Goal: Task Accomplishment & Management: Use online tool/utility

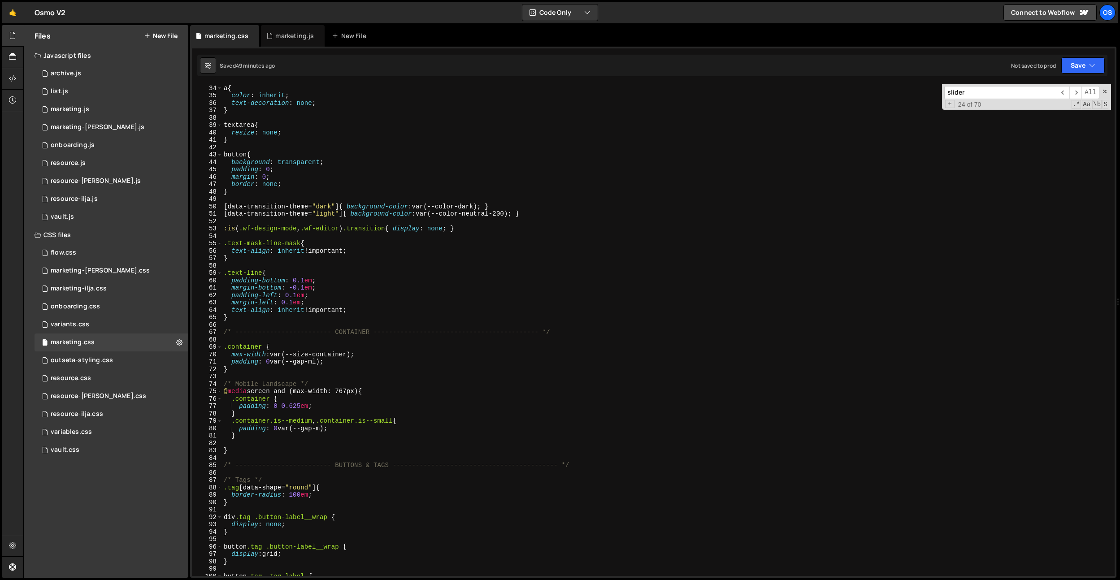
scroll to position [269, 0]
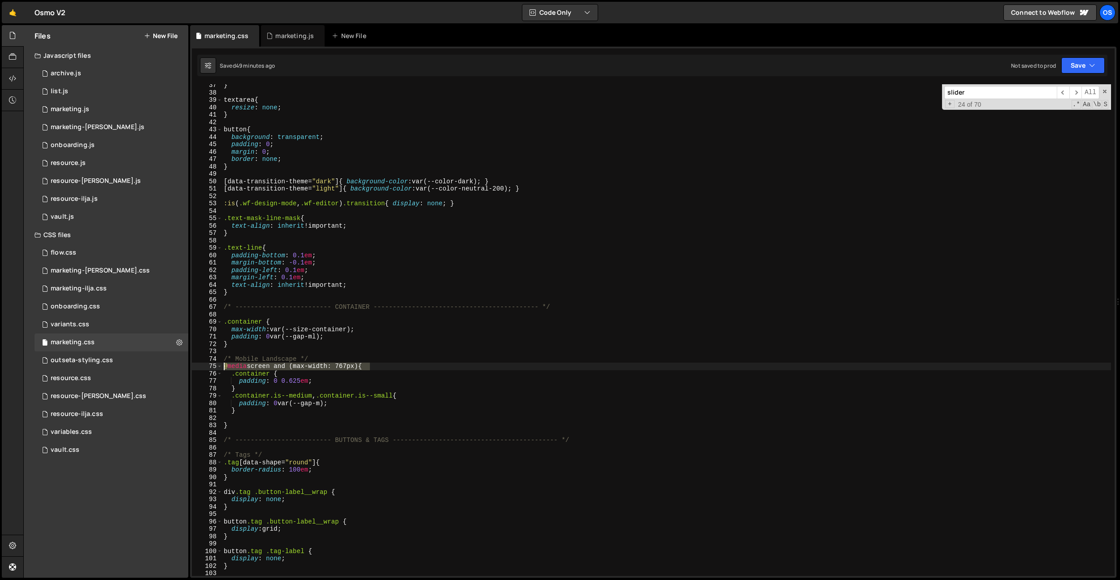
drag, startPoint x: 370, startPoint y: 367, endPoint x: 502, endPoint y: 367, distance: 131.8
click at [159, 363] on div "Files New File Javascript files 0 archive.js 0 0 list.js 0 0 marketing.js 0 0 0…" at bounding box center [571, 301] width 1096 height 553
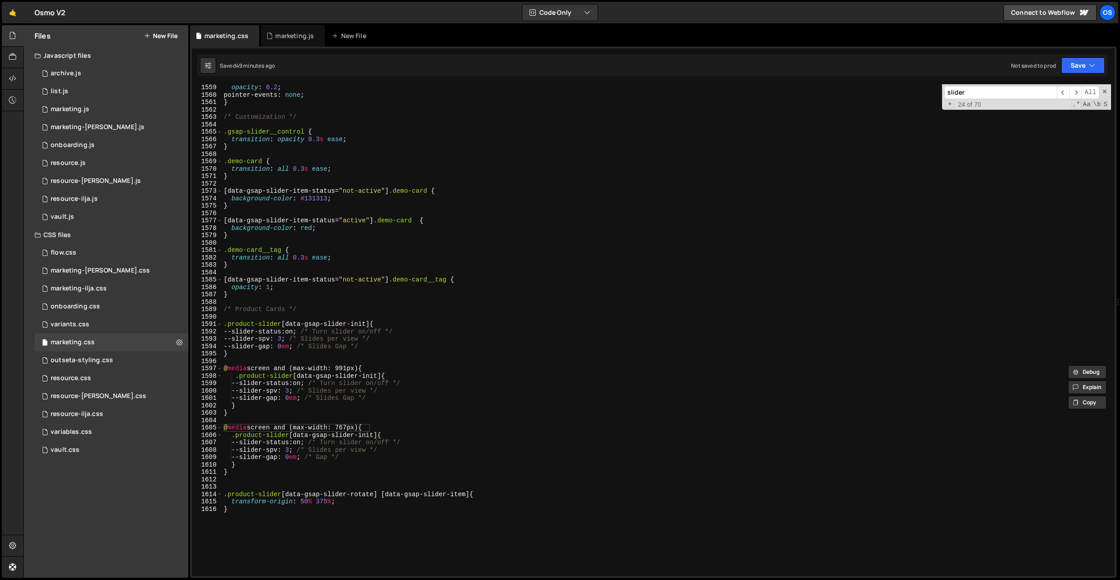
scroll to position [11523, 0]
click at [300, 513] on div "opacity : 0.2 ; pointer-events : none ; } /* Customization */ .gsap-slider__con…" at bounding box center [666, 337] width 889 height 506
type textarea "}"
type textarea "@media screen and (max-width: 767px) {}"
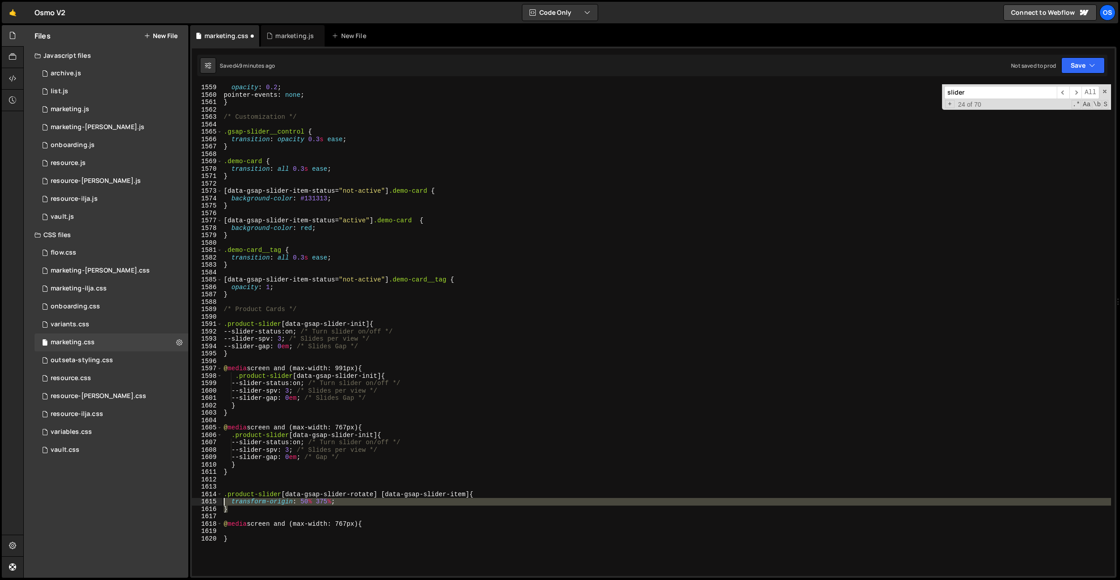
drag, startPoint x: 249, startPoint y: 511, endPoint x: 211, endPoint y: 496, distance: 41.3
click at [210, 494] on div "1559 1560 1561 1562 1563 1564 1565 1566 1567 1568 1569 1570 1571 1572 1573 1574…" at bounding box center [653, 330] width 922 height 492
type textarea ".product-slider [data-gsap-slider-rotate] [data-gsap-slider-item] { transform-o…"
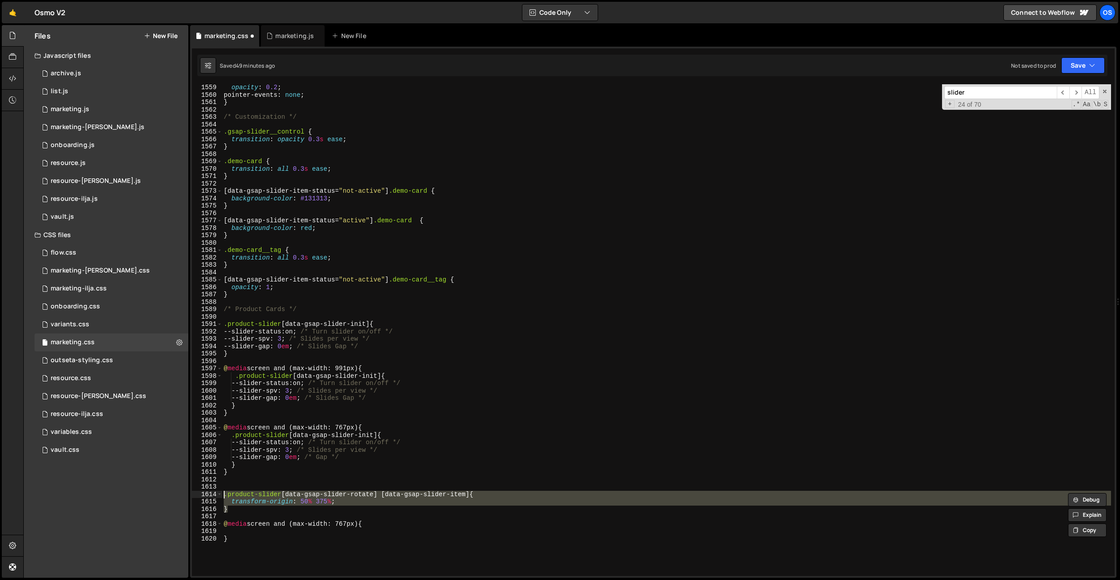
drag, startPoint x: 227, startPoint y: 528, endPoint x: 284, endPoint y: 535, distance: 57.7
click at [227, 528] on div "opacity : 0.2 ; pointer-events : none ; } /* Customization */ .gsap-slider__con…" at bounding box center [666, 337] width 889 height 506
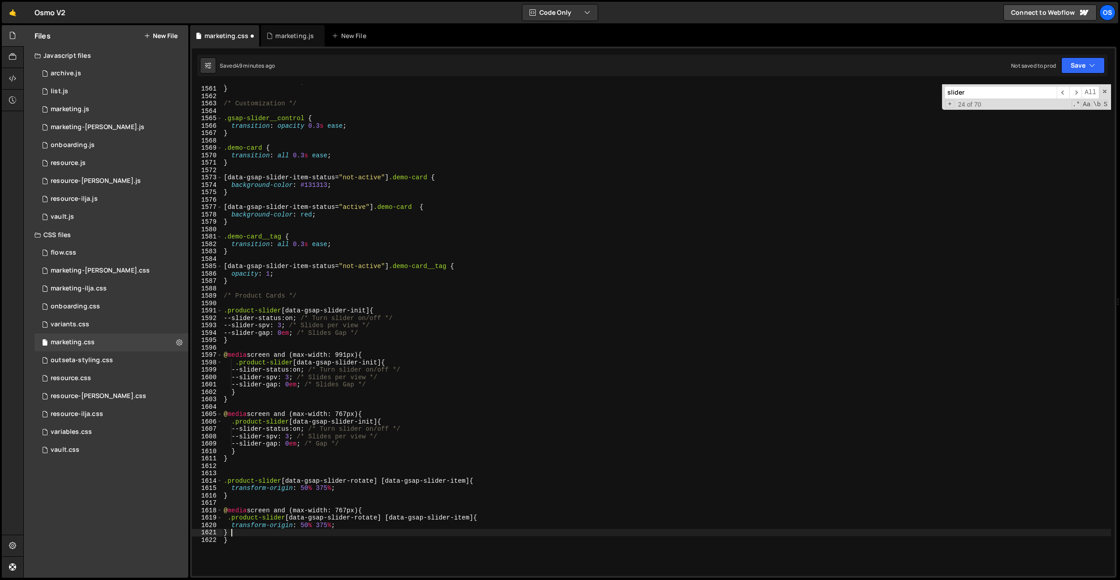
scroll to position [11536, 0]
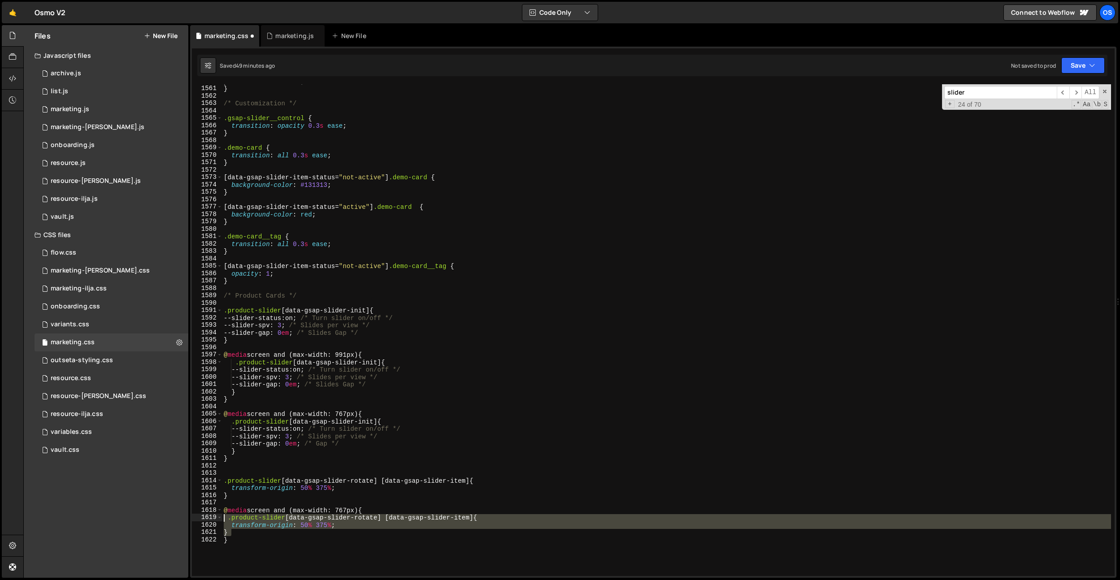
drag, startPoint x: 237, startPoint y: 534, endPoint x: 223, endPoint y: 518, distance: 21.3
click at [223, 518] on div "pointer-events : none ; } /* Customization */ .gsap-slider__control { transitio…" at bounding box center [666, 331] width 889 height 506
click at [286, 536] on div "pointer-events : none ; } /* Customization */ .gsap-slider__control { transitio…" at bounding box center [666, 330] width 889 height 492
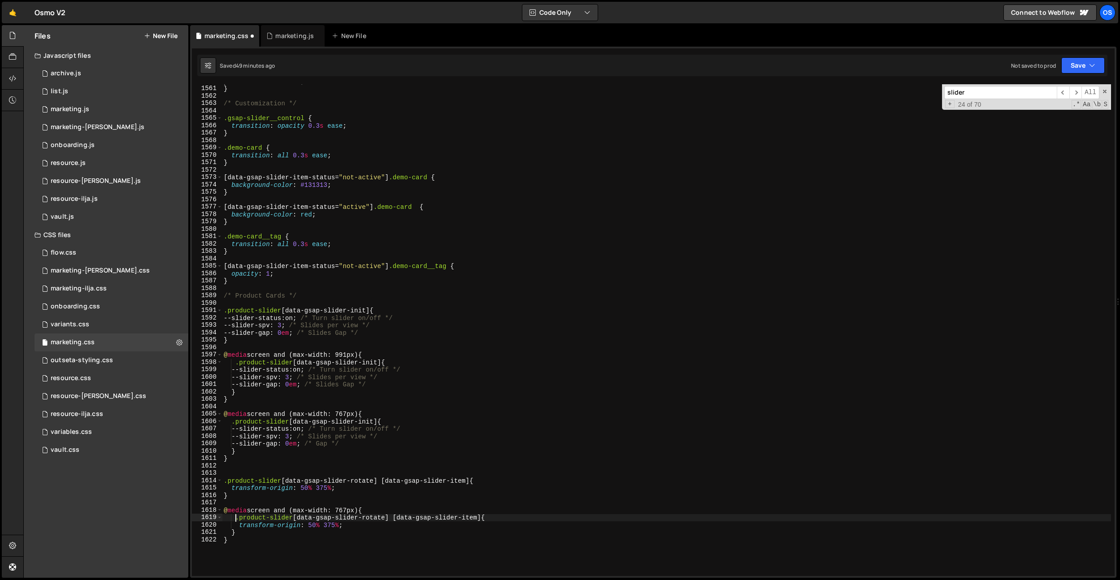
click at [237, 519] on div "pointer-events : none ; } /* Customization */ .gsap-slider__control { transitio…" at bounding box center [666, 331] width 889 height 506
click at [332, 525] on div "pointer-events : none ; } /* Customization */ .gsap-slider__control { transitio…" at bounding box center [666, 331] width 889 height 506
click at [430, 353] on div "pointer-events : none ; } /* Customization */ .gsap-slider__control { transitio…" at bounding box center [666, 331] width 889 height 506
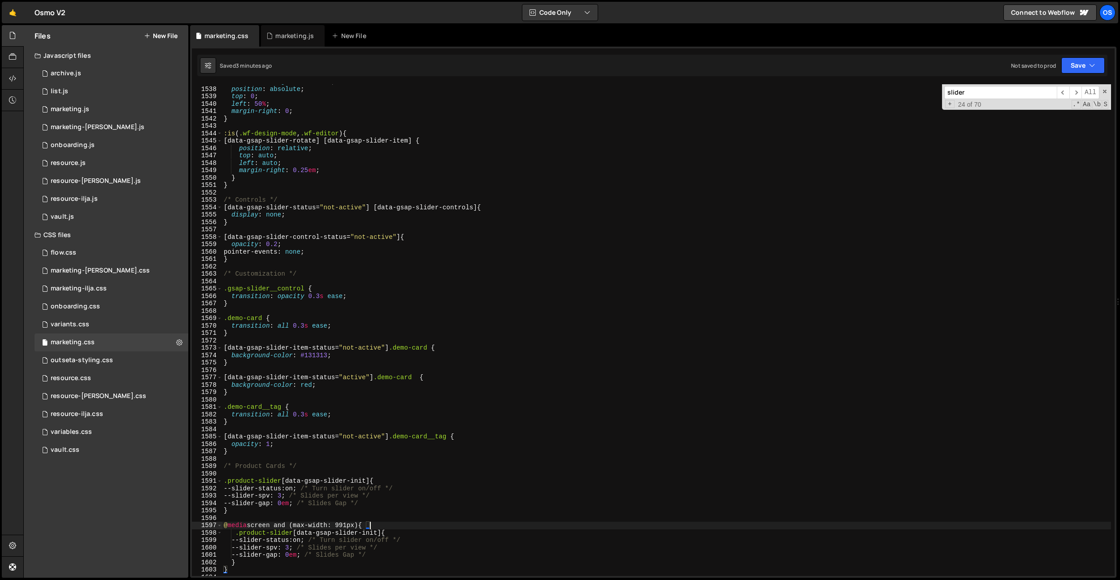
scroll to position [11316, 0]
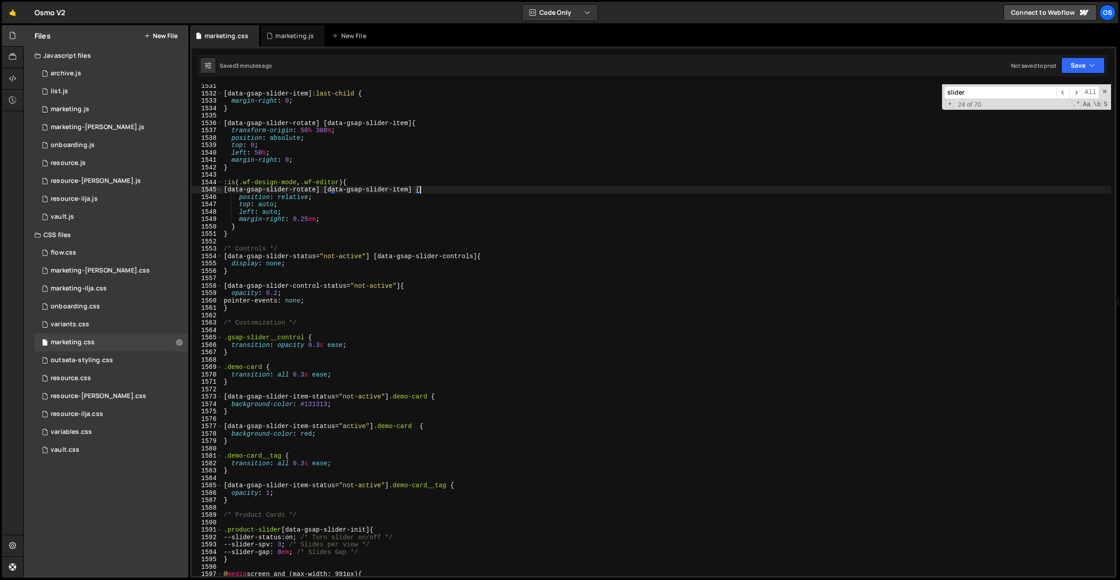
click at [422, 190] on div "[ data-gsap-slider-item ] :last-child { margin-right : 0 ; } [ data-gsap-slider…" at bounding box center [666, 335] width 889 height 506
drag, startPoint x: 338, startPoint y: 223, endPoint x: 174, endPoint y: 217, distance: 163.2
click at [174, 217] on div "Files New File Javascript files 0 archive.js 0 0 list.js 0 0 marketing.js 0 0 0…" at bounding box center [571, 301] width 1096 height 553
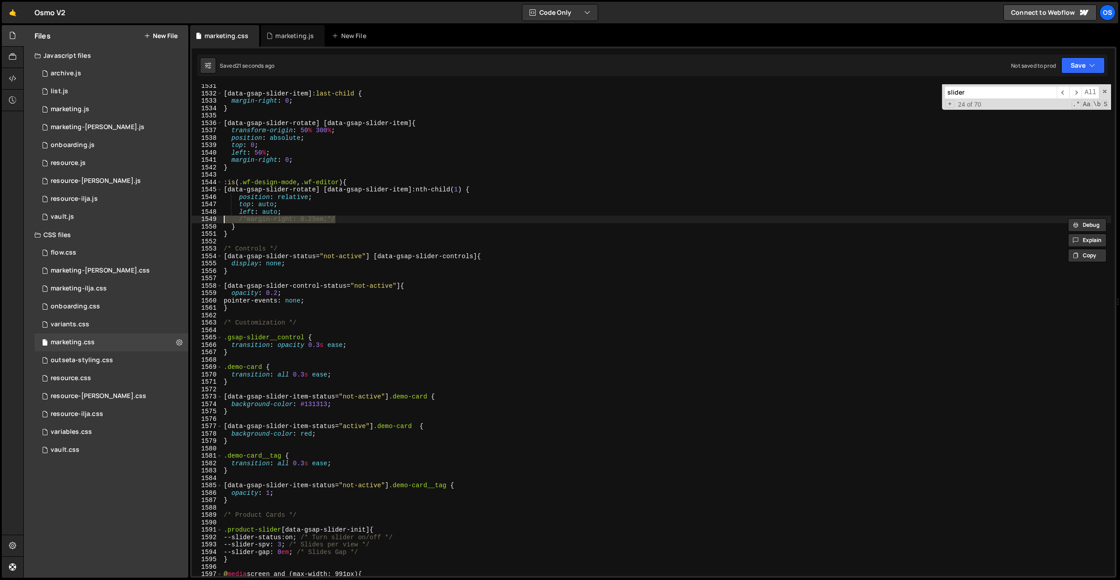
click at [490, 195] on div "[ data-gsap-slider-item ] :last-child { margin-right : 0 ; } [ data-gsap-slider…" at bounding box center [666, 335] width 889 height 506
click at [312, 195] on div "[ data-gsap-slider-item ] :last-child { margin-right : 0 ; } [ data-gsap-slider…" at bounding box center [666, 335] width 889 height 506
click at [355, 162] on div "[ data-gsap-slider-item ] :last-child { margin-right : 0 ; } [ data-gsap-slider…" at bounding box center [666, 335] width 889 height 506
type textarea "margin-right: 0;"
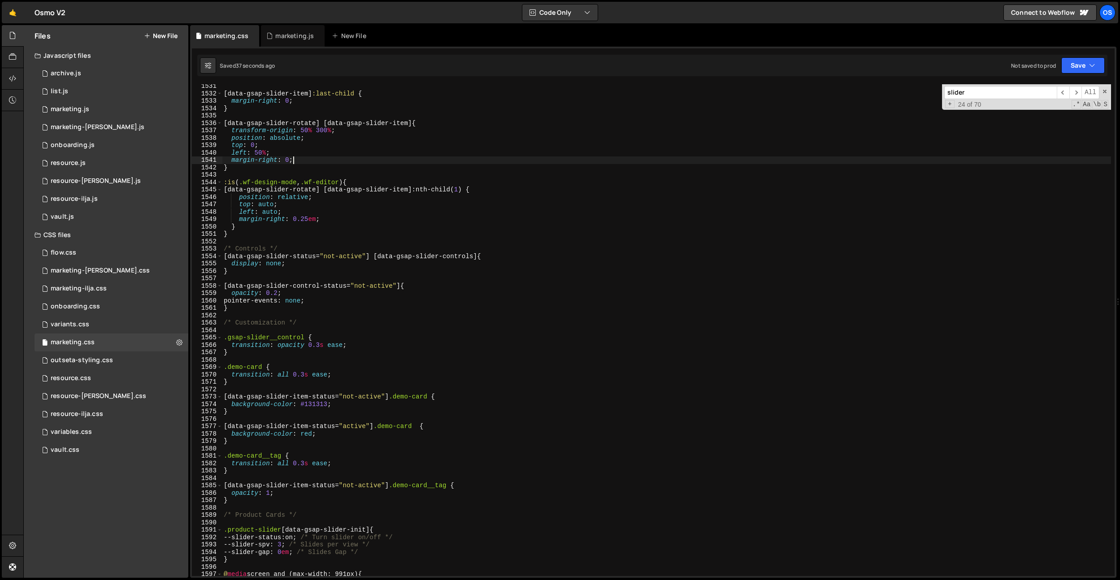
scroll to position [0, 4]
type input "osmo"
click at [297, 41] on div "marketing.js" at bounding box center [293, 36] width 64 height 22
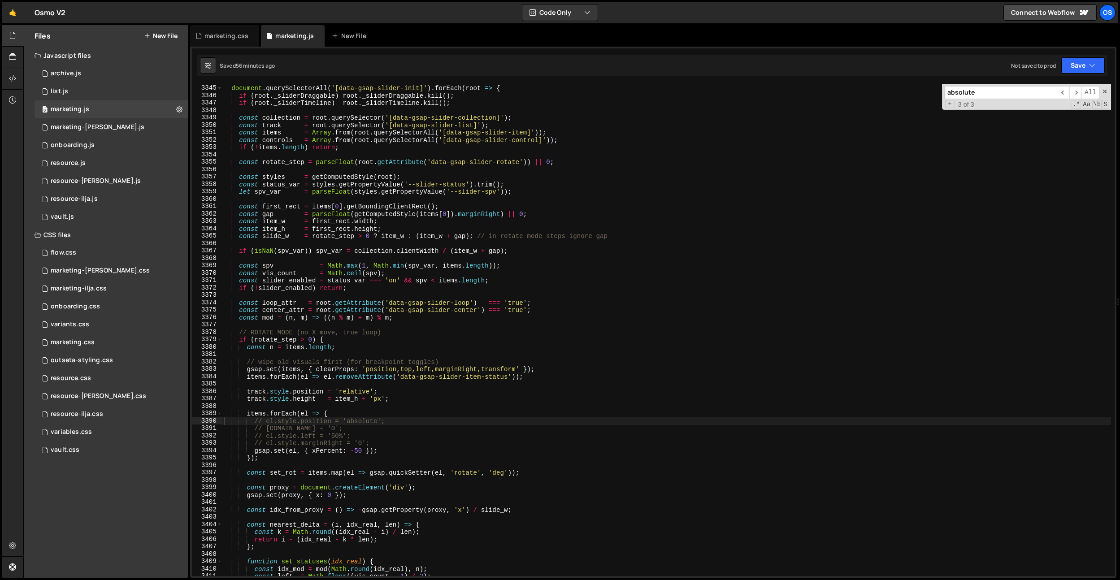
click at [971, 91] on input "absolute" at bounding box center [1000, 92] width 113 height 13
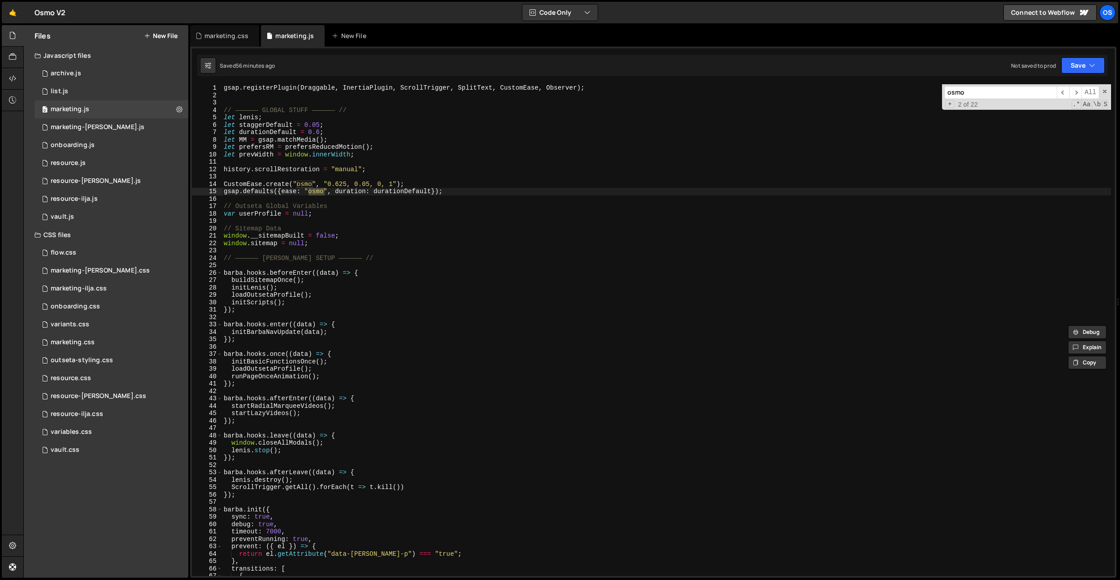
scroll to position [429, 0]
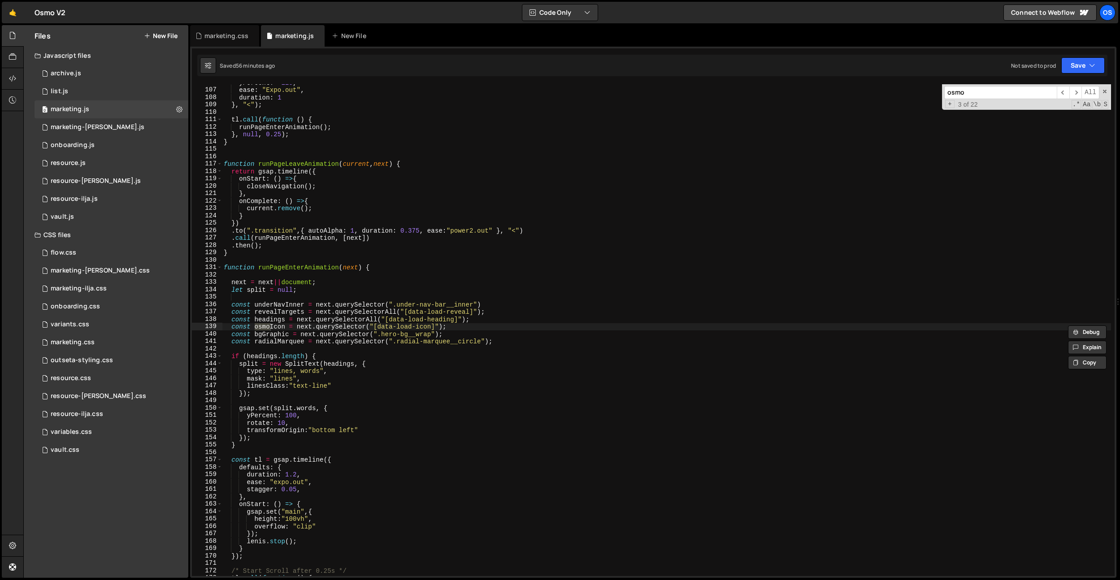
type input "osmo"
click at [474, 255] on div "yPercent : - 125 , ease : "Expo.out" , duration : 1 } , "<" ) ; tl . call ( fun…" at bounding box center [666, 332] width 889 height 506
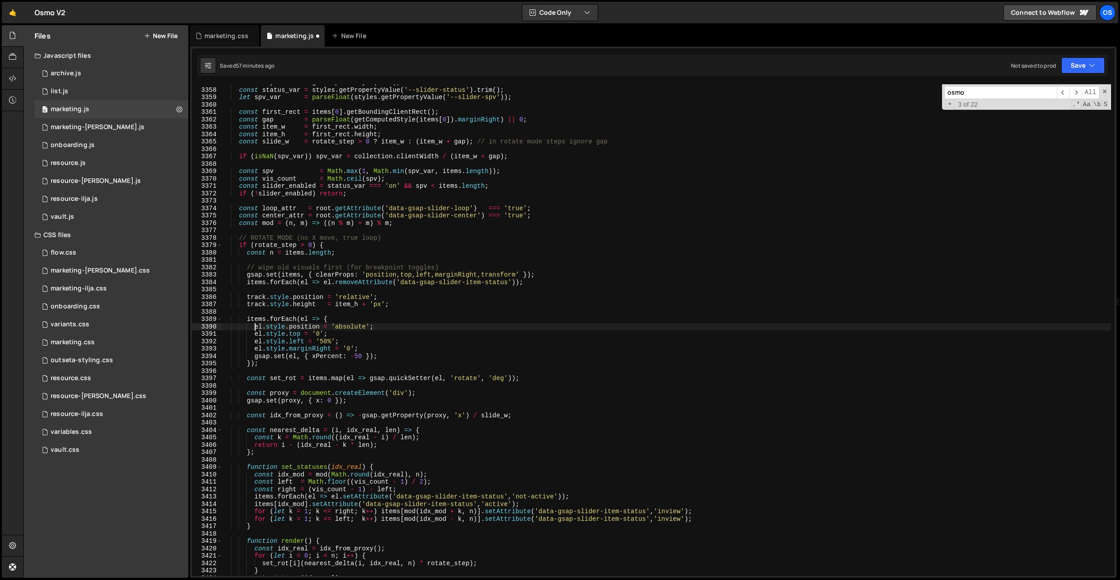
scroll to position [13642, 0]
type textarea "// el.style.left = '50%'; // el.style.marginRight = '0';"
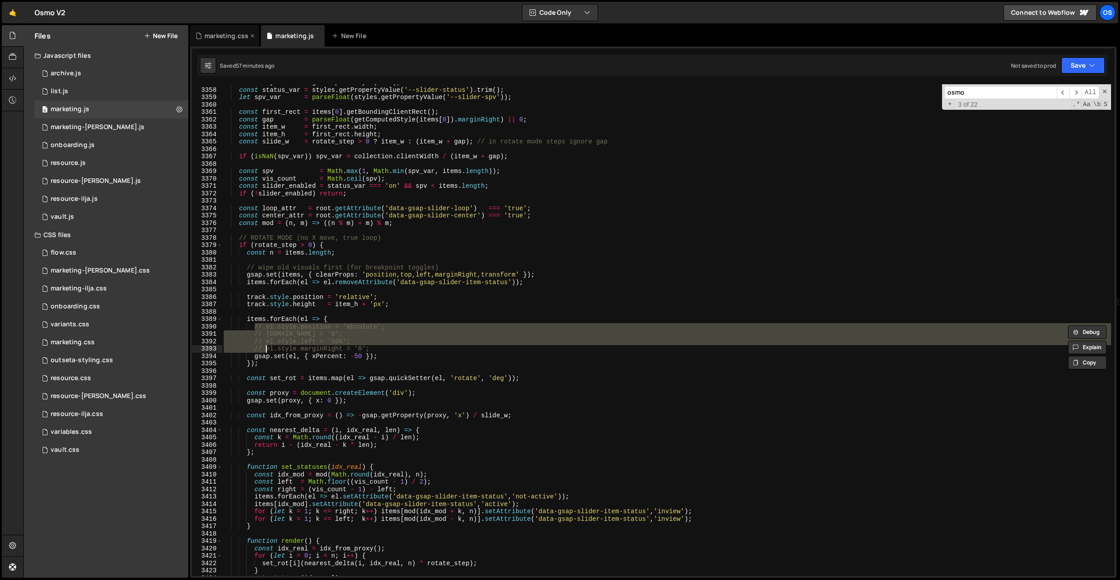
click at [242, 34] on div "marketing.css" at bounding box center [226, 35] width 44 height 9
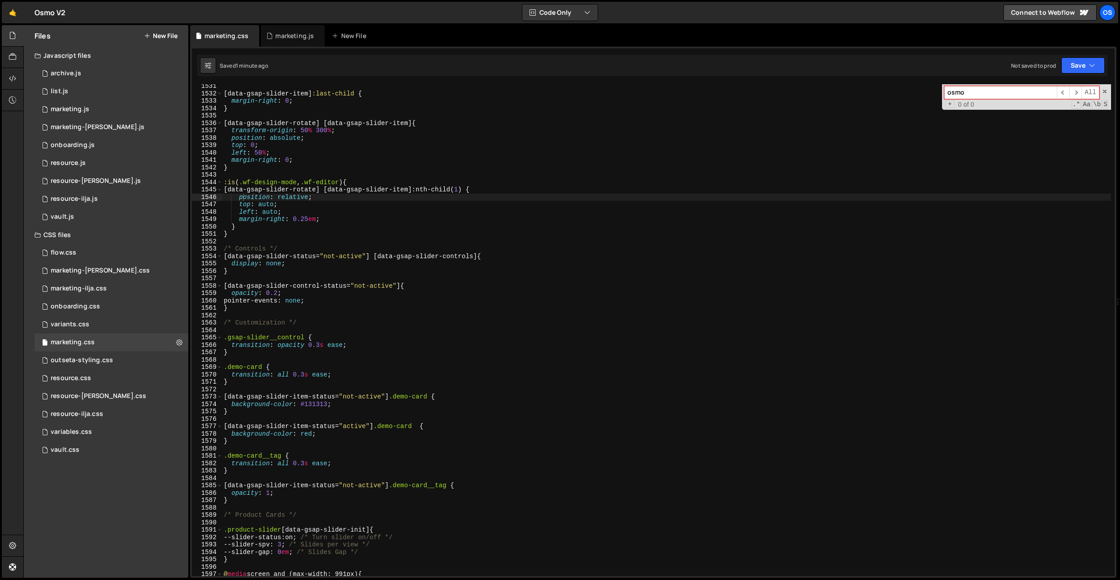
click at [426, 295] on div "[ data-gsap-slider-item ] :last-child { margin-right : 0 ; } [ data-gsap-slider…" at bounding box center [666, 335] width 889 height 506
type textarea "[data-gsap-slider-rotate] [data-gsap-slider-item] {"
drag, startPoint x: 277, startPoint y: 37, endPoint x: 312, endPoint y: 86, distance: 60.0
click at [277, 37] on div "marketing.js" at bounding box center [294, 35] width 39 height 9
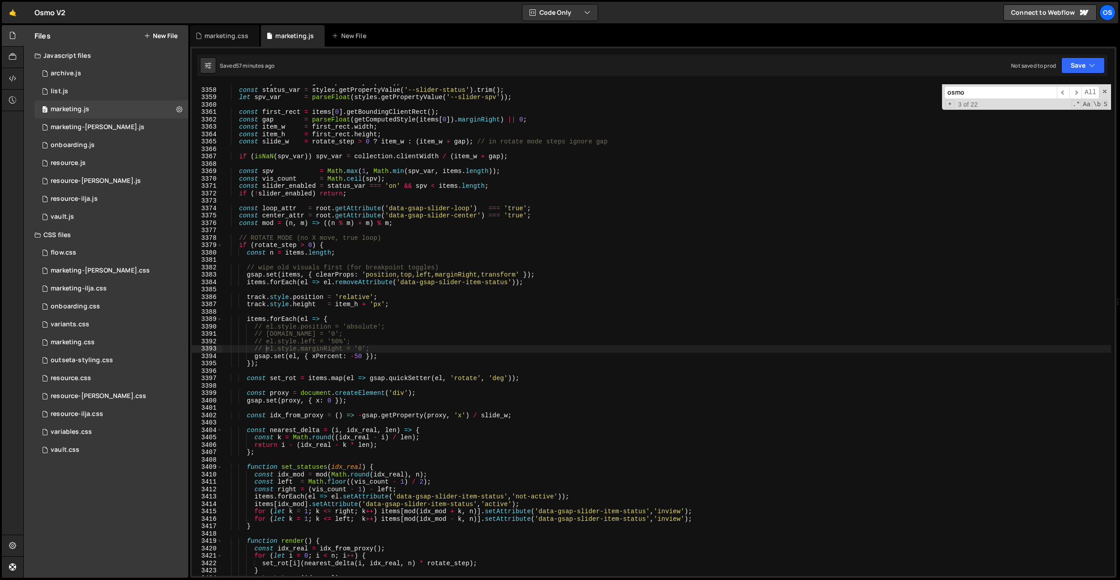
click at [427, 211] on div "const styles = getComputedStyle ( root ) ; const status_var = styles . getPrope…" at bounding box center [666, 332] width 889 height 506
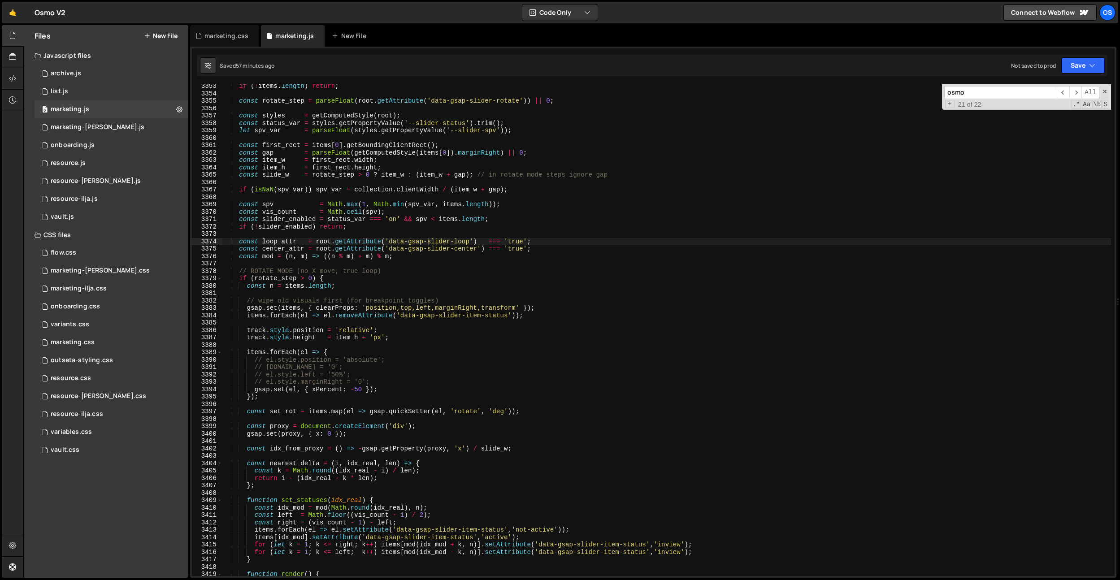
scroll to position [13583, 0]
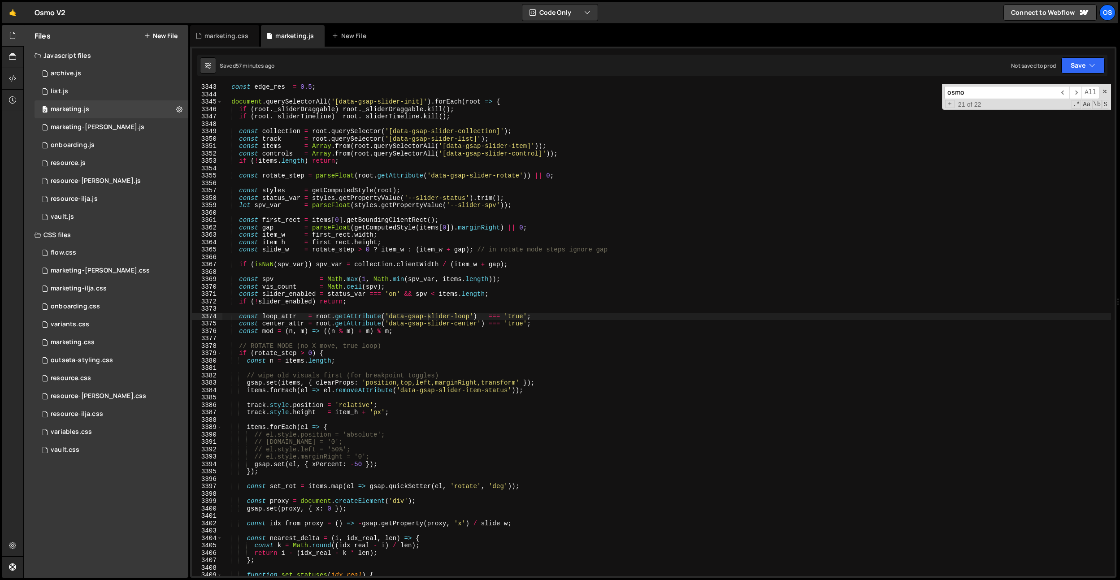
click at [394, 458] on div "const edge_res = 0.5 ; document . querySelectorAll ( '[data-gsap-slider-init]' …" at bounding box center [666, 336] width 889 height 506
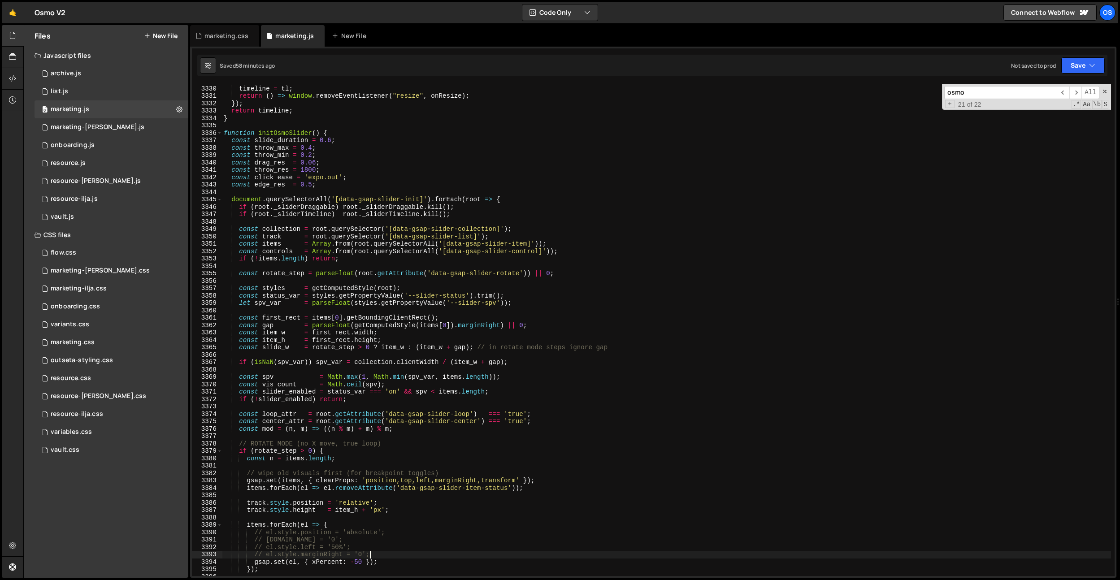
scroll to position [13492, 0]
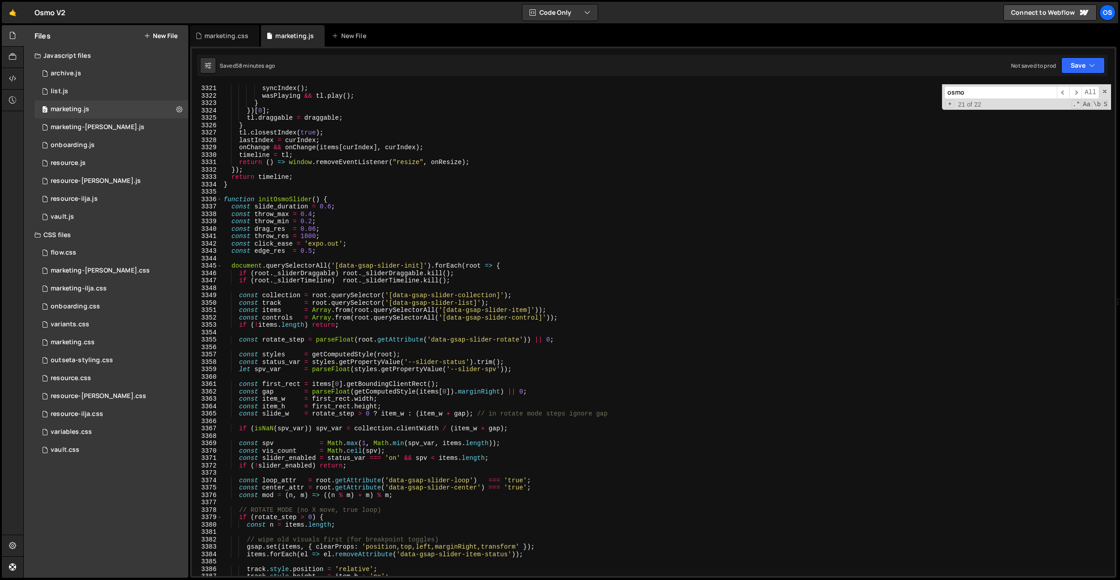
click at [373, 239] on div "onThrowComplete : ( ) => { syncIndex ( ) ; wasPlaying && tl . play ( ) ; } }) […" at bounding box center [666, 330] width 889 height 506
click at [356, 251] on div "onThrowComplete : ( ) => { syncIndex ( ) ; wasPlaying && tl . play ( ) ; } }) […" at bounding box center [666, 330] width 889 height 506
click at [357, 251] on div "onThrowComplete : ( ) => { syncIndex ( ) ; wasPlaying && tl . play ( ) ; } }) […" at bounding box center [666, 330] width 889 height 506
click at [314, 226] on div "onThrowComplete : ( ) => { syncIndex ( ) ; wasPlaying && tl . play ( ) ; } }) […" at bounding box center [666, 330] width 889 height 506
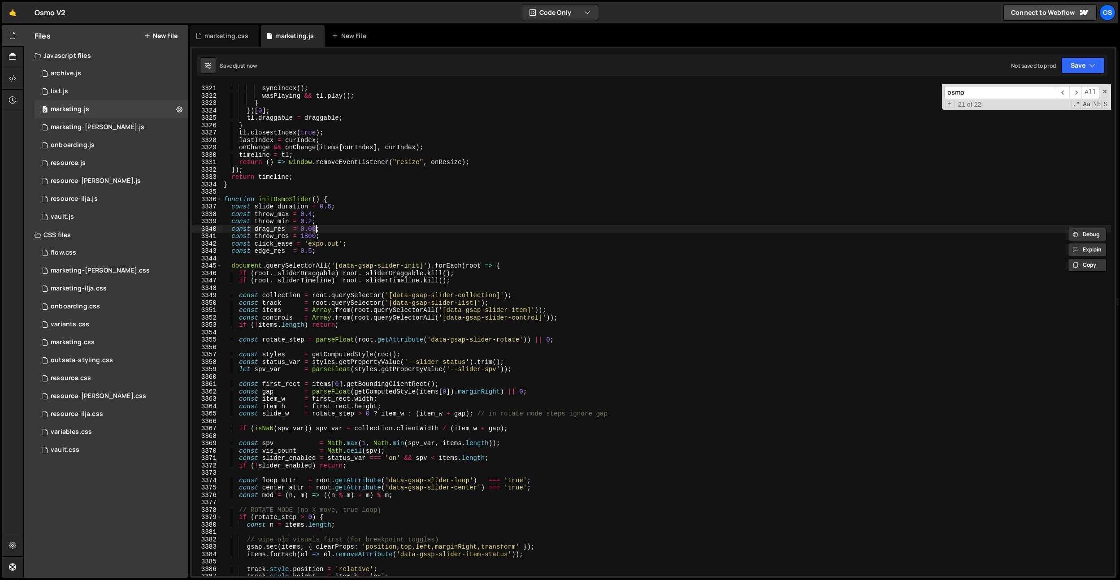
click at [307, 237] on div "onThrowComplete : ( ) => { syncIndex ( ) ; wasPlaying && tl . play ( ) ; } }) […" at bounding box center [666, 330] width 889 height 506
drag, startPoint x: 312, startPoint y: 216, endPoint x: 316, endPoint y: 225, distance: 10.0
click at [312, 216] on div "onThrowComplete : ( ) => { syncIndex ( ) ; wasPlaying && tl . play ( ) ; } }) […" at bounding box center [666, 330] width 889 height 506
click at [333, 205] on div "onThrowComplete : ( ) => { syncIndex ( ) ; wasPlaying && tl . play ( ) ; } }) […" at bounding box center [666, 330] width 889 height 506
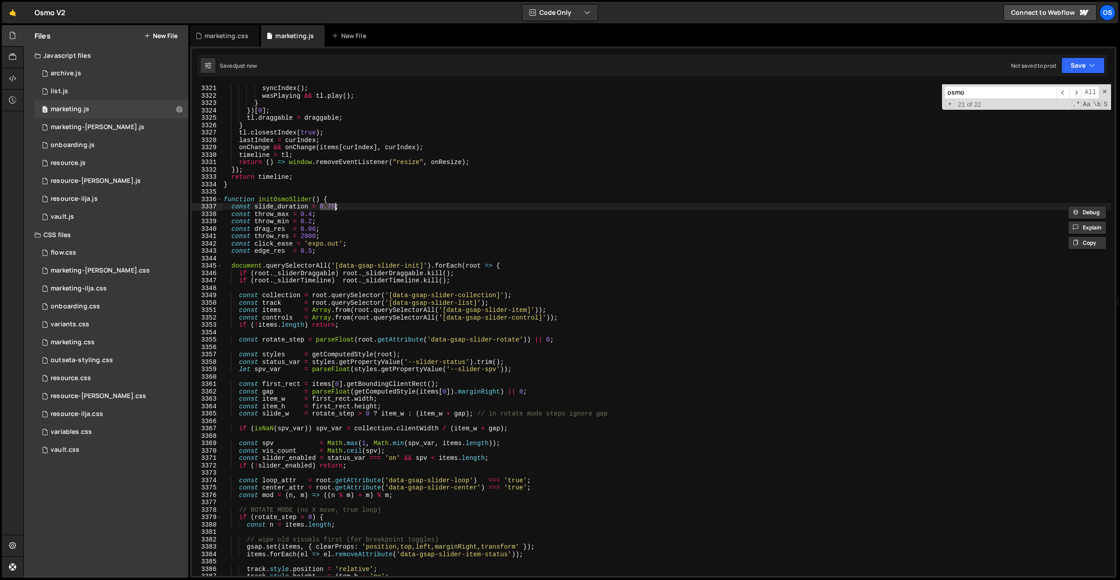
click at [345, 240] on div "onThrowComplete : ( ) => { syncIndex ( ) ; wasPlaying && tl . play ( ) ; } }) […" at bounding box center [666, 330] width 889 height 506
click at [306, 239] on div "onThrowComplete : ( ) => { syncIndex ( ) ; wasPlaying && tl . play ( ) ; } }) […" at bounding box center [666, 330] width 889 height 506
click at [333, 264] on div "onThrowComplete : ( ) => { syncIndex ( ) ; wasPlaying && tl . play ( ) ; } }) […" at bounding box center [666, 330] width 889 height 506
type textarea "document.querySelectorAll('[data-gsap-slider-init]').forEach(root => {"
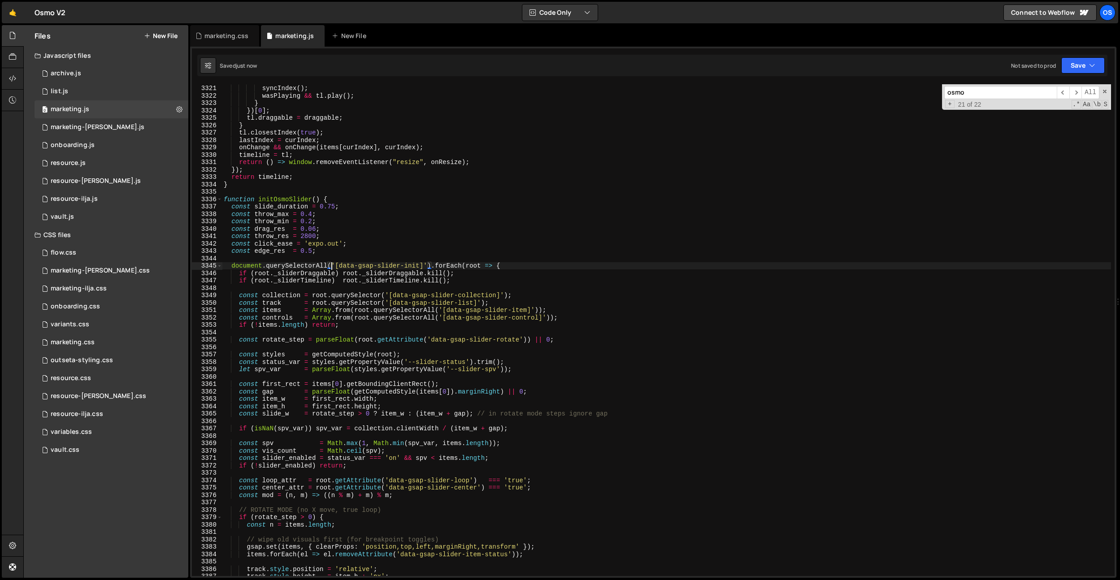
click at [316, 256] on div "onThrowComplete : ( ) => { syncIndex ( ) ; wasPlaying && tl . play ( ) ; } }) […" at bounding box center [666, 330] width 889 height 506
click at [311, 228] on div "onThrowComplete : ( ) => { syncIndex ( ) ; wasPlaying && tl . play ( ) ; } }) […" at bounding box center [666, 330] width 889 height 506
click at [435, 146] on div "onThrowComplete : ( ) => { syncIndex ( ) ; wasPlaying && tl . play ( ) ; } }) […" at bounding box center [666, 330] width 889 height 506
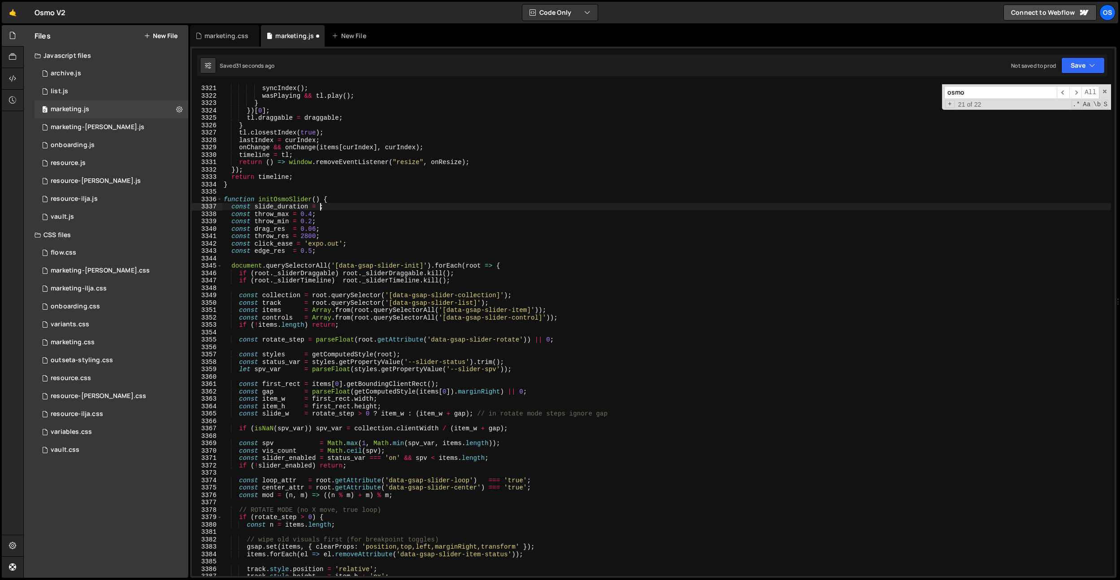
scroll to position [0, 7]
type textarea "const slide_duration = 0.75;"
click at [354, 191] on div "onThrowComplete : ( ) => { syncIndex ( ) ; wasPlaying && tl . play ( ) ; } }) […" at bounding box center [666, 330] width 889 height 506
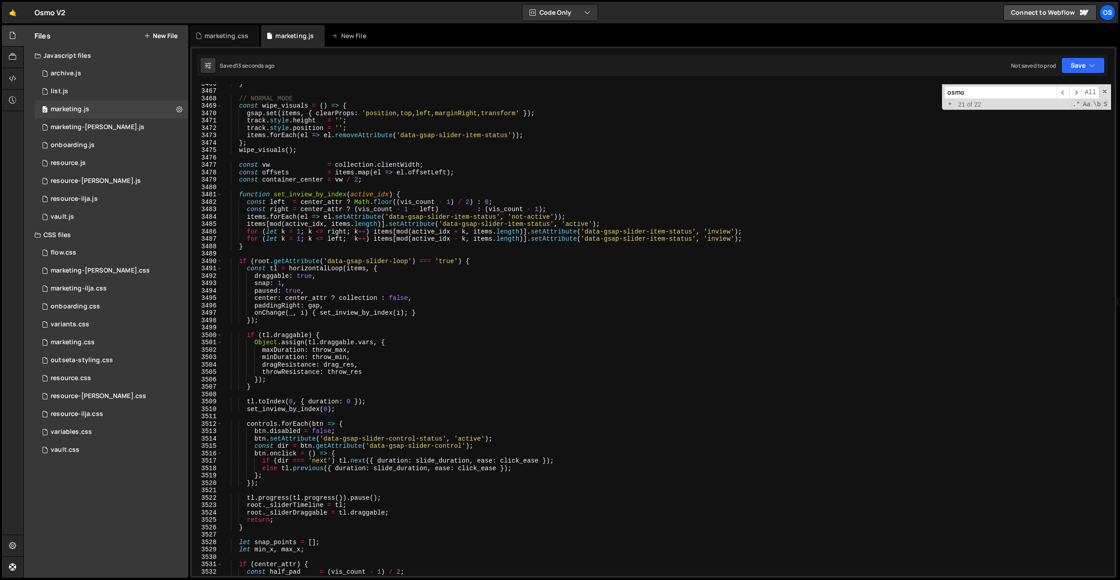
scroll to position [14090, 0]
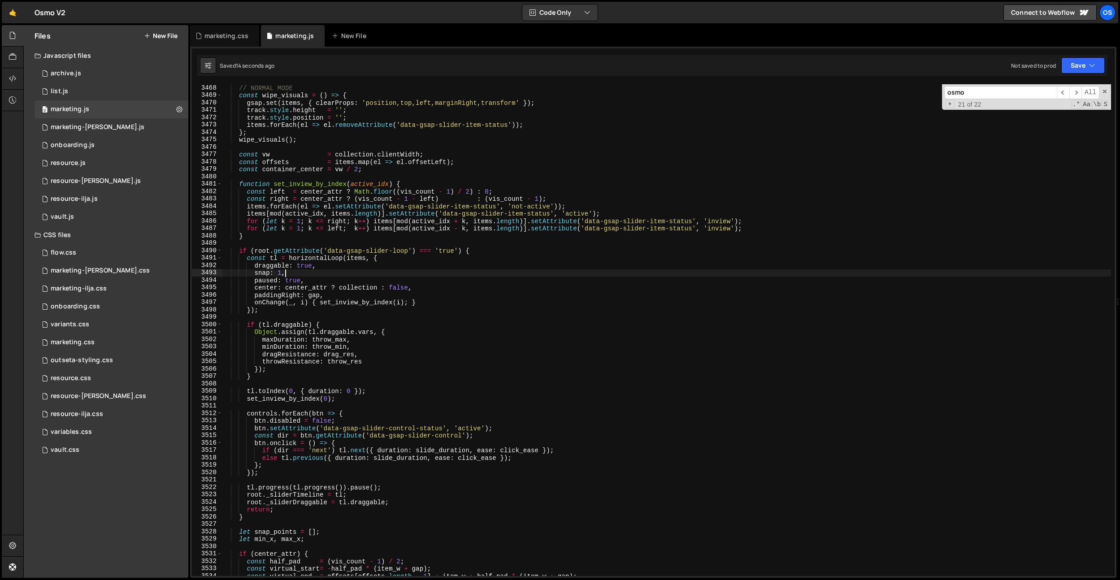
click at [425, 270] on div "// NORMAL MODE const wipe_visuals = ( ) => { gsap . set ( items , { clearProps …" at bounding box center [666, 337] width 889 height 506
type textarea "snap: 1,"
click at [225, 35] on div "marketing.css" at bounding box center [226, 35] width 44 height 9
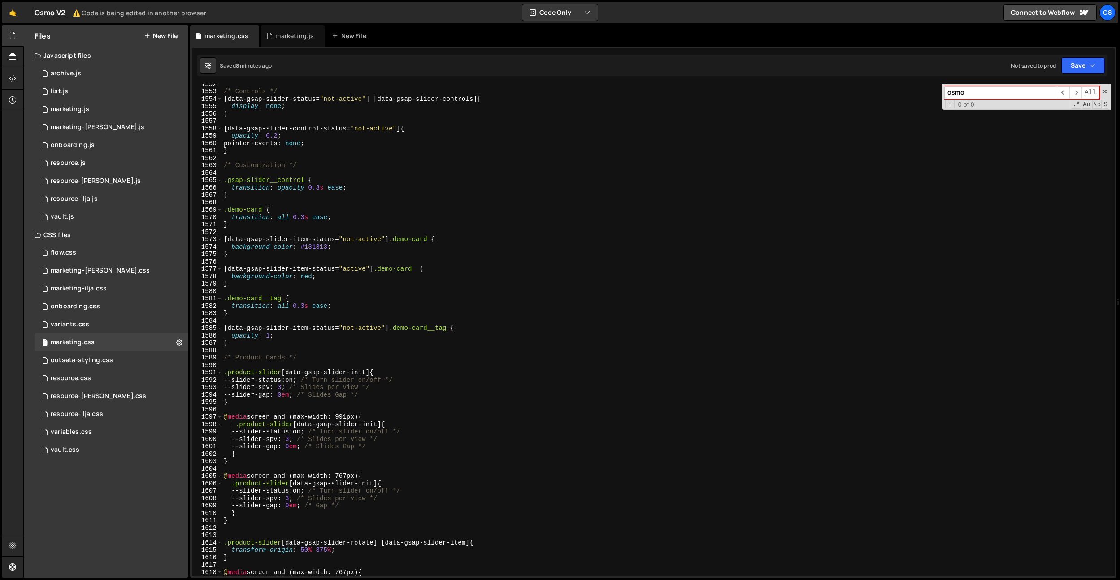
scroll to position [11637, 0]
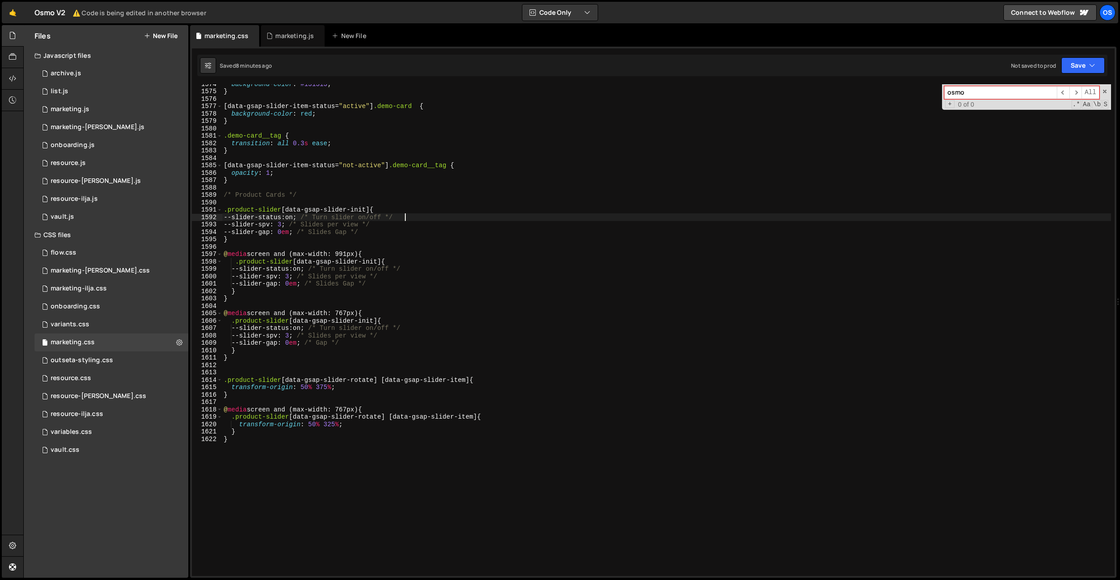
click at [404, 214] on div "background-color : #131313 ; } [ data-gsap-slider-item-status = " active " ] .d…" at bounding box center [666, 333] width 889 height 506
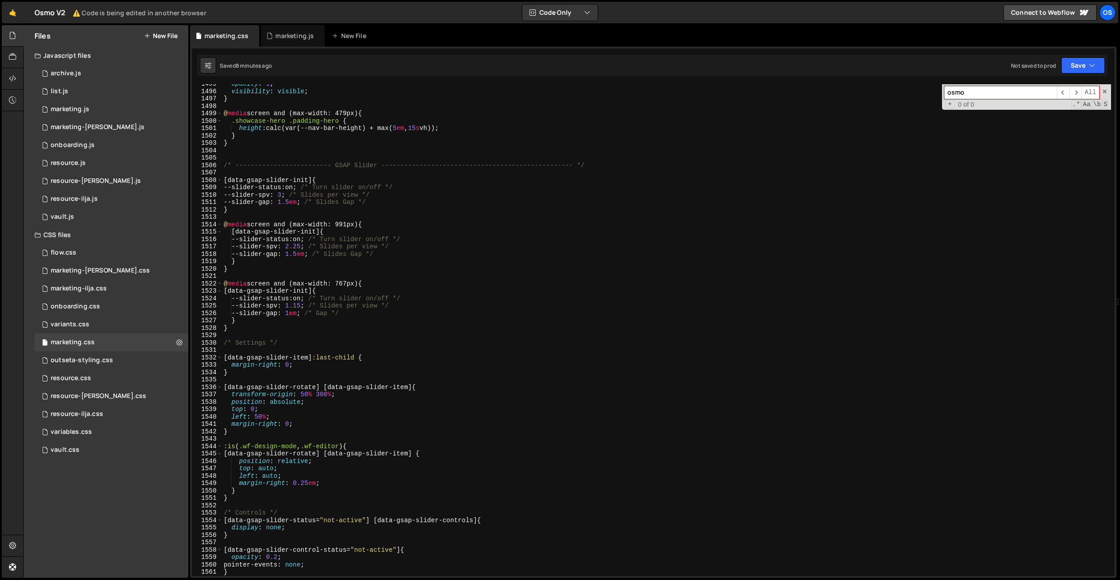
scroll to position [11053, 0]
click at [289, 195] on div "opacity : 1 ; visibility : visible ; } @ media screen and (max-width: 479px) { …" at bounding box center [666, 333] width 889 height 506
click at [387, 145] on div "opacity : 1 ; visibility : visible ; } @ media screen and (max-width: 479px) { …" at bounding box center [666, 333] width 889 height 506
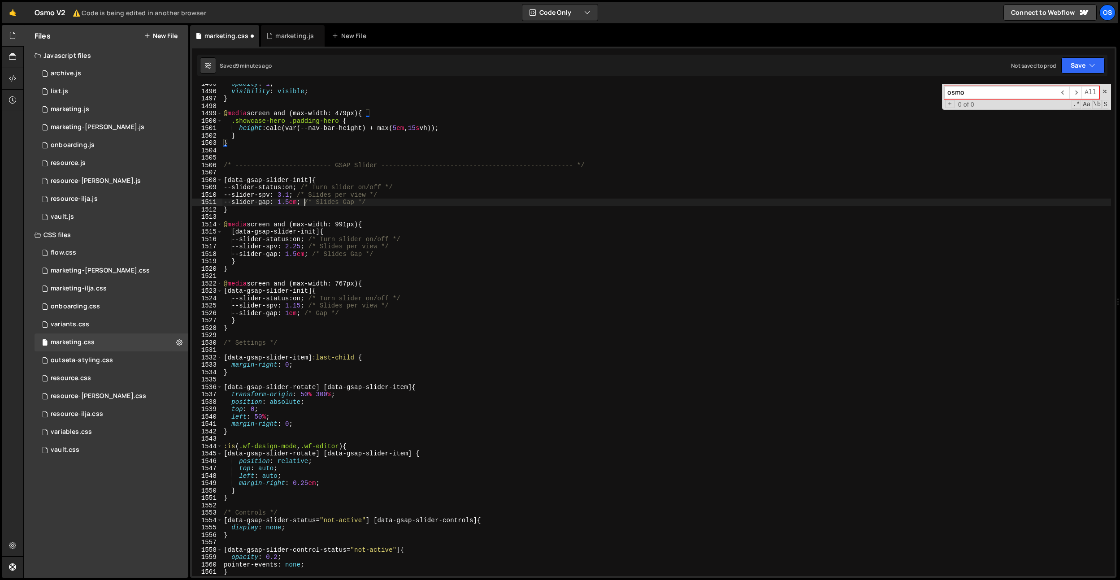
click at [305, 204] on div "opacity : 1 ; visibility : visible ; } @ media screen and (max-width: 479px) { …" at bounding box center [666, 333] width 889 height 506
drag, startPoint x: 338, startPoint y: 199, endPoint x: 233, endPoint y: 202, distance: 105.4
click at [232, 202] on div "opacity : 1 ; visibility : visible ; } @ media screen and (max-width: 479px) { …" at bounding box center [666, 333] width 889 height 506
click at [316, 271] on div "opacity : 1 ; visibility : visible ; } @ media screen and (max-width: 479px) { …" at bounding box center [666, 333] width 889 height 506
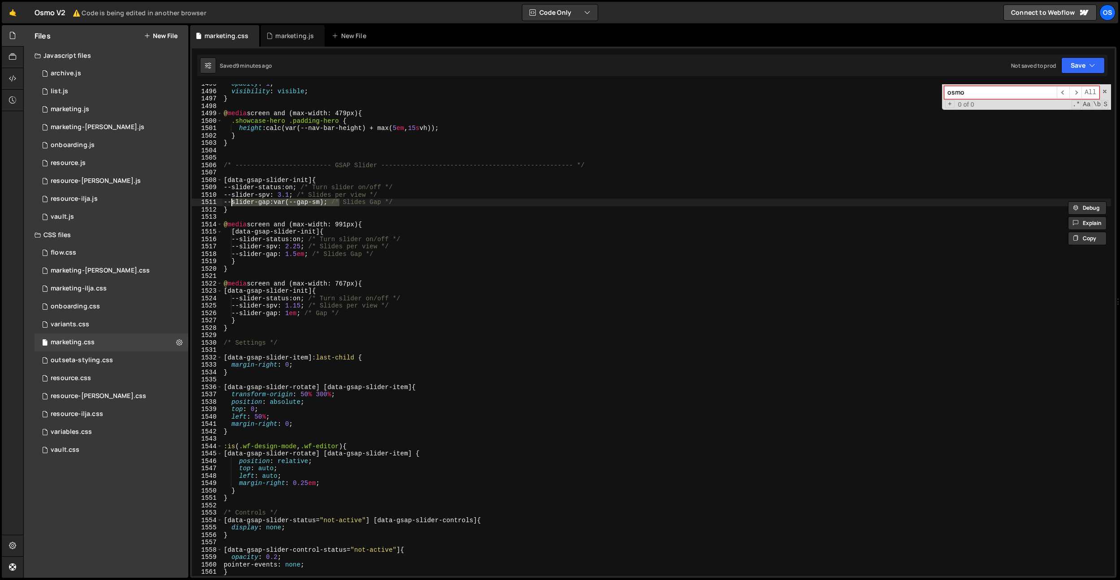
scroll to position [0, 0]
paste textarea "--slider-gap: var(--gap-sm);; /* Slides Gap */"
drag, startPoint x: 313, startPoint y: 256, endPoint x: 239, endPoint y: 254, distance: 74.0
click at [239, 254] on div "opacity : 1 ; visibility : visible ; } @ media screen and (max-width: 479px) { …" at bounding box center [666, 333] width 889 height 506
click at [305, 247] on div "opacity : 1 ; visibility : visible ; } @ media screen and (max-width: 479px) { …" at bounding box center [666, 333] width 889 height 506
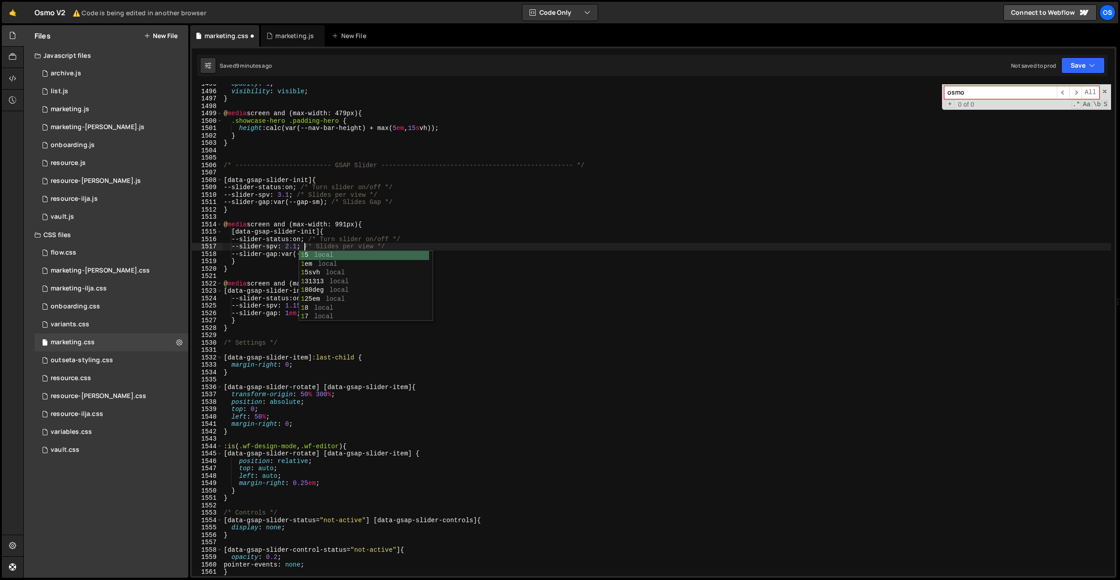
scroll to position [0, 5]
click at [259, 363] on div "opacity : 1 ; visibility : visible ; } @ media screen and (max-width: 479px) { …" at bounding box center [666, 333] width 889 height 506
drag, startPoint x: 304, startPoint y: 312, endPoint x: 292, endPoint y: 312, distance: 12.6
click at [292, 312] on div "opacity : 1 ; visibility : visible ; } @ media screen and (max-width: 479px) { …" at bounding box center [666, 333] width 889 height 506
paste textarea "--slider-gap: var(--gap-sm);"
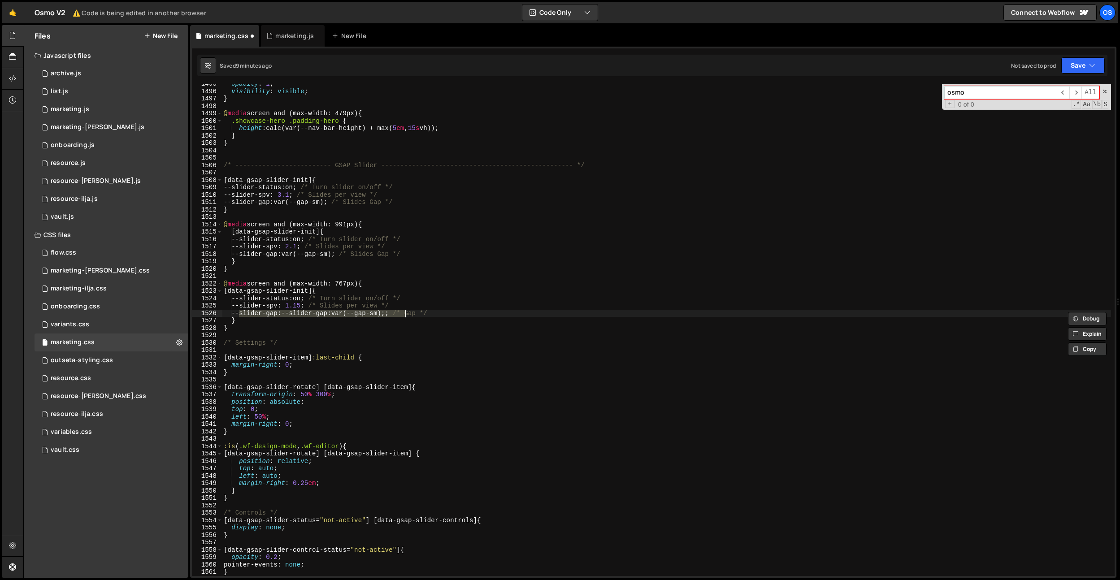
drag, startPoint x: 238, startPoint y: 313, endPoint x: 407, endPoint y: 313, distance: 169.0
click at [407, 313] on div "opacity : 1 ; visibility : visible ; } @ media screen and (max-width: 479px) { …" at bounding box center [666, 333] width 889 height 506
paste textarea "var(--gap-sm);"
click at [307, 305] on div "opacity : 1 ; visibility : visible ; } @ media screen and (max-width: 479px) { …" at bounding box center [666, 333] width 889 height 506
click at [483, 374] on div "opacity : 1 ; visibility : visible ; } @ media screen and (max-width: 479px) { …" at bounding box center [666, 333] width 889 height 506
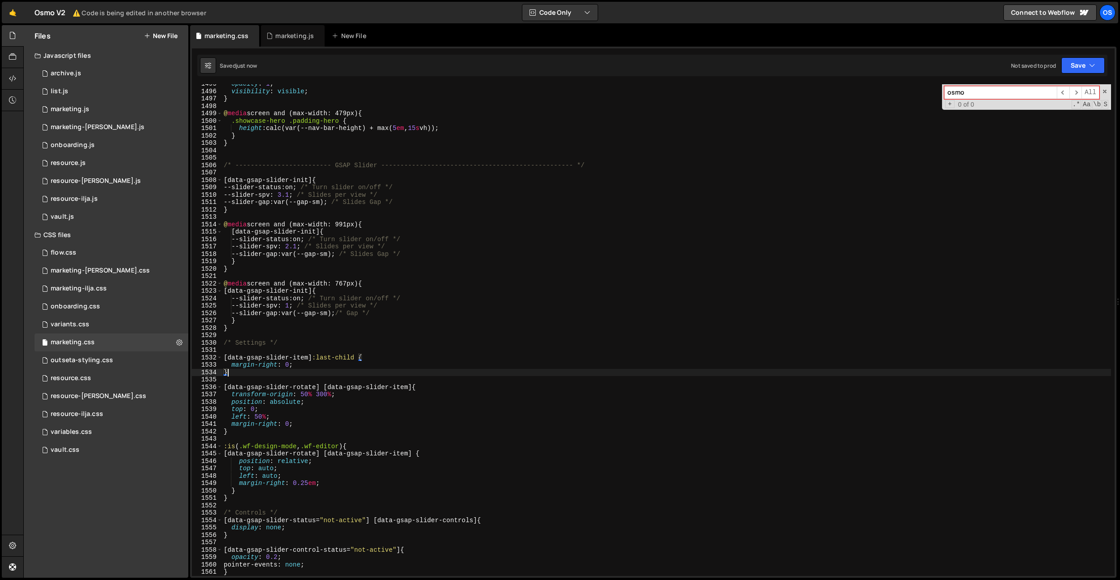
scroll to position [0, 0]
type textarea "}"
click at [465, 369] on div "opacity : 1 ; visibility : visible ; } @ media screen and (max-width: 479px) { …" at bounding box center [666, 333] width 889 height 506
click at [1104, 91] on span at bounding box center [1104, 91] width 6 height 6
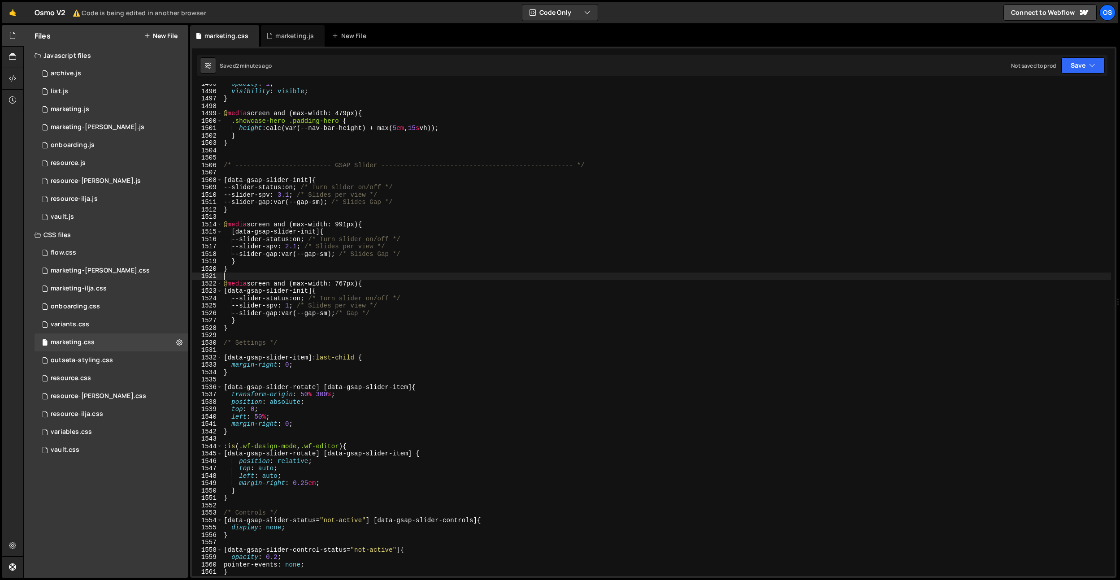
click at [492, 274] on div "opacity : 1 ; visibility : visible ; } @ media screen and (max-width: 479px) { …" at bounding box center [666, 333] width 889 height 506
click at [429, 298] on div "opacity : 1 ; visibility : visible ; } @ media screen and (max-width: 479px) { …" at bounding box center [666, 333] width 889 height 506
click at [384, 312] on div "opacity : 1 ; visibility : visible ; } @ media screen and (max-width: 479px) { …" at bounding box center [666, 333] width 889 height 506
click at [407, 329] on div "opacity : 1 ; visibility : visible ; } @ media screen and (max-width: 479px) { …" at bounding box center [666, 333] width 889 height 506
type textarea "}"
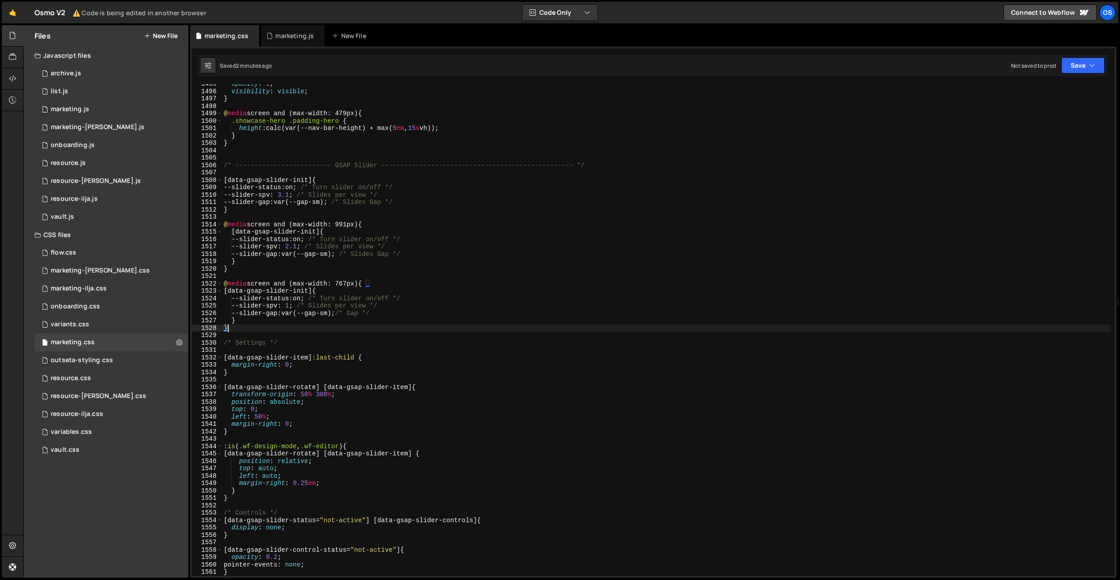
click at [556, 334] on div "opacity : 1 ; visibility : visible ; } @ media screen and (max-width: 479px) { …" at bounding box center [666, 333] width 889 height 506
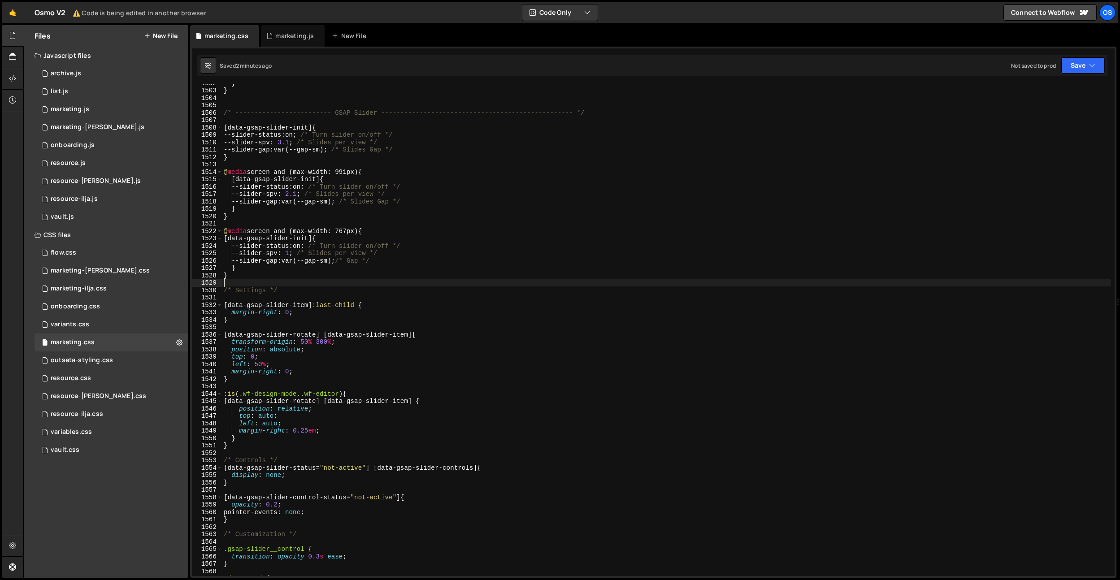
scroll to position [11105, 0]
click at [291, 38] on div "marketing.js" at bounding box center [294, 35] width 39 height 9
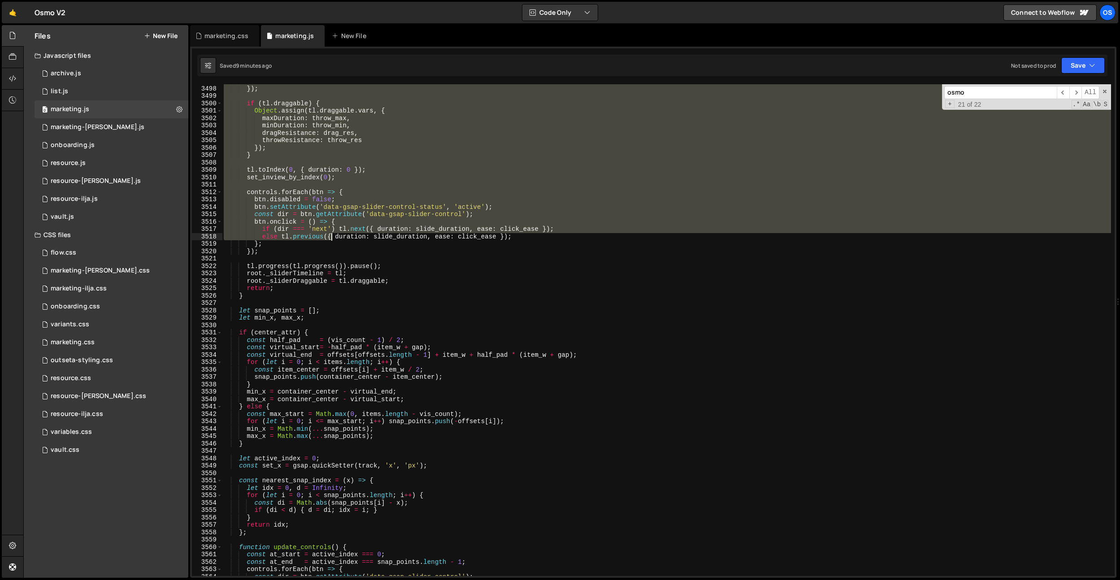
scroll to position [14195, 0]
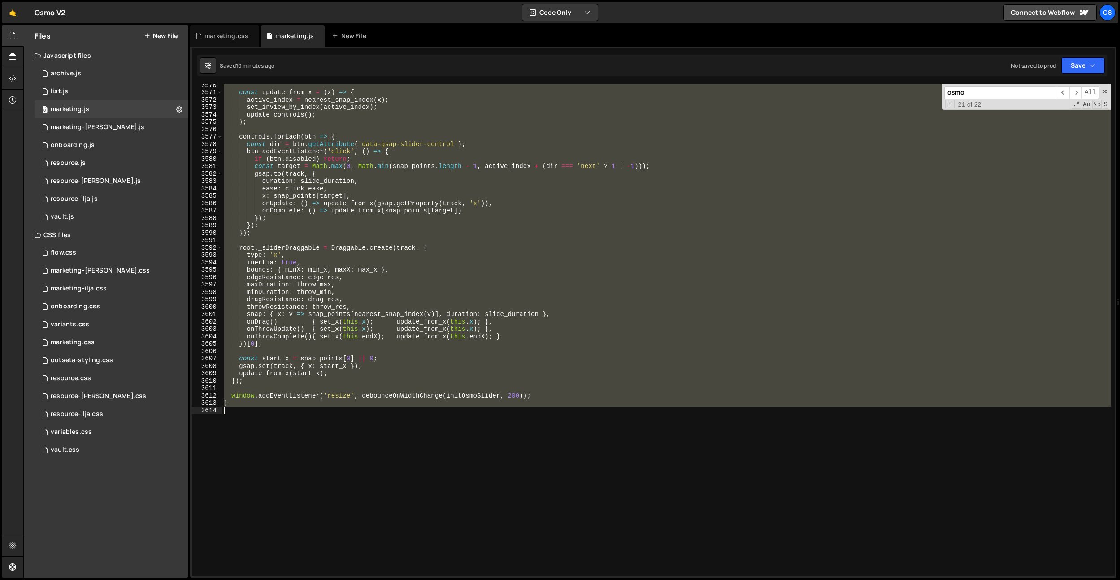
drag, startPoint x: 224, startPoint y: 160, endPoint x: 238, endPoint y: 406, distance: 246.0
click at [238, 406] on div "const update_from_x = ( x ) => { active_index = nearest_snap_index ( x ) ; set_…" at bounding box center [666, 334] width 889 height 506
type textarea "window.addEventListener('resize', debounceOnWidthChange(initOsmoSlider, 200)); }"
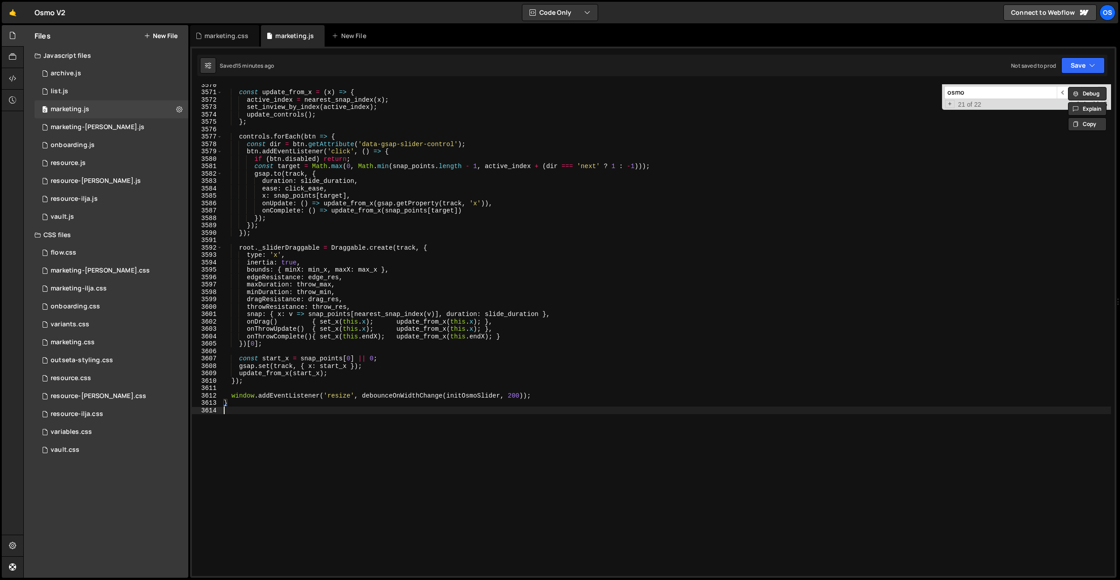
click at [748, 423] on div "const update_from_x = ( x ) => { active_index = nearest_snap_index ( x ) ; set_…" at bounding box center [666, 334] width 889 height 506
paste input "const max_start"
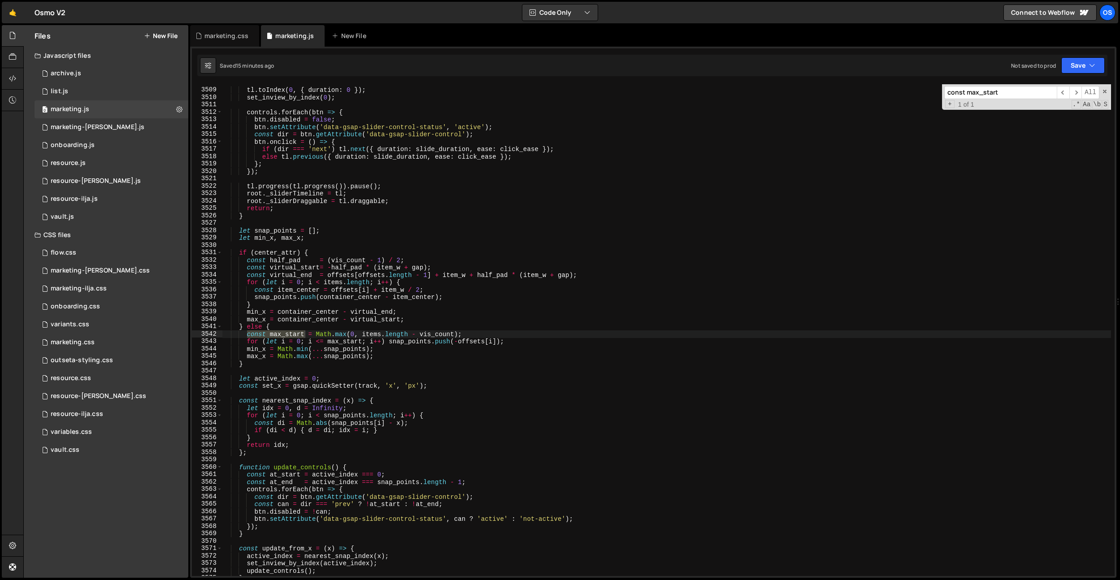
type input "const max_start"
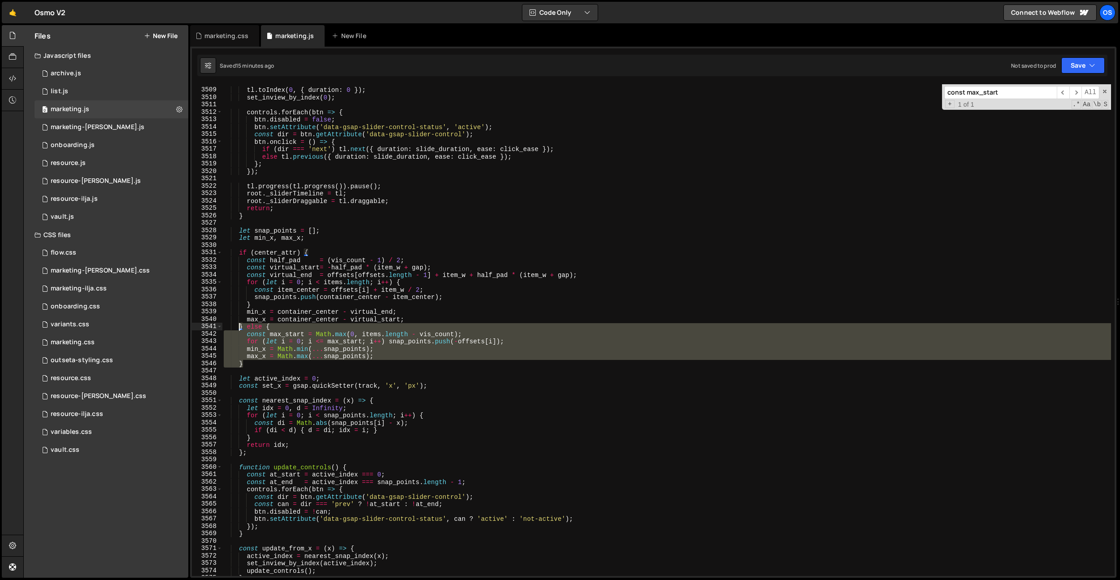
drag, startPoint x: 250, startPoint y: 363, endPoint x: 238, endPoint y: 328, distance: 36.3
click at [238, 328] on div "tl . toIndex ( 0 , { duration : 0 }) ; set_inview_by_index ( 0 ) ; controls . f…" at bounding box center [666, 332] width 889 height 506
paste textarea "}"
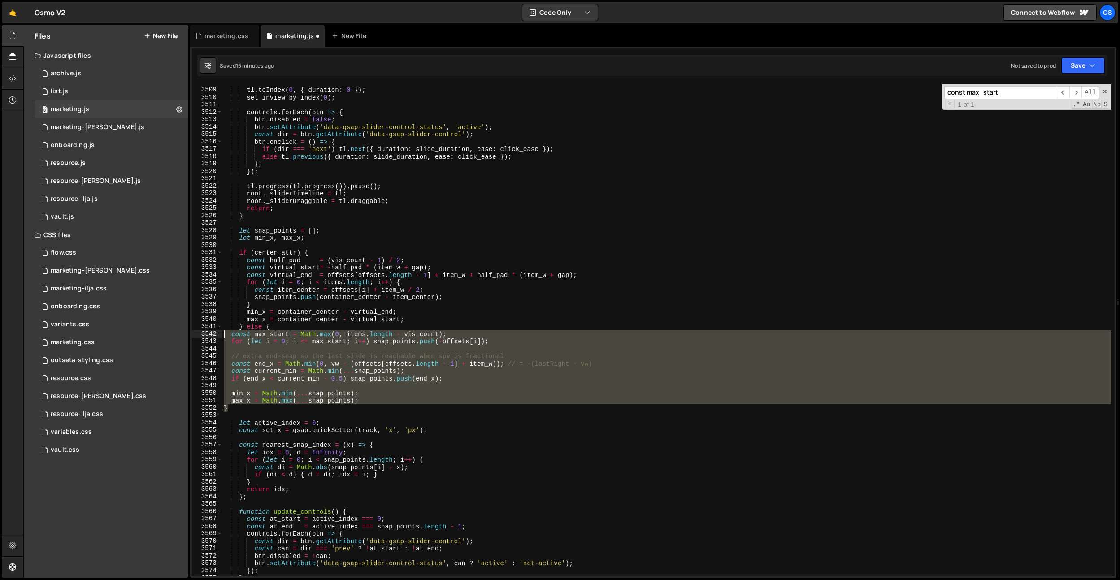
drag, startPoint x: 232, startPoint y: 406, endPoint x: 218, endPoint y: 337, distance: 70.8
click at [218, 337] on div "} 3508 3509 3510 3511 3512 3513 3514 3515 3516 3517 3518 3519 3520 3521 3522 35…" at bounding box center [653, 330] width 922 height 492
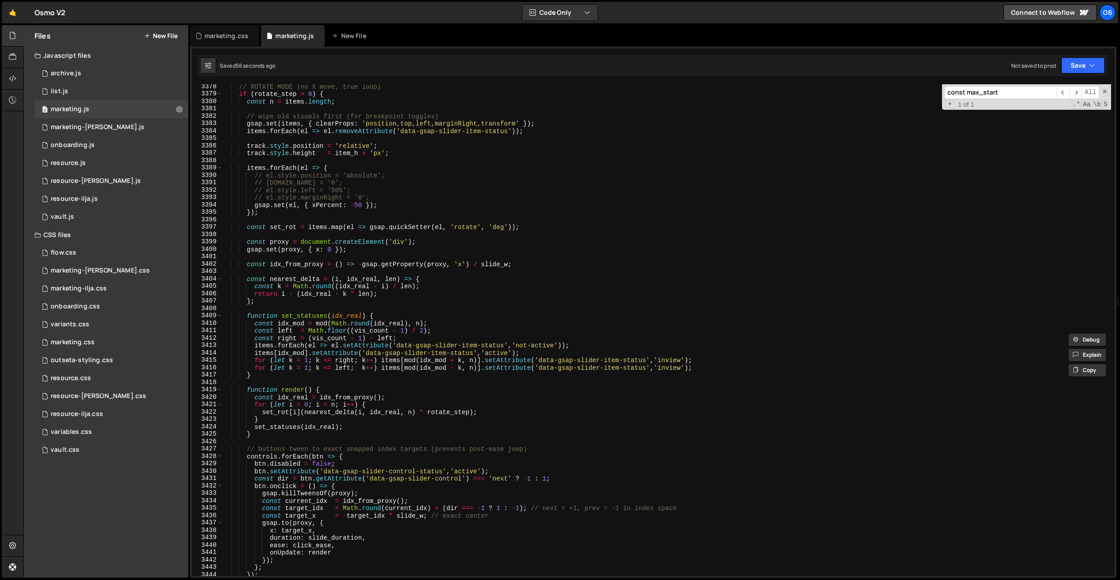
scroll to position [13697, 0]
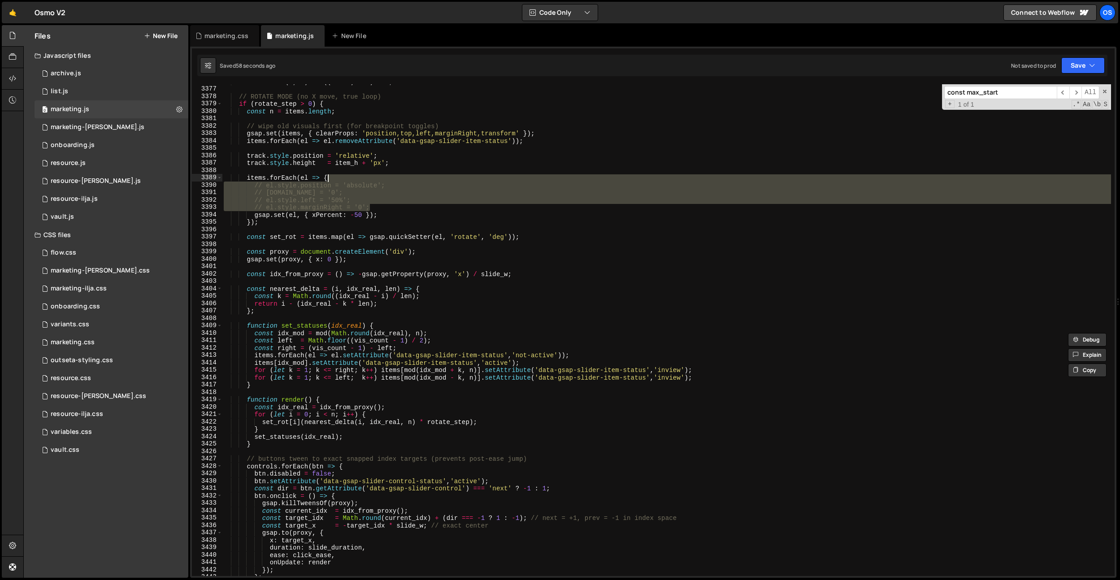
drag, startPoint x: 385, startPoint y: 204, endPoint x: 385, endPoint y: 179, distance: 24.7
click at [385, 179] on div "const mod = ( n , m ) => (( n % m ) + m ) % m ; // ROTATE MODE (no X move, true…" at bounding box center [666, 331] width 889 height 506
type textarea "items.forEach(el => { // el.style.position = 'absolute';"
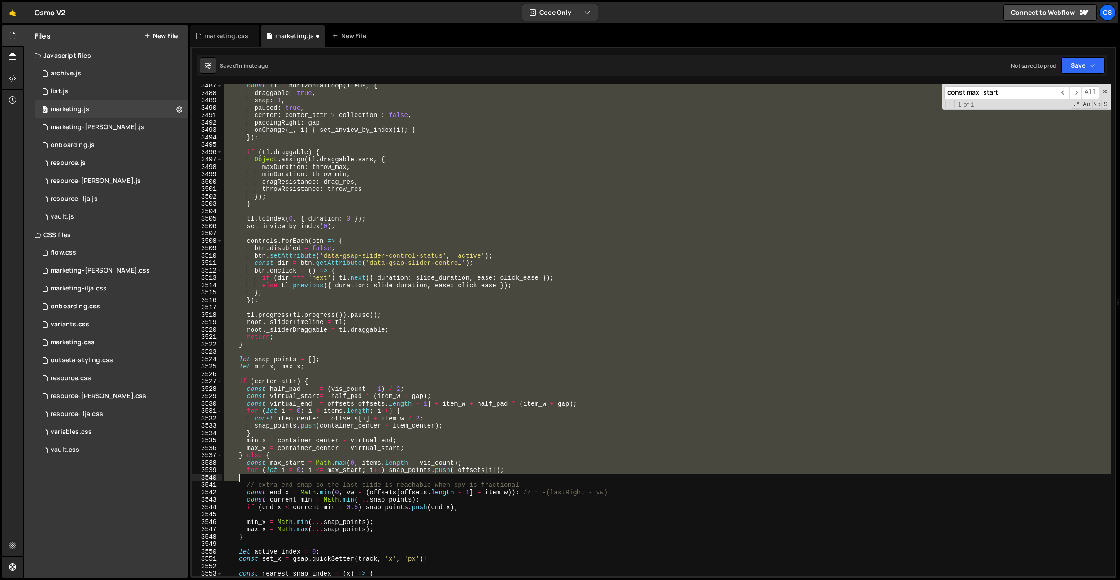
scroll to position [14195, 0]
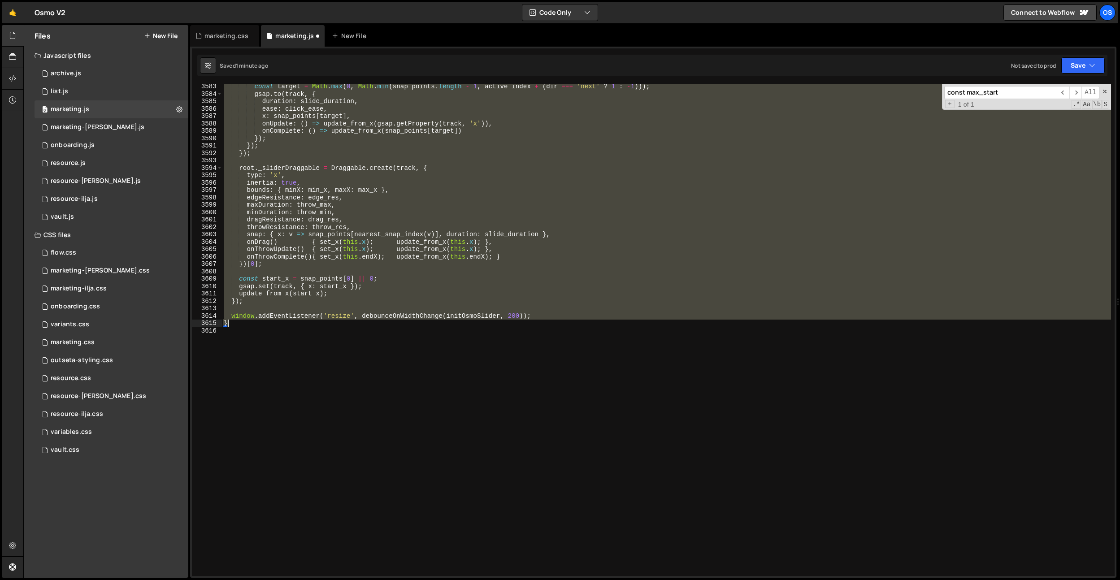
drag, startPoint x: 224, startPoint y: 278, endPoint x: 251, endPoint y: 337, distance: 64.4
click at [231, 324] on div "const target = Math . max ( 0 , Math . min ( snap_points . length - 1 , active_…" at bounding box center [666, 336] width 889 height 506
type textarea "window.addEventListener('resize', debounceOnWidthChange(initOsmoSlider, 200)); }"
drag, startPoint x: 111, startPoint y: 180, endPoint x: 132, endPoint y: 188, distance: 22.0
click at [111, 180] on div "0 resource-dennis.js 0" at bounding box center [112, 181] width 154 height 18
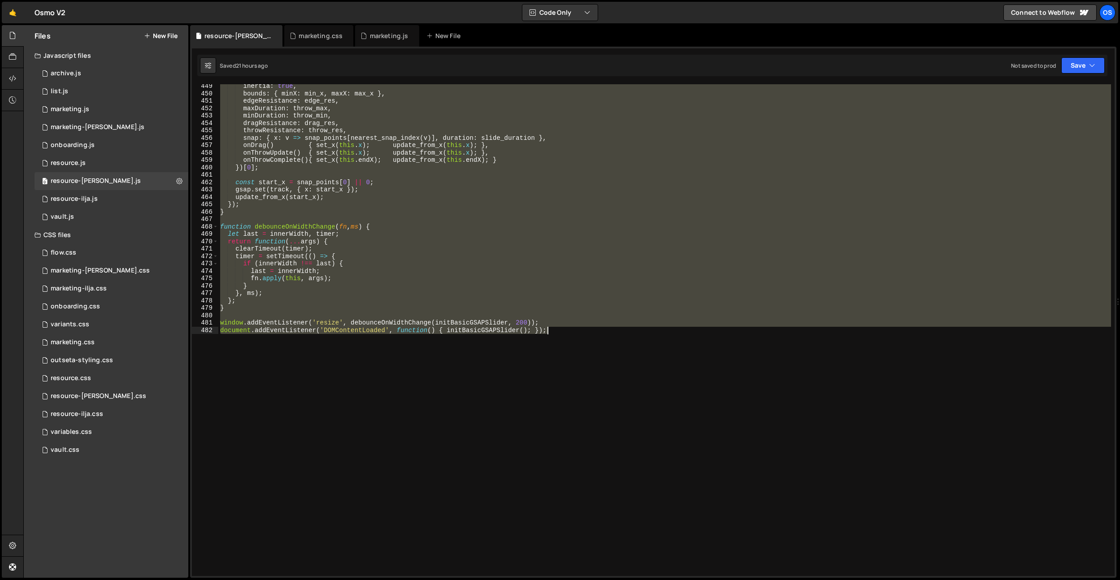
scroll to position [3329, 0]
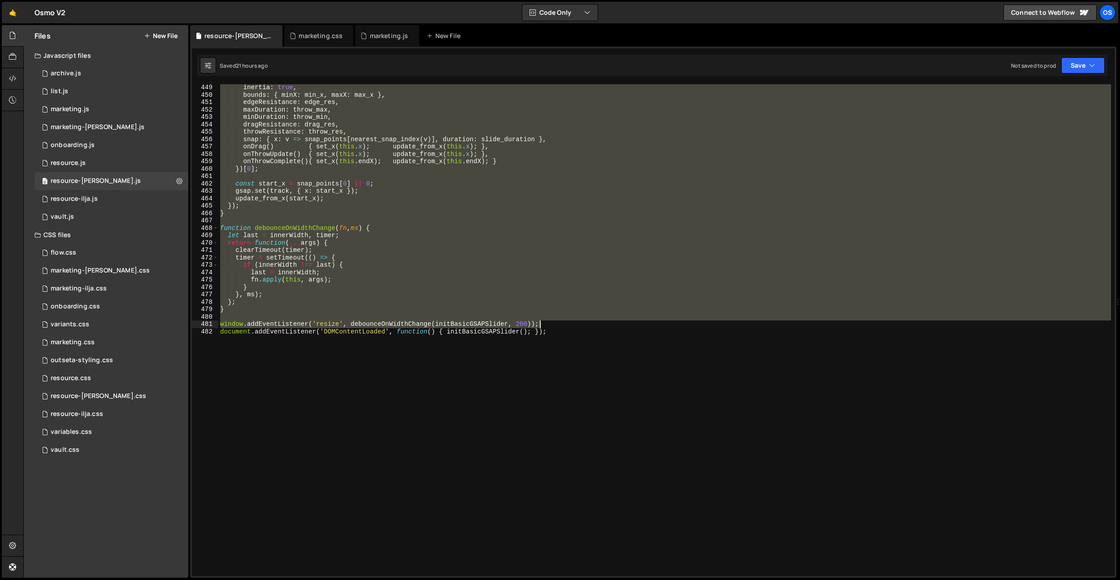
drag, startPoint x: 219, startPoint y: 194, endPoint x: 567, endPoint y: 325, distance: 371.6
click at [567, 325] on div "inertia : true , bounds : { minX : min_x , maxX : max_x } , edgeResistance : ed…" at bounding box center [664, 337] width 892 height 506
paste textarea "}"
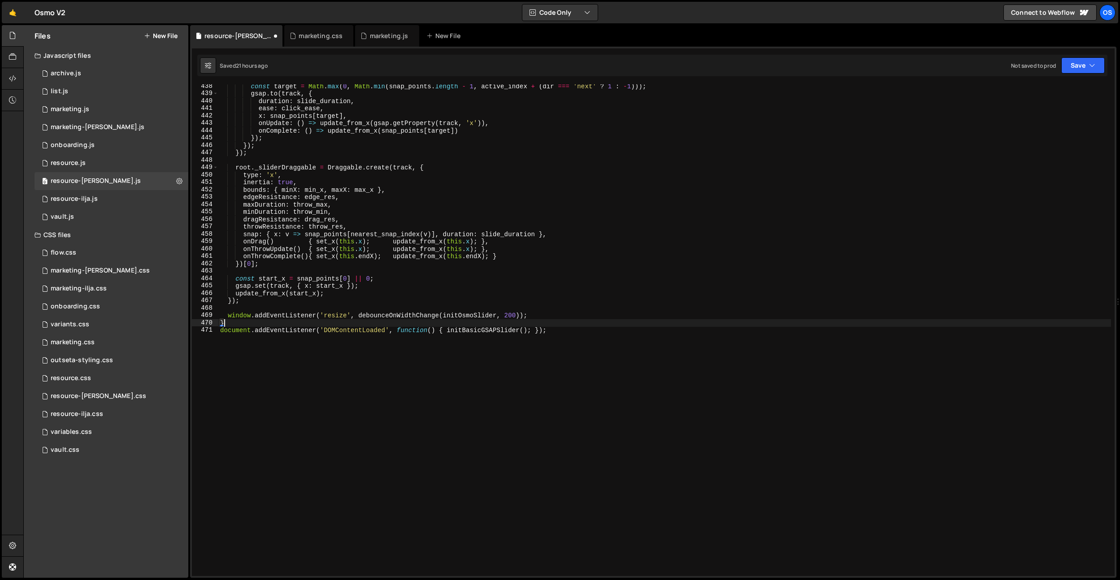
click at [468, 315] on div "const target = Math . max ( 0 , Math . min ( snap_points . length - 1 , active_…" at bounding box center [664, 335] width 892 height 506
drag, startPoint x: 468, startPoint y: 315, endPoint x: 477, endPoint y: 325, distance: 13.7
click at [468, 315] on div "const target = Math . max ( 0 , Math . min ( snap_points . length - 1 , active_…" at bounding box center [664, 335] width 892 height 506
click at [476, 330] on div "const target = Math . max ( 0 , Math . min ( snap_points . length - 1 , active_…" at bounding box center [664, 335] width 892 height 506
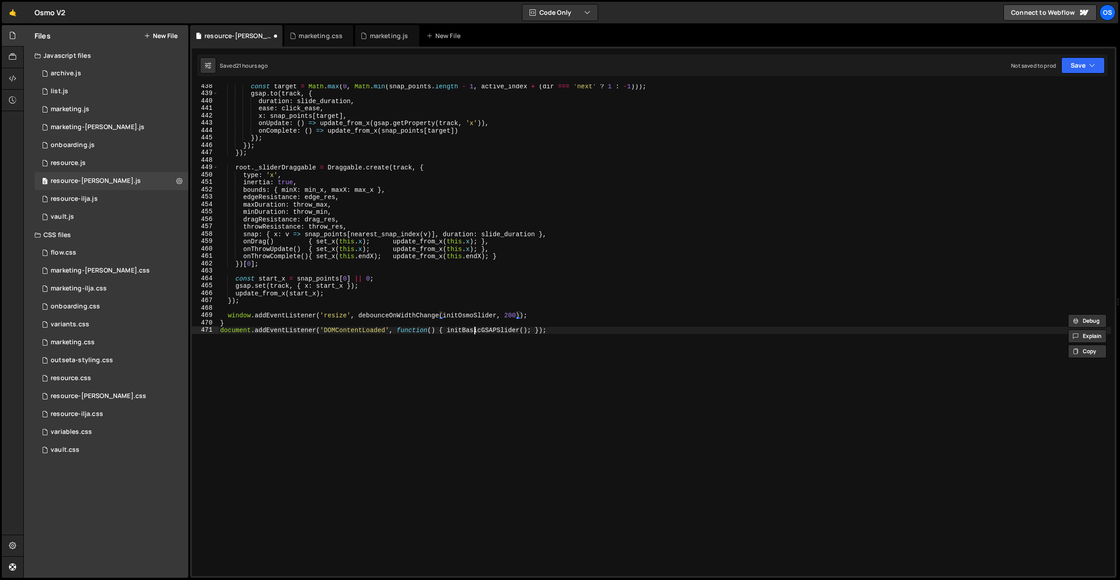
paste textarea "Osmo"
type textarea "document.addEventListener('DOMContentLoaded', function() { initOsmoSlider(); });"
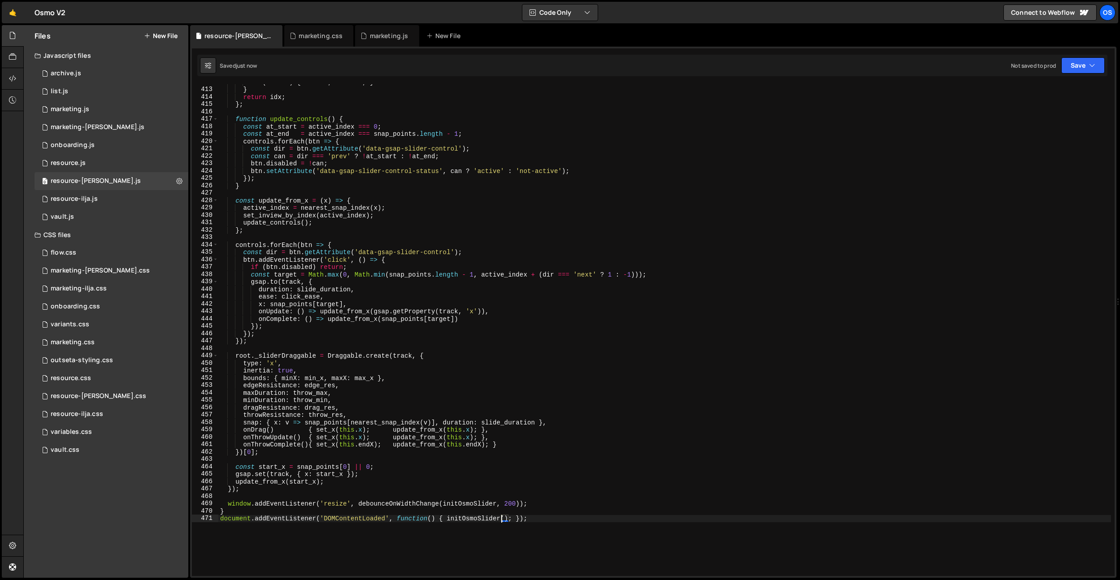
scroll to position [3037, 0]
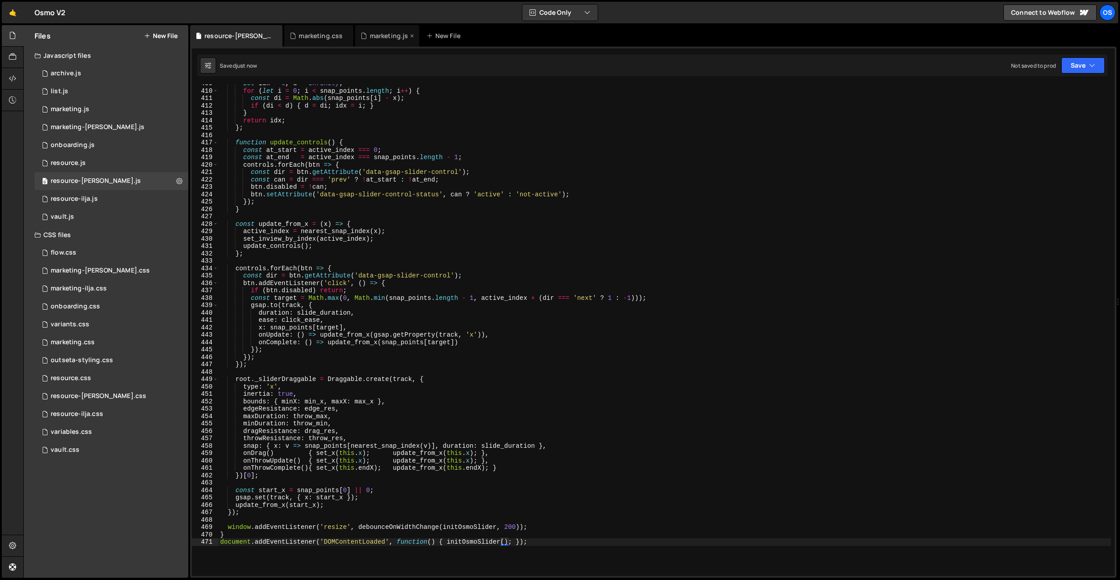
drag, startPoint x: 372, startPoint y: 41, endPoint x: 390, endPoint y: 75, distance: 38.9
click at [372, 41] on div "marketing.js" at bounding box center [387, 36] width 64 height 22
type textarea "inertia: true,"
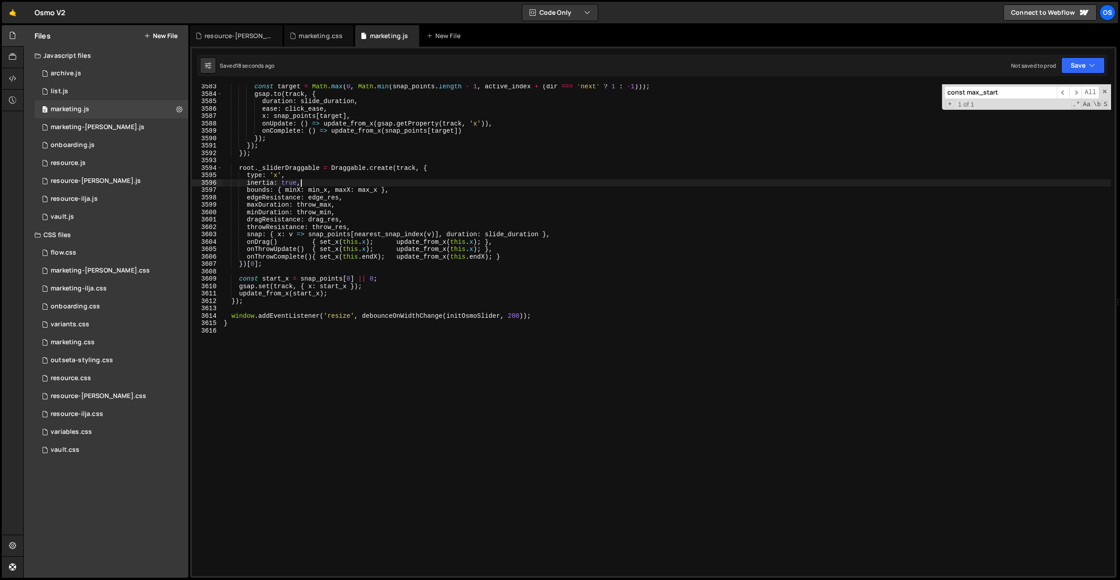
click at [406, 181] on div "const target = Math . max ( 0 , Math . min ( snap_points . length - 1 , active_…" at bounding box center [666, 336] width 889 height 506
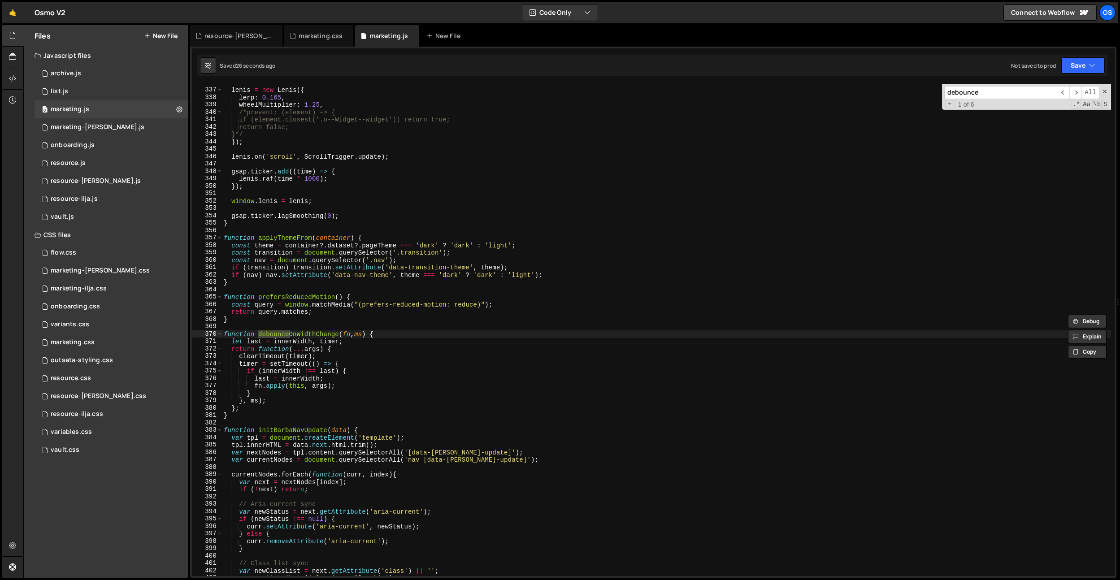
type input "debounce"
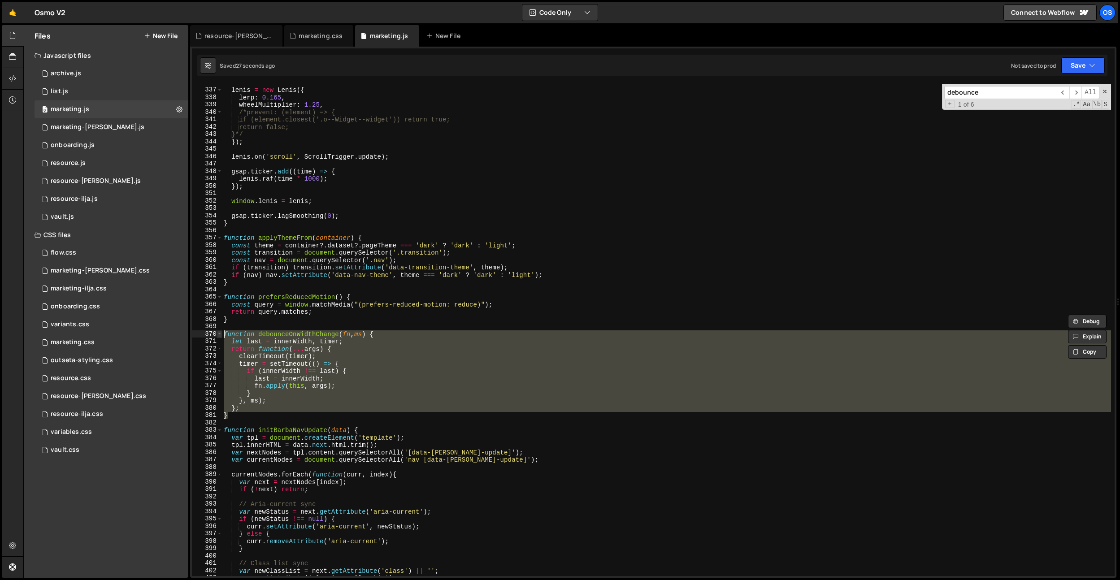
drag, startPoint x: 241, startPoint y: 412, endPoint x: 220, endPoint y: 334, distance: 81.2
click at [220, 334] on div "} 336 337 338 339 340 341 342 343 344 345 346 347 348 349 350 351 352 353 354 3…" at bounding box center [653, 330] width 922 height 492
type textarea "function debounceOnWidthChange(fn, ms) { let last = innerWidth, timer;"
click at [242, 40] on div "resource-[PERSON_NAME].js" at bounding box center [237, 35] width 67 height 9
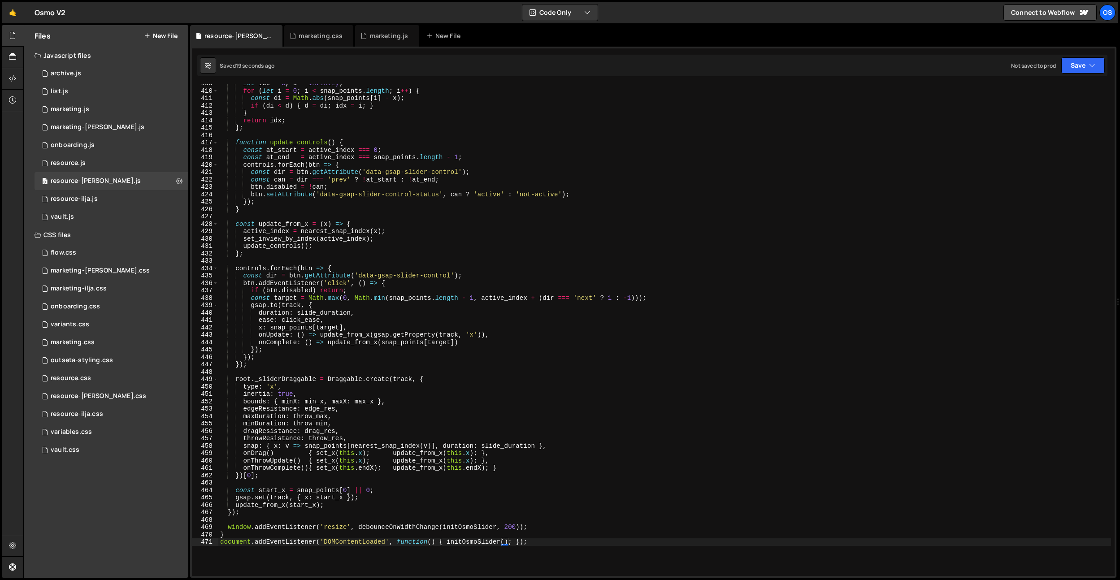
scroll to position [3037, 0]
type textarea "}"
click at [250, 534] on div "let idx = 0 , d = Infinity ; for ( let i = 0 ; i < snap_points . length ; i ++ …" at bounding box center [664, 332] width 892 height 506
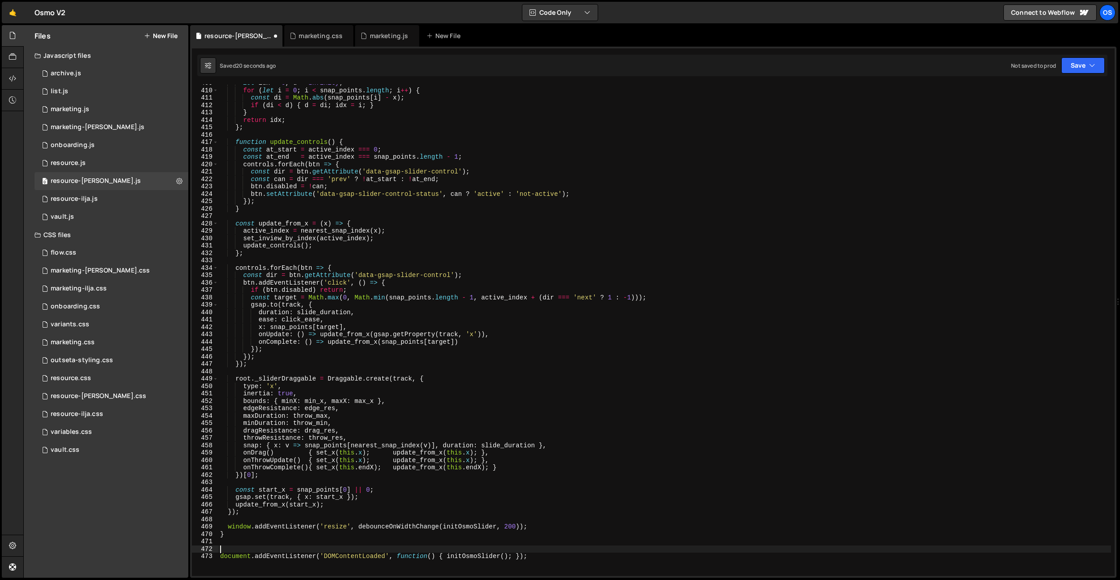
paste textarea "}"
type textarea "}"
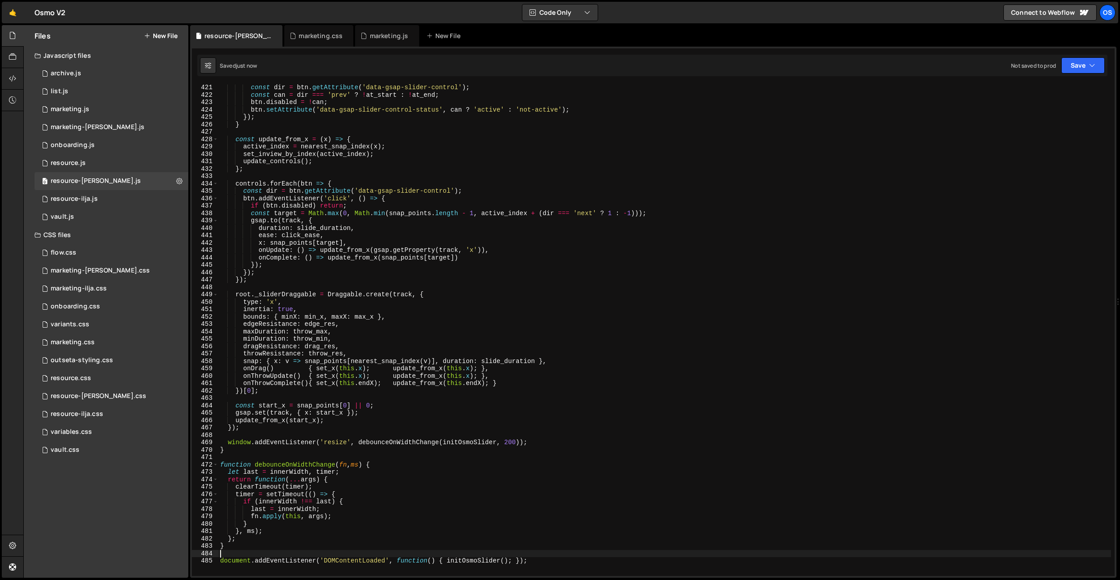
scroll to position [3148, 0]
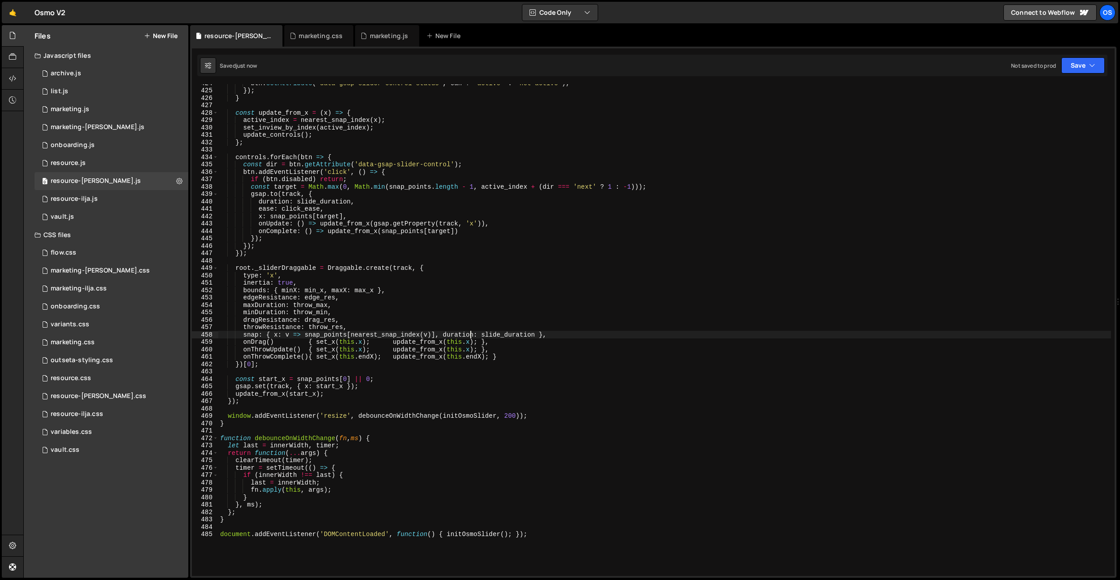
click at [470, 331] on div "btn . setAttribute ( 'data-gsap-slider-control-status' , can ? 'active' : 'not-…" at bounding box center [664, 332] width 892 height 506
type textarea "snap: { x: v => snap_points[nearest_snap_index(v)], duration: slide_duration },"
drag, startPoint x: 301, startPoint y: 35, endPoint x: 301, endPoint y: 41, distance: 6.3
click at [301, 35] on div "marketing.css" at bounding box center [321, 35] width 44 height 9
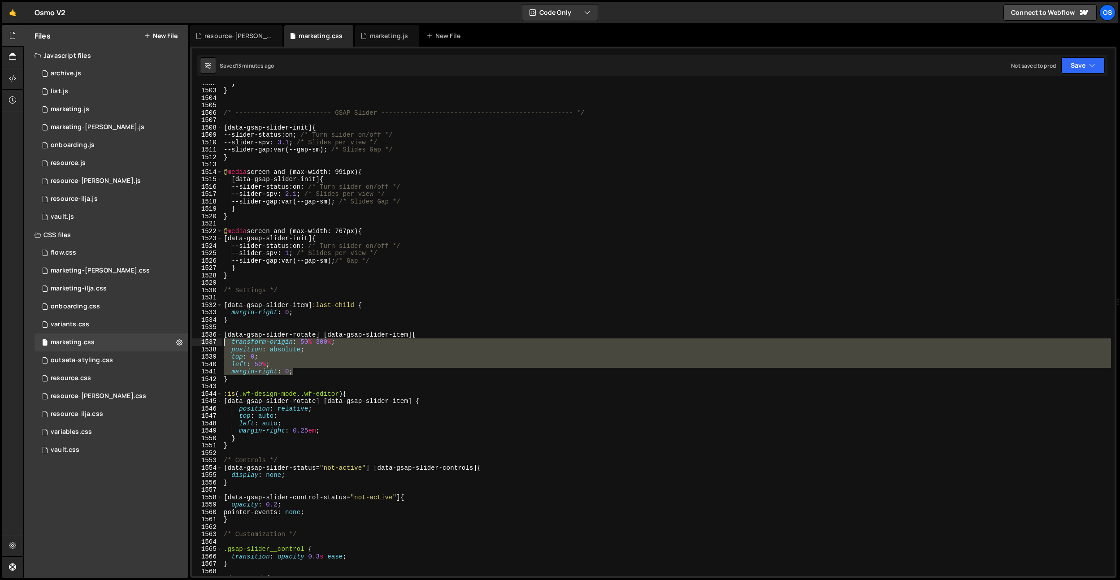
drag, startPoint x: 315, startPoint y: 373, endPoint x: 357, endPoint y: 7, distance: 369.0
click at [214, 344] on div "margin-right: 0; 1502 1503 1504 1505 1506 1507 1508 1509 1510 1511 1512 1513 15…" at bounding box center [653, 330] width 922 height 492
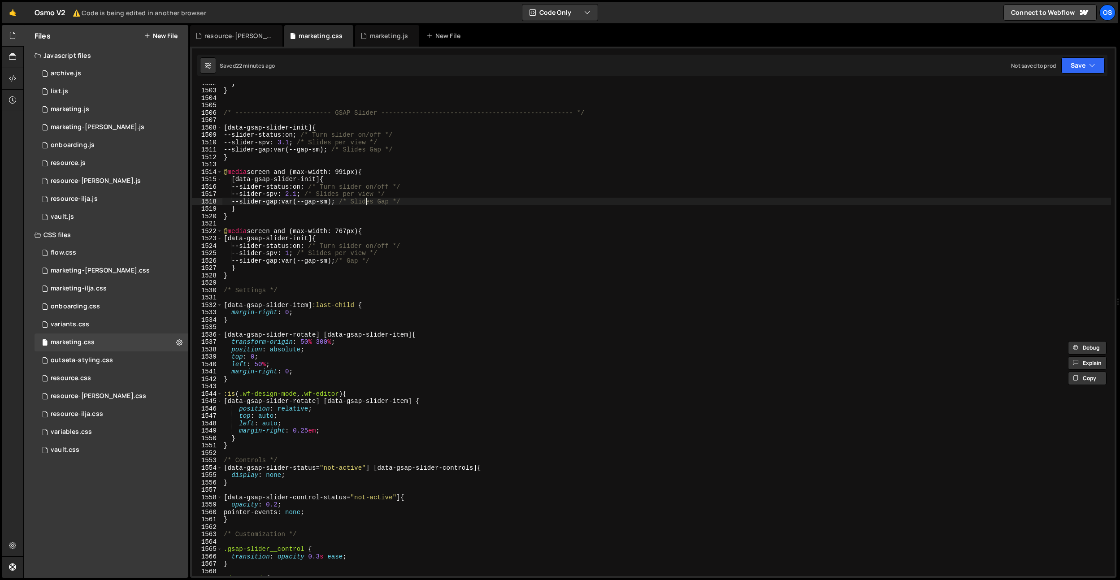
click at [367, 199] on div "} } /* ------------------------- GSAP Slider ----------------------------------…" at bounding box center [666, 332] width 889 height 506
type textarea "--slider-gap: var(--gap-sm); /* Slides Gap */"
drag, startPoint x: 372, startPoint y: 38, endPoint x: 395, endPoint y: 190, distance: 154.2
click at [372, 39] on div "marketing.js" at bounding box center [389, 35] width 39 height 9
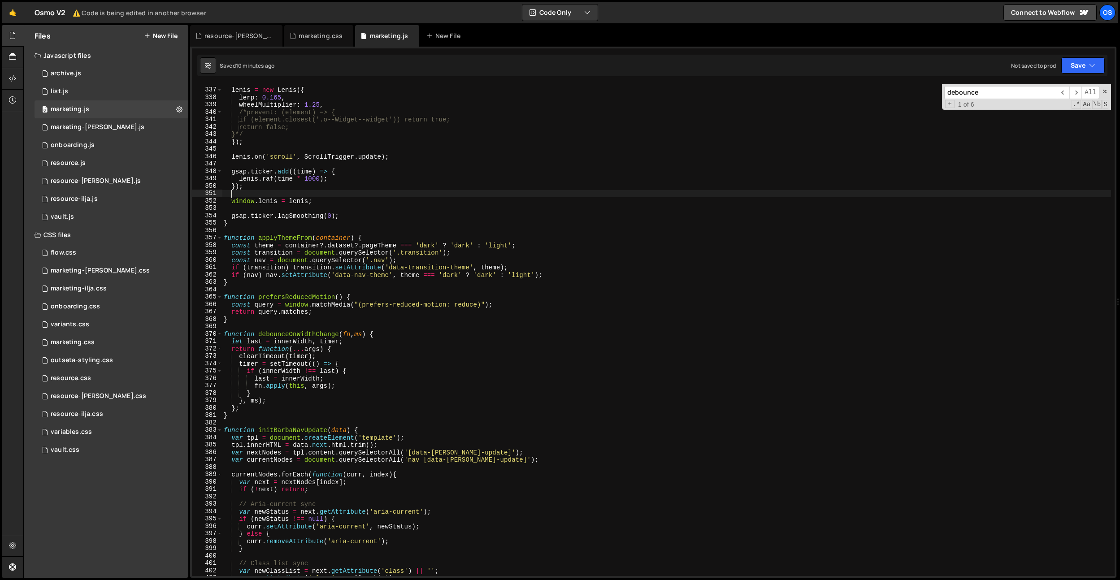
click at [395, 190] on div "lenis = new Lenis ({ lerp : 0.165 , wheelMultiplier : 1.25 , /*prevent: (elemen…" at bounding box center [666, 332] width 889 height 506
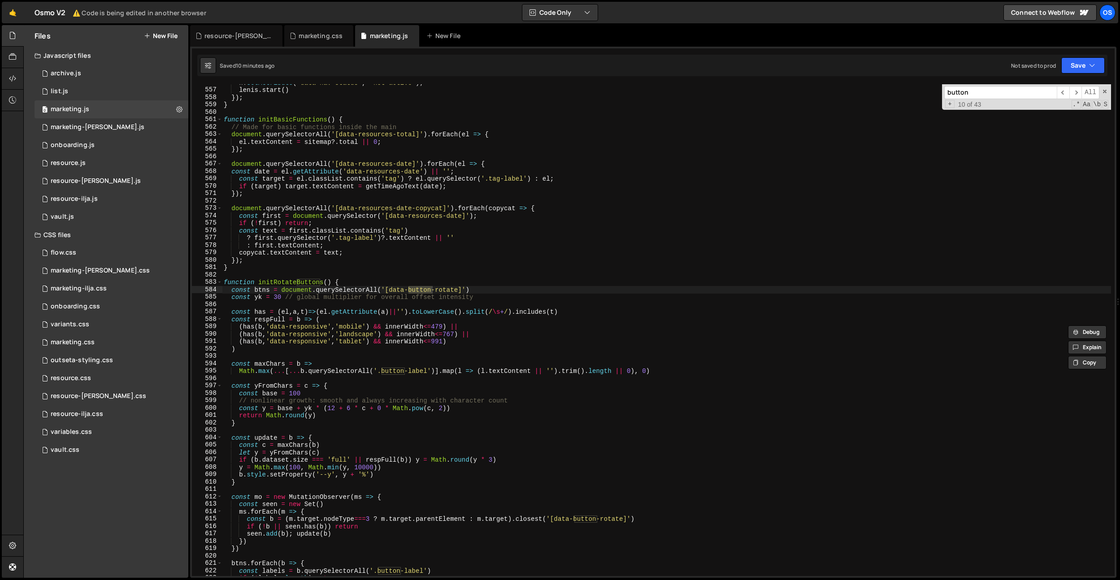
scroll to position [2281, 0]
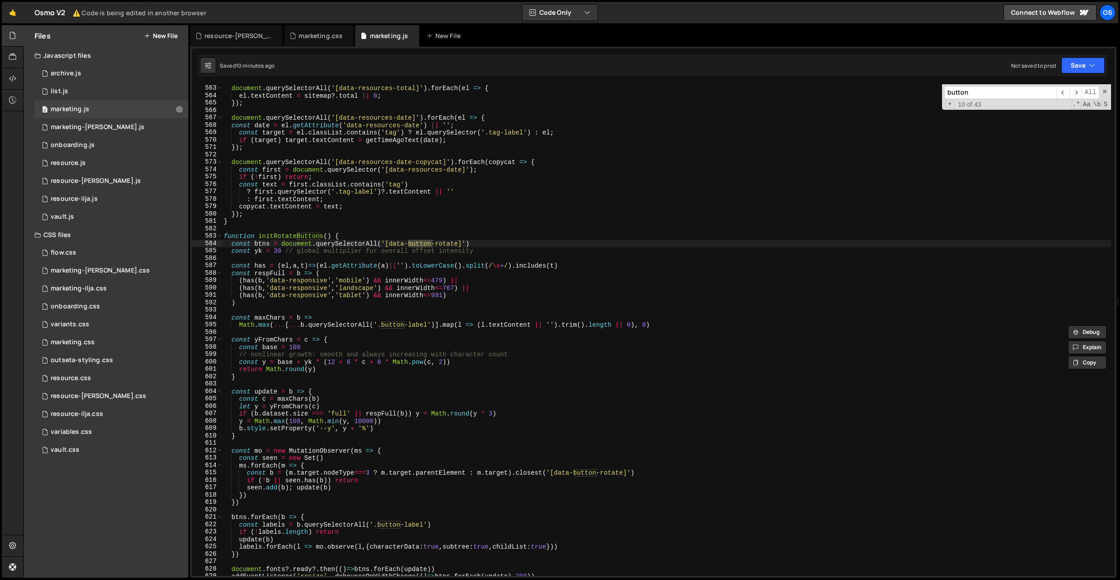
type input "button"
type textarea "seen.add(b); update(b)"
click at [420, 487] on div "// Made for basic functions inside the main document . querySelectorAll ( '[dat…" at bounding box center [666, 330] width 889 height 506
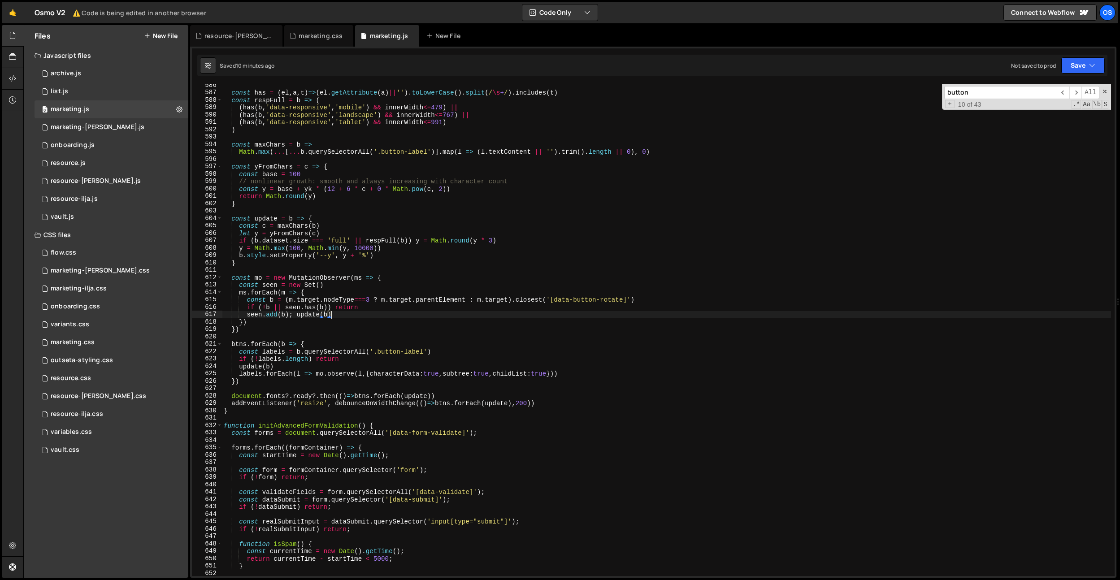
scroll to position [2338, 0]
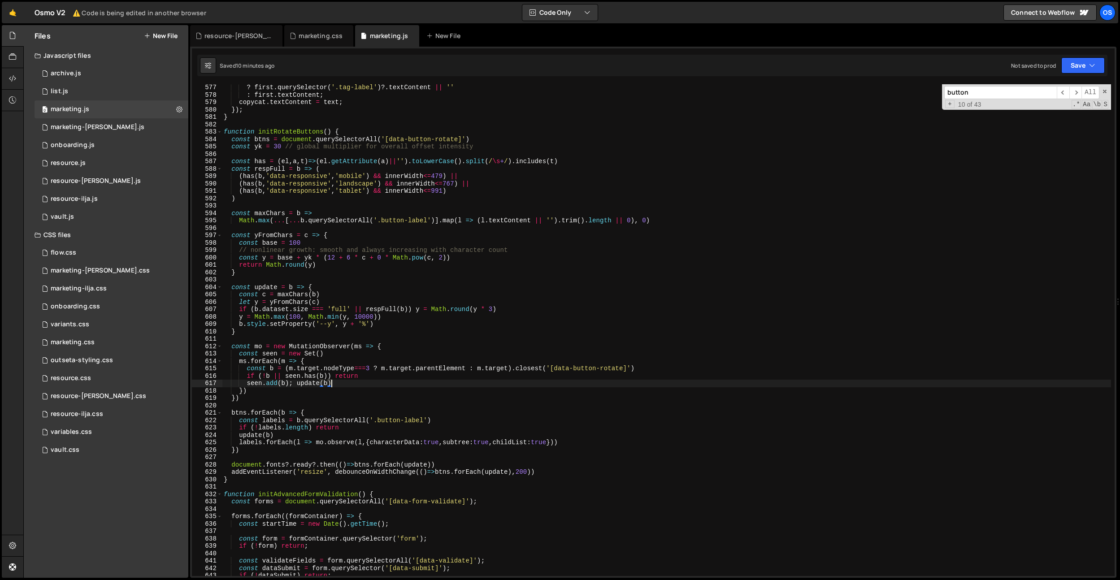
click at [354, 339] on div "? first . querySelector ( '.tag-label' ) ?. textContent || '' : first . textCon…" at bounding box center [666, 337] width 889 height 506
click at [323, 304] on div "? first . querySelector ( '.tag-label' ) ?. textContent || '' : first . textCon…" at bounding box center [666, 337] width 889 height 506
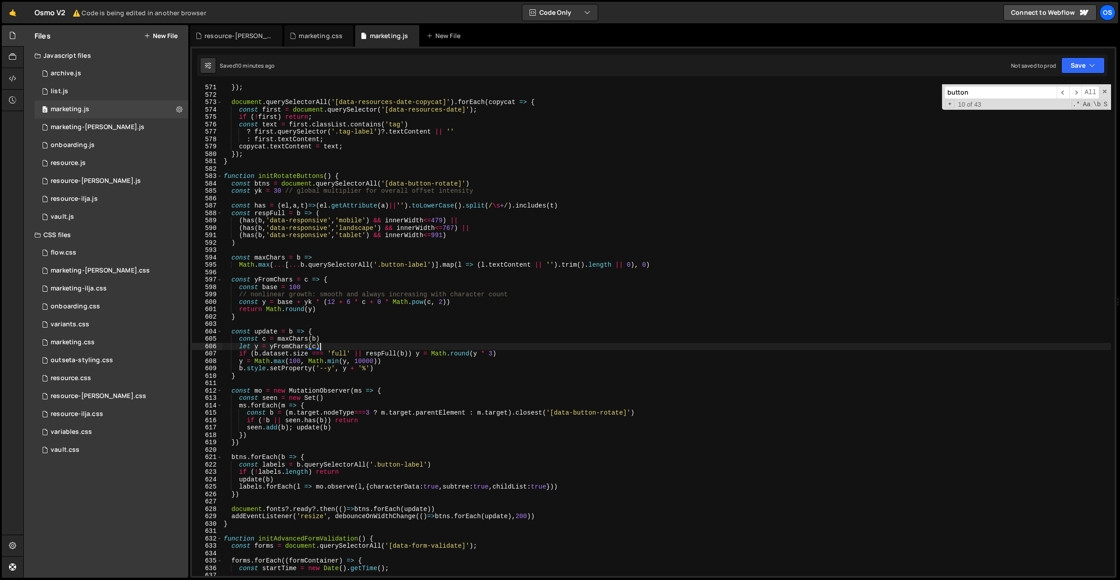
click at [493, 352] on div "}) ; document . querySelectorAll ( '[data-resources-date-copycat]' ) . forEach …" at bounding box center [666, 337] width 889 height 506
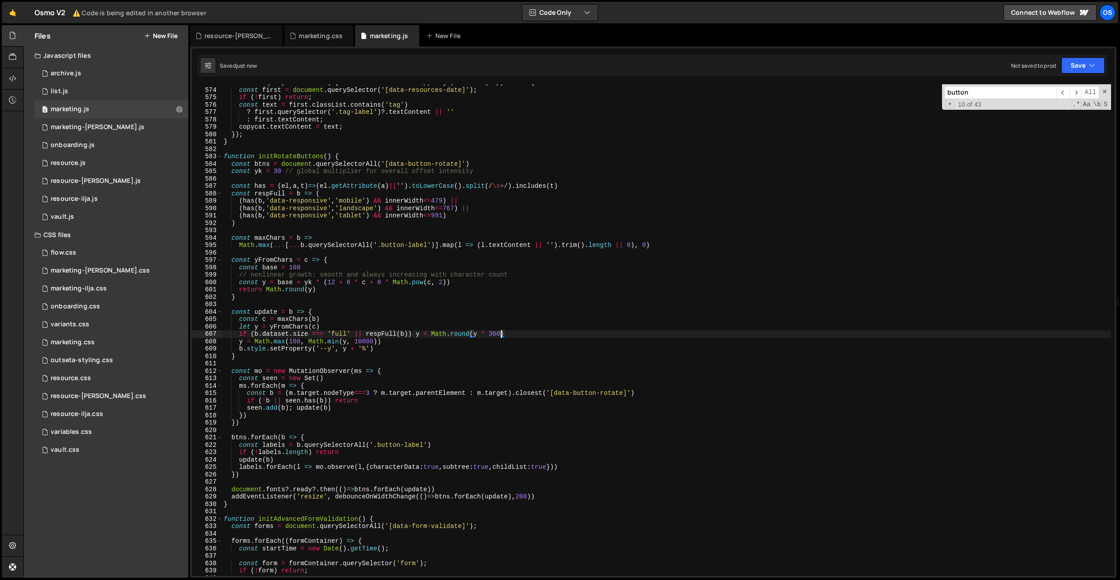
scroll to position [0, 19]
click at [374, 338] on div "document . querySelectorAll ( '[data-resources-date-copycat]' ) . forEach ( cop…" at bounding box center [666, 332] width 889 height 506
click at [378, 334] on div "document . querySelectorAll ( '[data-resources-date-copycat]' ) . forEach ( cop…" at bounding box center [666, 332] width 889 height 506
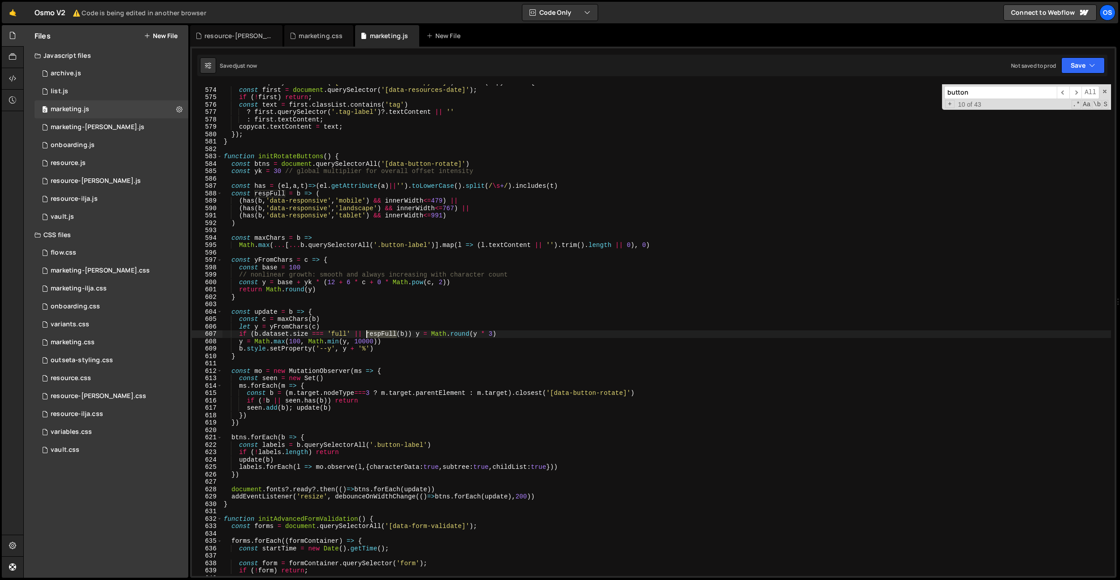
click at [378, 334] on div "document . querySelectorAll ( '[data-resources-date-copycat]' ) . forEach ( cop…" at bounding box center [666, 332] width 889 height 506
click at [376, 314] on div "document . querySelectorAll ( '[data-resources-date-copycat]' ) . forEach ( cop…" at bounding box center [666, 332] width 889 height 506
type textarea "const update = b => {"
paste input "respFull"
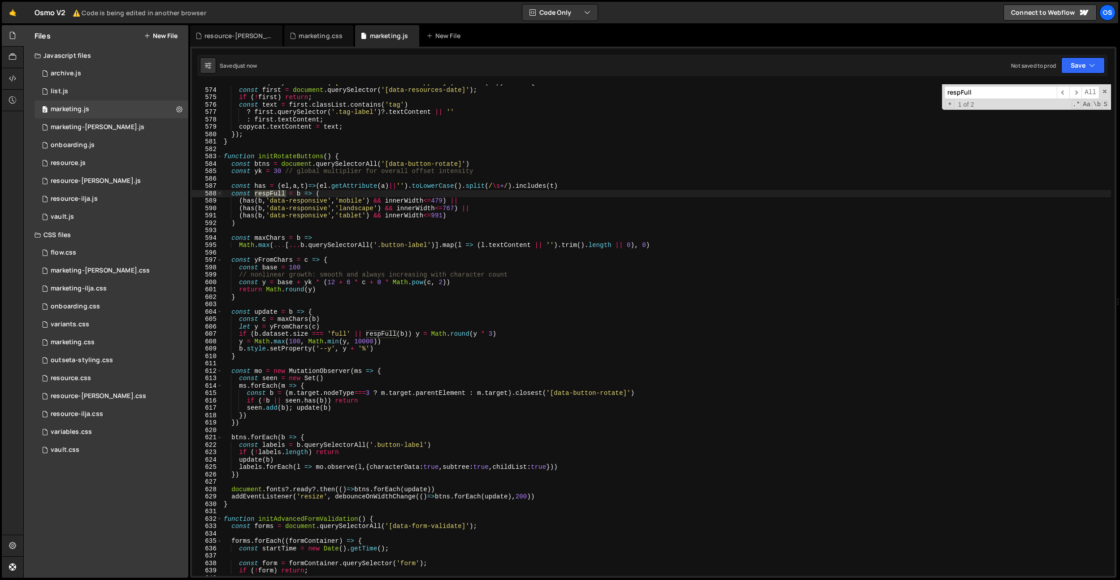
type input "respFull"
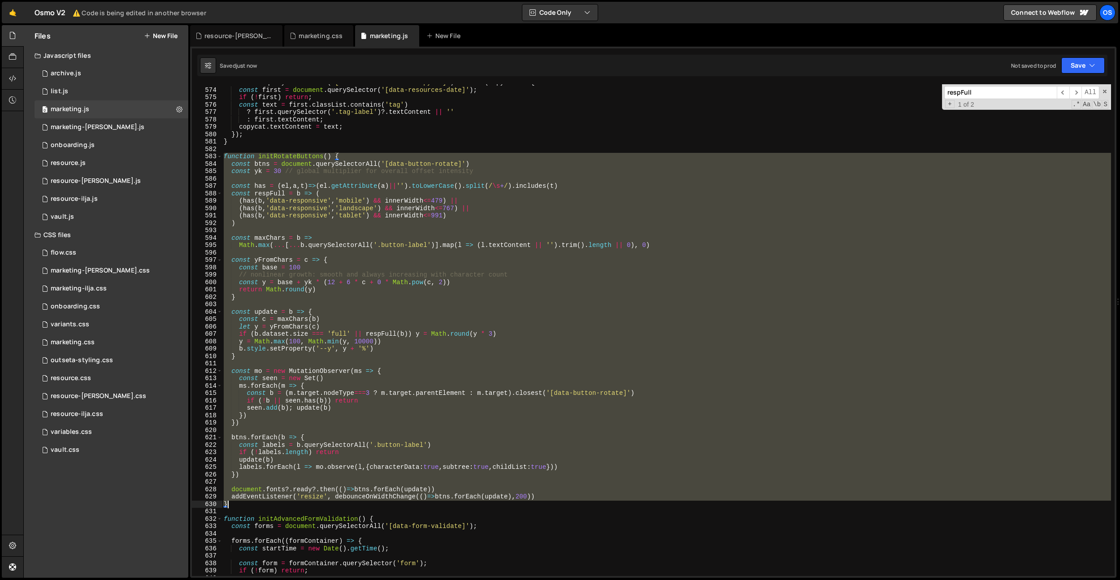
drag, startPoint x: 224, startPoint y: 155, endPoint x: 270, endPoint y: 503, distance: 351.8
click at [270, 503] on div "document . querySelectorAll ( '[data-resources-date-copycat]' ) . forEach ( cop…" at bounding box center [666, 332] width 889 height 506
click at [606, 299] on div "document . querySelectorAll ( '[data-resources-date-copycat]' ) . forEach ( cop…" at bounding box center [666, 330] width 889 height 492
type textarea "}"
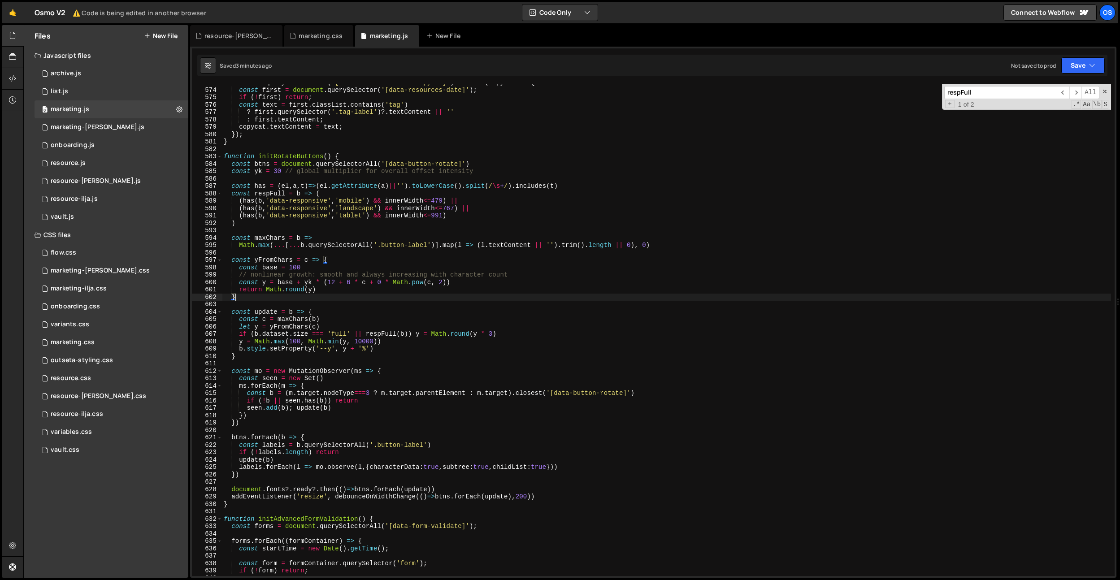
drag, startPoint x: 308, startPoint y: 34, endPoint x: 387, endPoint y: 169, distance: 157.3
click at [308, 34] on div "marketing.css" at bounding box center [321, 35] width 44 height 9
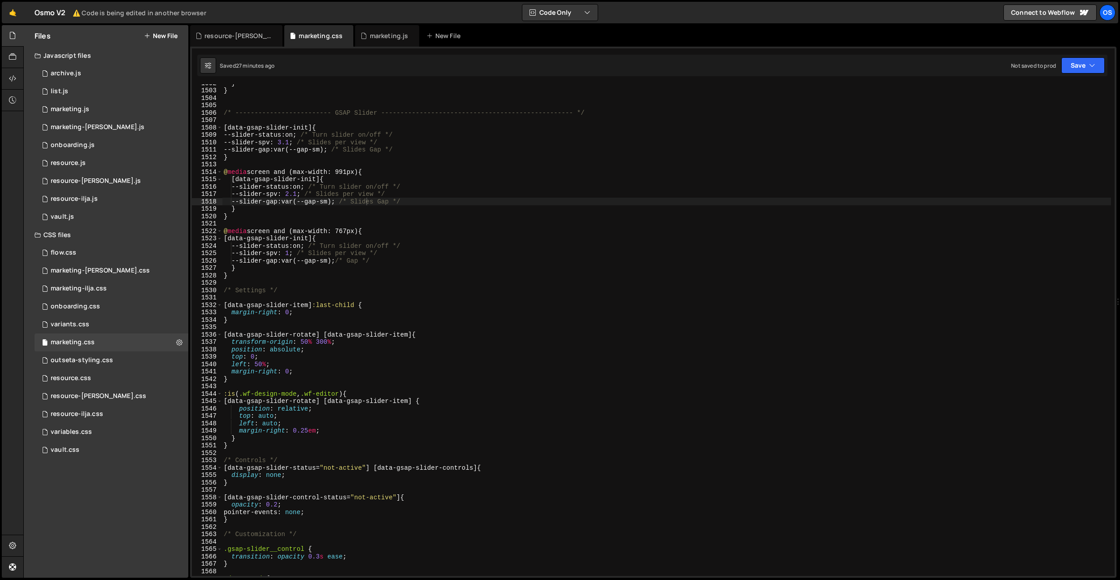
type textarea "@media screen and (max-width: 991px) {"
click at [389, 173] on div "} } /* ------------------------- GSAP Slider ----------------------------------…" at bounding box center [666, 332] width 889 height 506
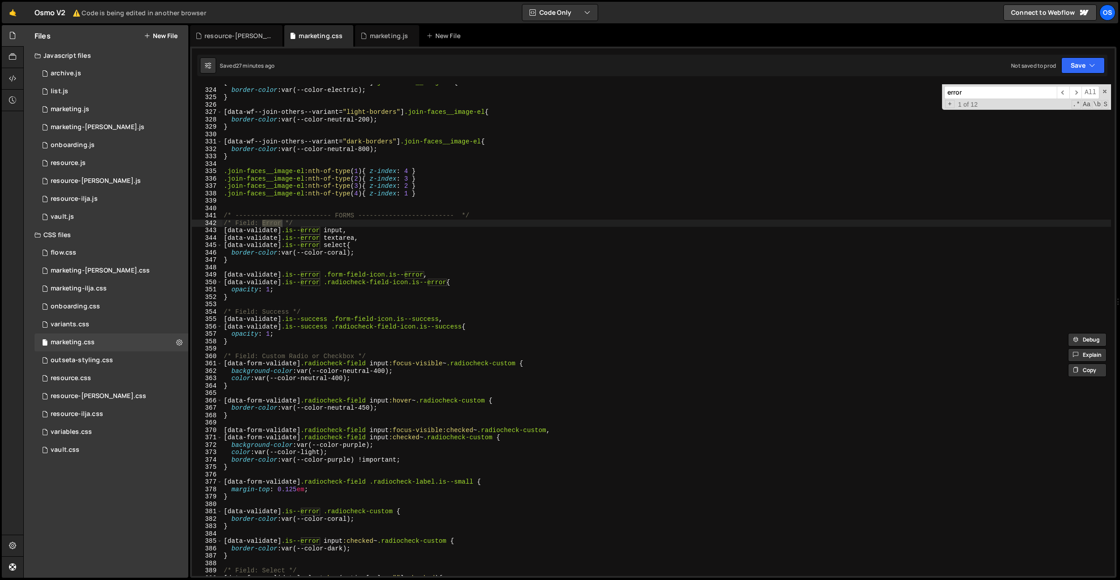
scroll to position [2386, 0]
type input "error"
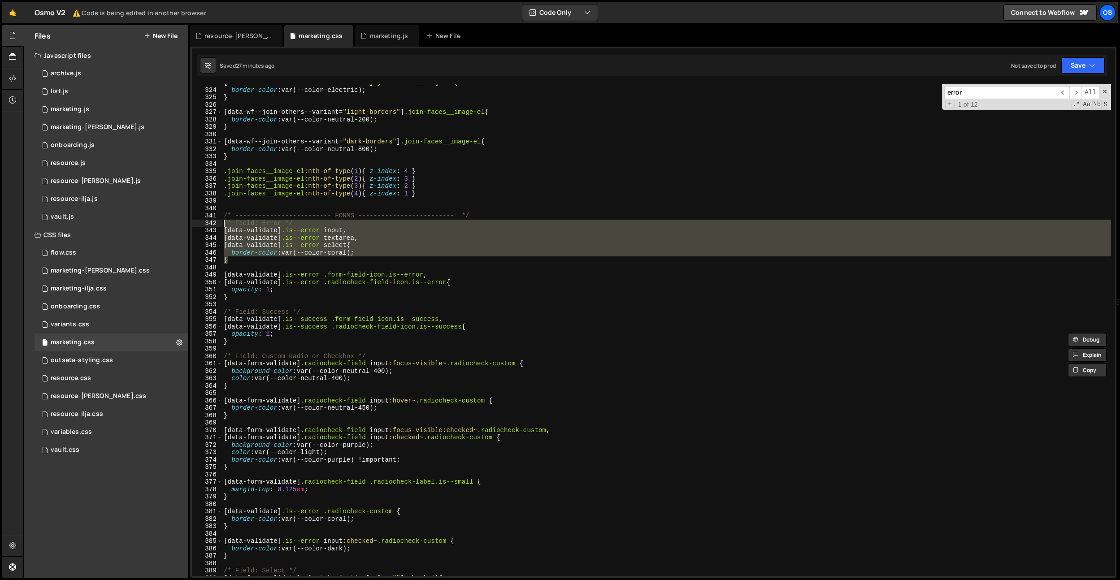
drag, startPoint x: 231, startPoint y: 260, endPoint x: 216, endPoint y: 225, distance: 38.0
click at [216, 225] on div "} 323 324 325 326 327 328 329 330 331 332 333 334 335 336 337 338 339 340 341 3…" at bounding box center [653, 330] width 922 height 492
type textarea "/* Field: Error */ [data-validate].is--error input,"
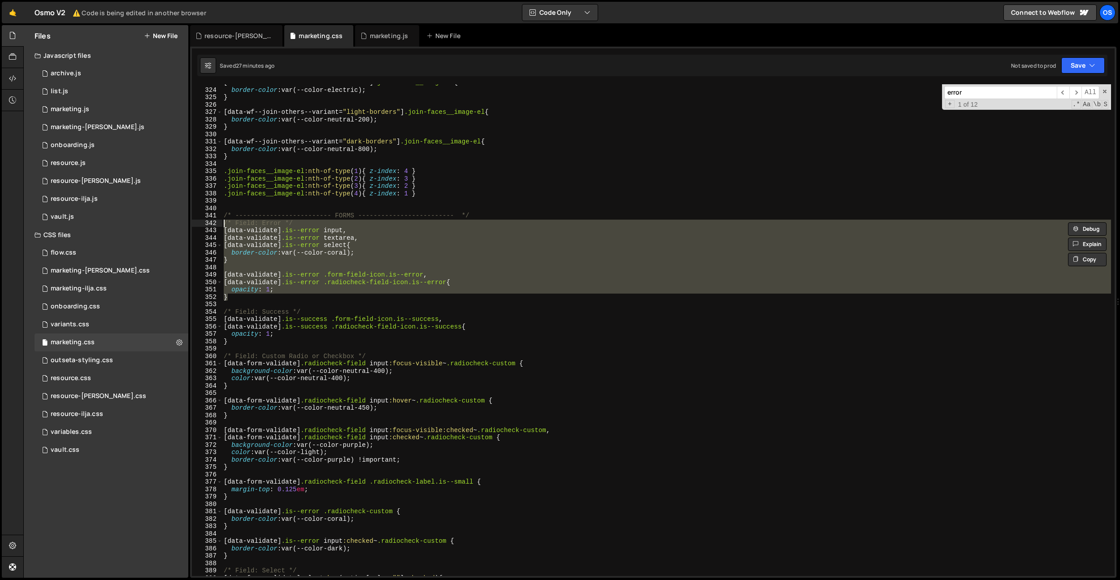
drag, startPoint x: 248, startPoint y: 299, endPoint x: 218, endPoint y: 226, distance: 79.2
click at [218, 226] on div "/* Field: Error */ [data-validate].is--error input, 323 324 325 326 327 328 329…" at bounding box center [653, 330] width 922 height 492
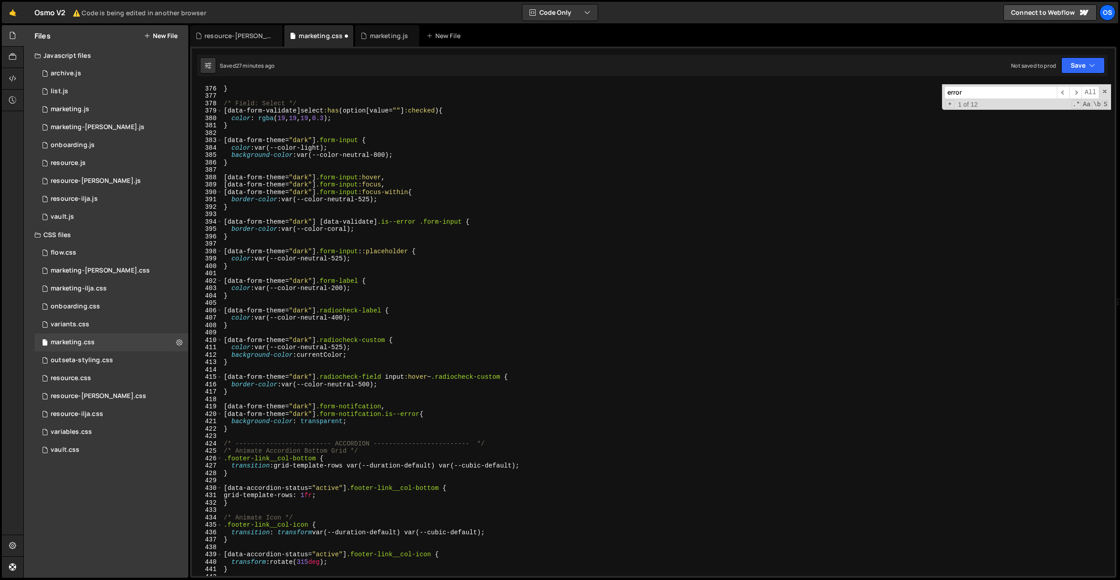
scroll to position [2774, 0]
click at [251, 428] on div "} /* Field: Select */ [ data-form-validate ] select :has ( option [ value = " "…" at bounding box center [666, 337] width 889 height 506
type textarea "}"
paste textarea "}"
type textarea "}"
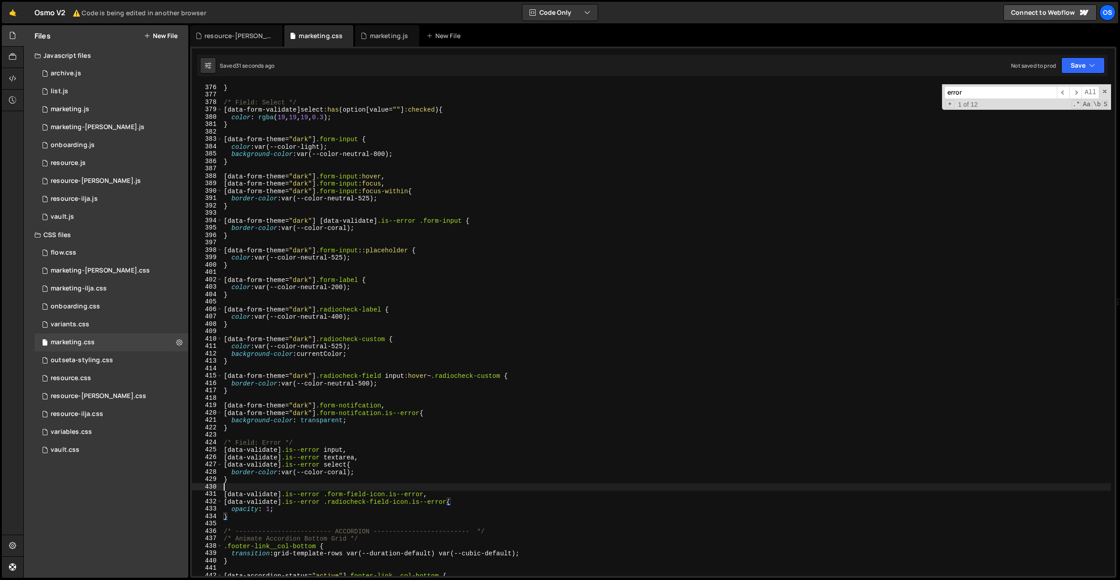
click at [303, 487] on div "} /* Field: Select */ [ data-form-validate ] select :has ( option [ value = " "…" at bounding box center [666, 337] width 889 height 506
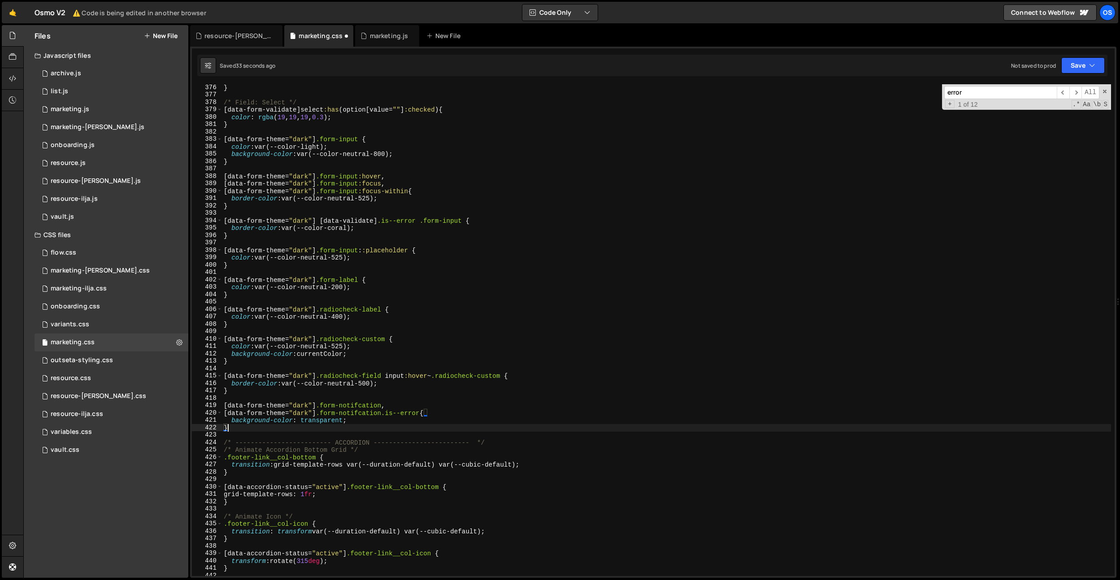
scroll to position [2291, 0]
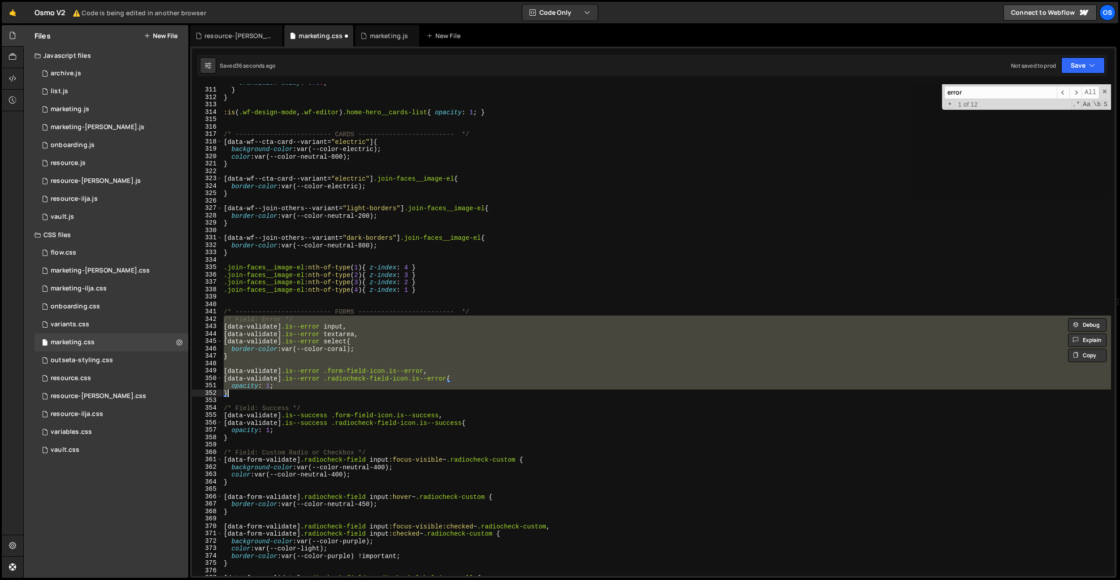
click at [342, 394] on div "transition-delay : 0.3 s ; } } :is ( .wf-design-mode , .wf-editor ) .home-hero_…" at bounding box center [666, 330] width 889 height 492
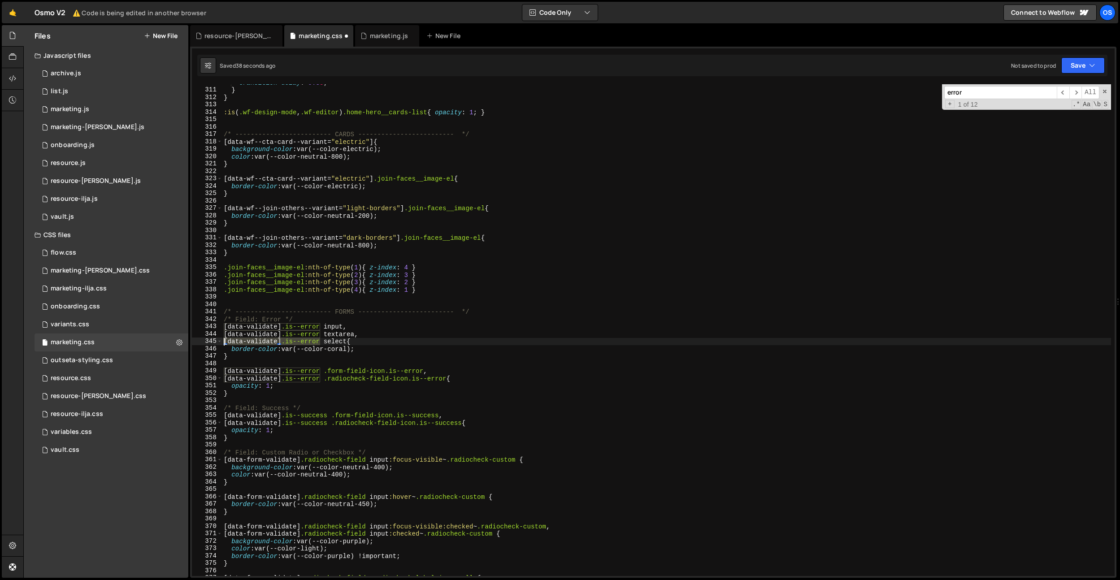
drag, startPoint x: 321, startPoint y: 340, endPoint x: 205, endPoint y: 341, distance: 116.5
click at [205, 341] on div "} 310 311 312 313 314 315 316 317 318 319 320 321 322 323 324 325 326 327 328 3…" at bounding box center [653, 330] width 922 height 492
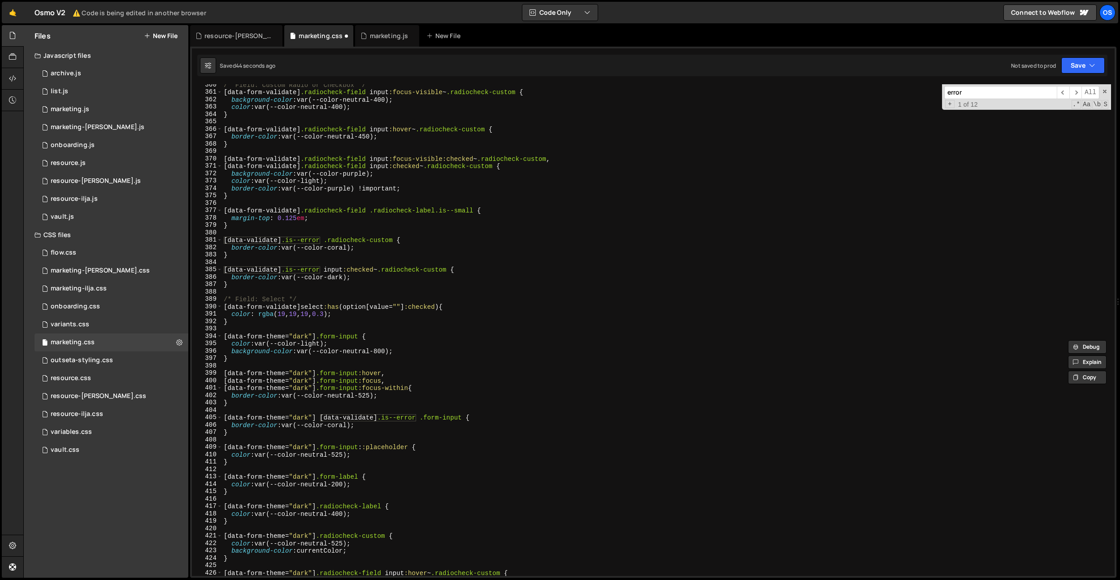
scroll to position [2668, 0]
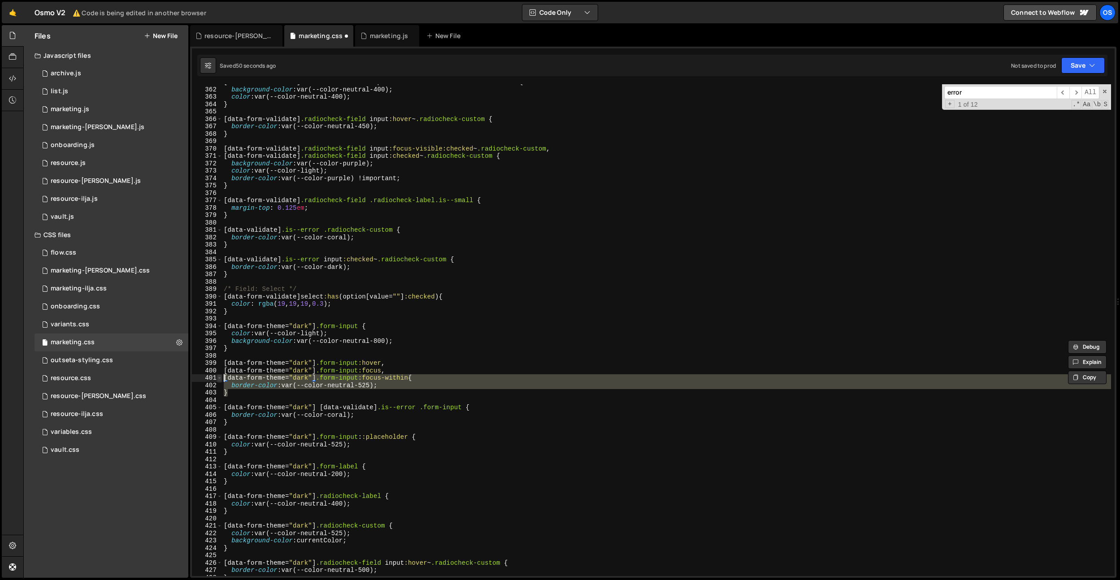
drag, startPoint x: 253, startPoint y: 392, endPoint x: 218, endPoint y: 380, distance: 36.9
click at [218, 381] on div "[data-validate].is--error select{ 361 362 363 364 365 366 367 368 369 370 371 3…" at bounding box center [653, 330] width 922 height 492
type textarea "[data-form-theme="dark"] .form-input:focus-within{ border-color: var(--color-ne…"
type textarea "}"
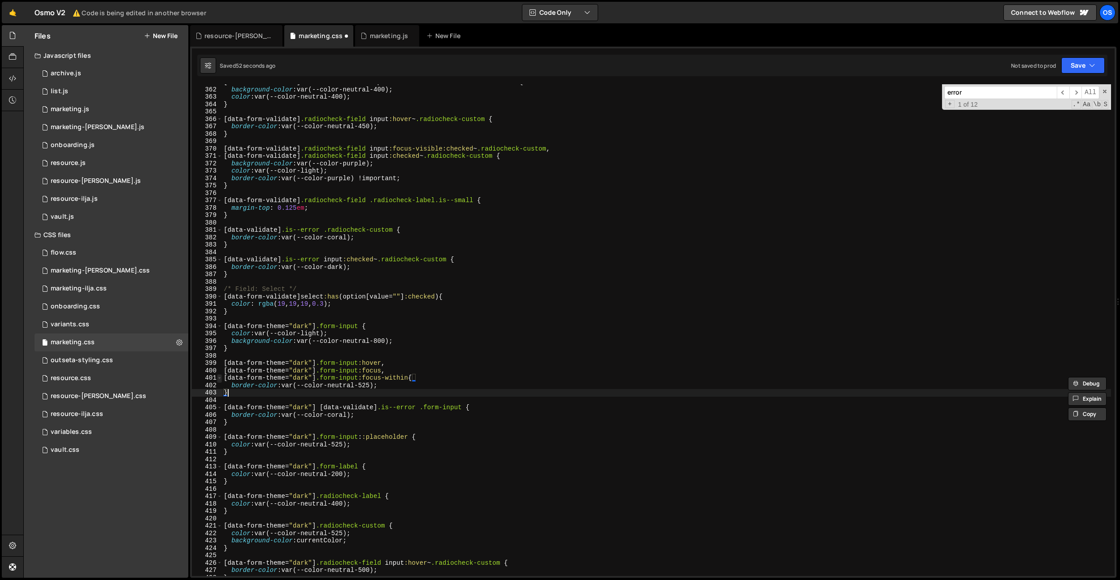
paste textarea "}"
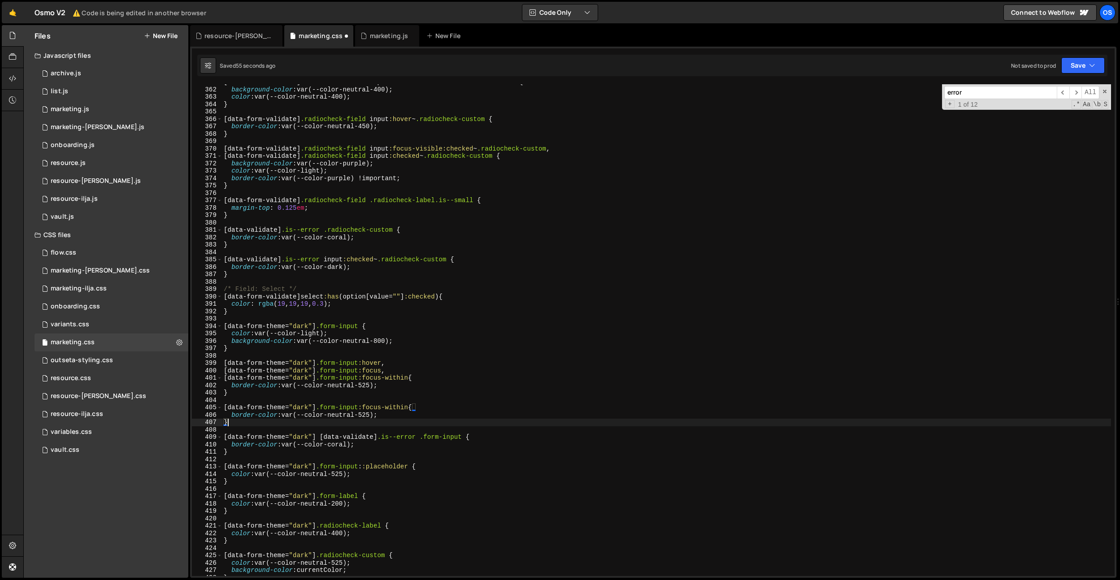
click at [303, 404] on div "[ data-form-validate ] .radiocheck-field input :focus-visible ~ .radiocheck-cus…" at bounding box center [666, 331] width 889 height 506
drag, startPoint x: 385, startPoint y: 363, endPoint x: 434, endPoint y: 388, distance: 54.5
click at [318, 366] on div "[ data-form-validate ] .radiocheck-field input :focus-visible ~ .radiocheck-cus…" at bounding box center [666, 331] width 889 height 506
paste textarea "[data-validate].is--error input"
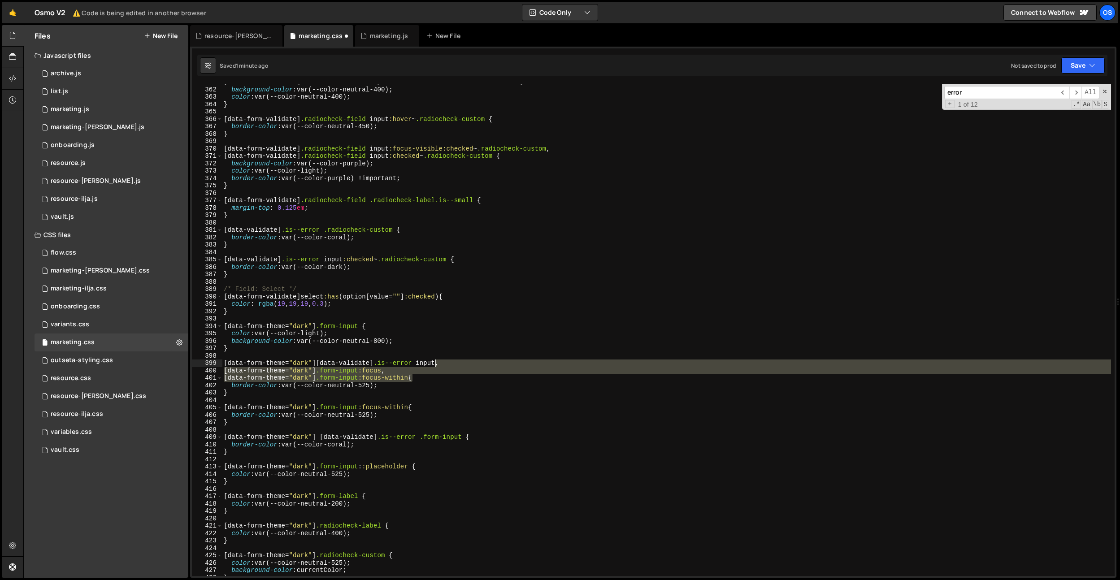
drag, startPoint x: 413, startPoint y: 379, endPoint x: 437, endPoint y: 365, distance: 27.1
click at [437, 365] on div "[ data-form-validate ] .radiocheck-field input :focus-visible ~ .radiocheck-cus…" at bounding box center [666, 331] width 889 height 506
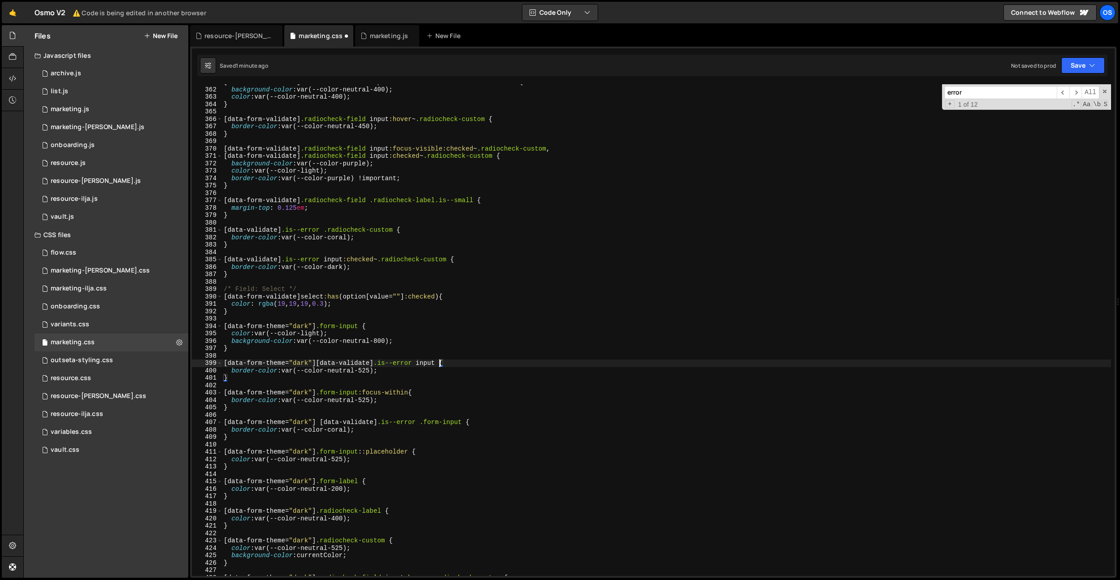
click at [315, 364] on div "[ data-form-validate ] .radiocheck-field input :focus-visible ~ .radiocheck-cus…" at bounding box center [666, 331] width 889 height 506
click at [317, 376] on div "[ data-form-validate ] .radiocheck-field input :focus-visible ~ .radiocheck-cus…" at bounding box center [666, 331] width 889 height 506
click at [371, 369] on div "[ data-form-validate ] .radiocheck-field input :focus-visible ~ .radiocheck-cus…" at bounding box center [666, 331] width 889 height 506
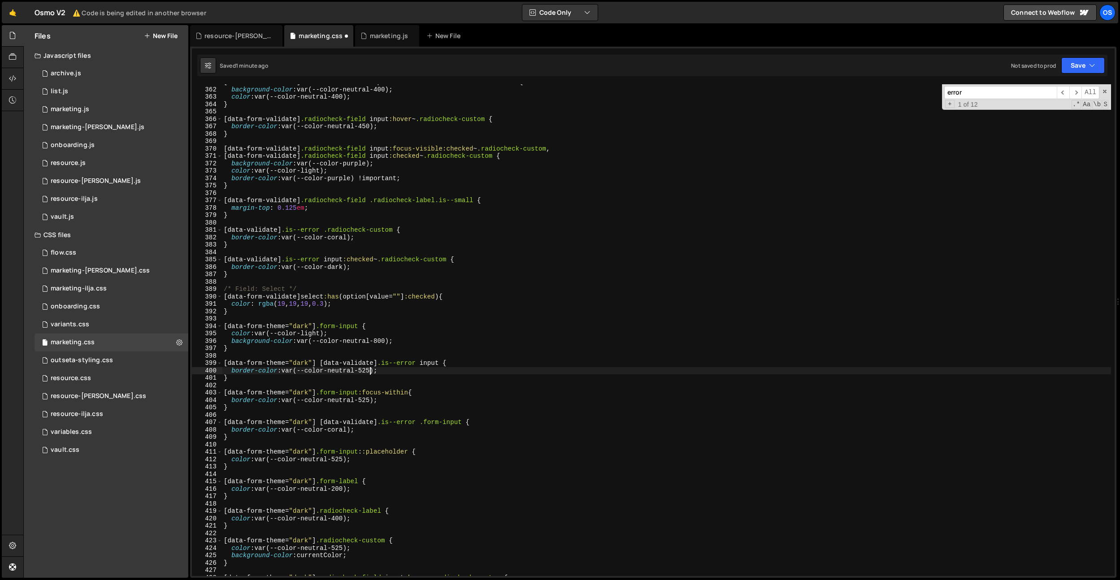
click at [371, 369] on div "[ data-form-validate ] .radiocheck-field input :focus-visible ~ .radiocheck-cus…" at bounding box center [666, 331] width 889 height 506
click at [422, 376] on div "[ data-form-validate ] .radiocheck-field input :focus-visible ~ .radiocheck-cus…" at bounding box center [666, 331] width 889 height 506
click at [355, 327] on div "[ data-form-validate ] .radiocheck-field input :focus-visible ~ .radiocheck-cus…" at bounding box center [666, 331] width 889 height 506
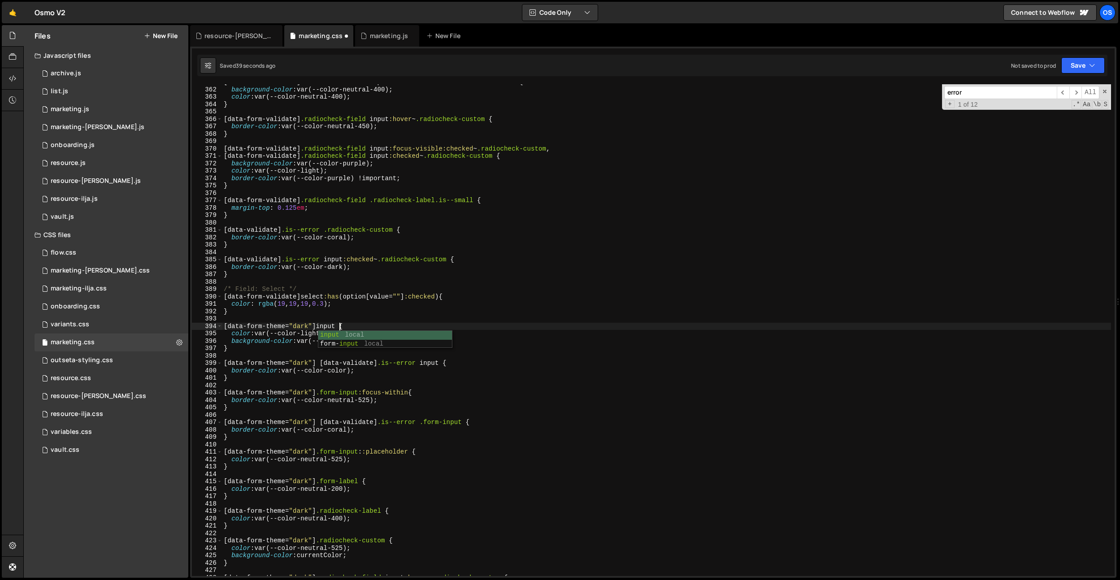
click at [336, 326] on div "[ data-form-validate ] .radiocheck-field input :focus-visible ~ .radiocheck-cus…" at bounding box center [666, 331] width 889 height 506
drag, startPoint x: 361, startPoint y: 393, endPoint x: 321, endPoint y: 394, distance: 40.4
click at [321, 394] on div "[ data-form-validate ] .radiocheck-field input :focus-visible ~ .radiocheck-cus…" at bounding box center [666, 331] width 889 height 506
paste textarea
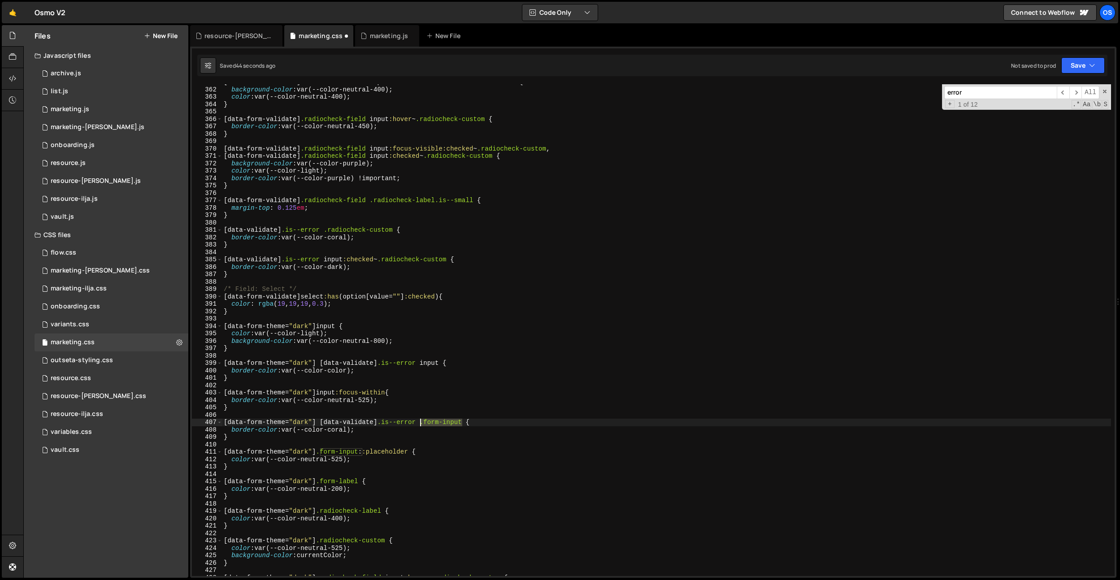
drag, startPoint x: 454, startPoint y: 423, endPoint x: 417, endPoint y: 424, distance: 36.3
click at [421, 423] on div "[ data-form-validate ] .radiocheck-field input :focus-visible ~ .radiocheck-cus…" at bounding box center [666, 331] width 889 height 506
paste textarea
drag, startPoint x: 362, startPoint y: 452, endPoint x: 343, endPoint y: 478, distance: 32.1
click at [320, 453] on div "[ data-form-validate ] .radiocheck-field input :focus-visible ~ .radiocheck-cus…" at bounding box center [666, 331] width 889 height 506
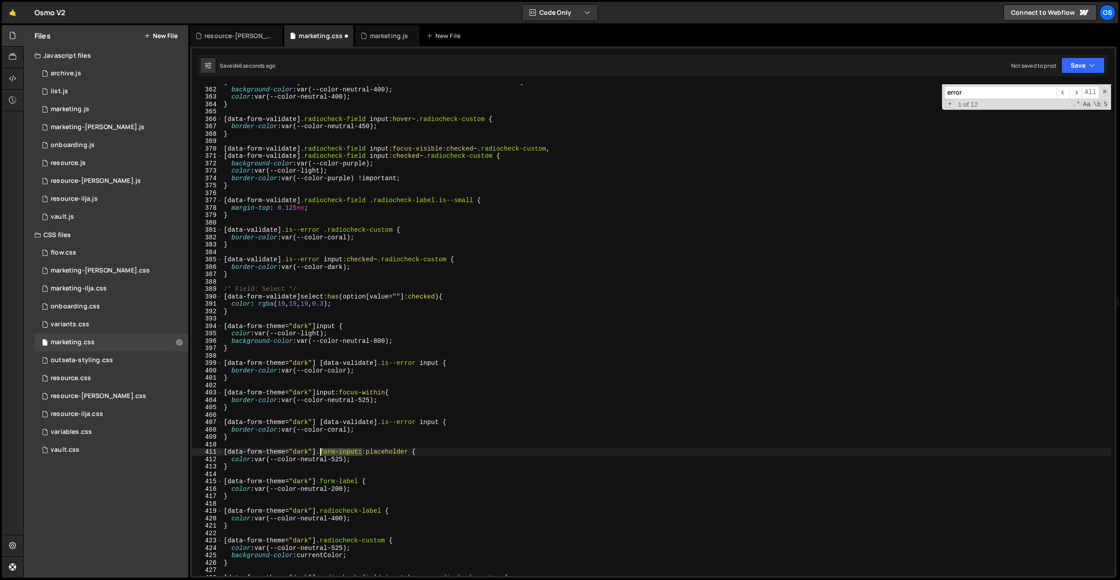
paste textarea
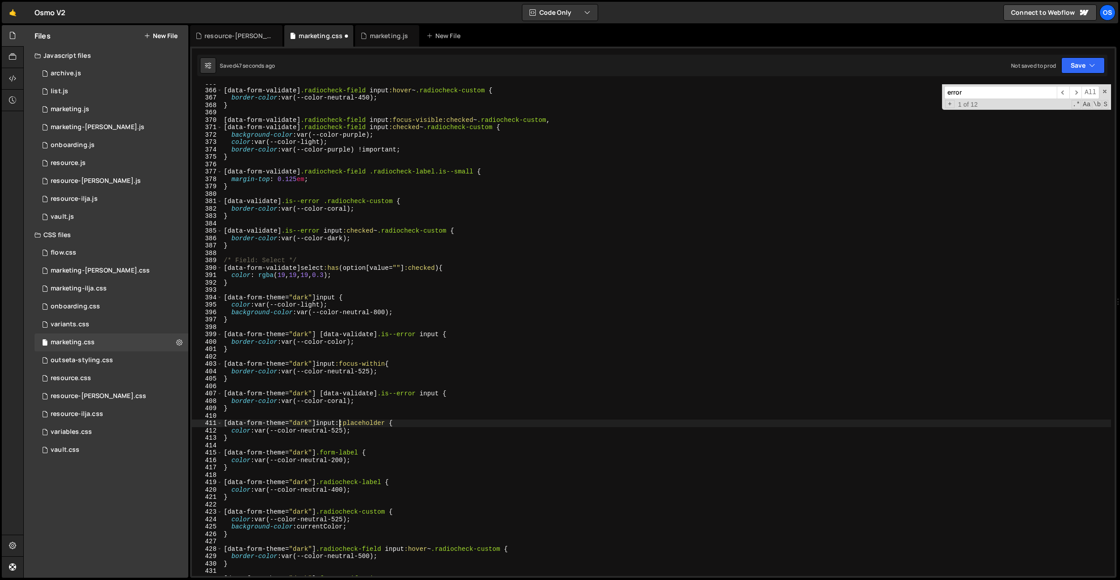
scroll to position [2697, 0]
click at [448, 419] on div "[ data-form-validate ] .radiocheck-field input :hover ~ .radiocheck-custom { bo…" at bounding box center [666, 332] width 889 height 506
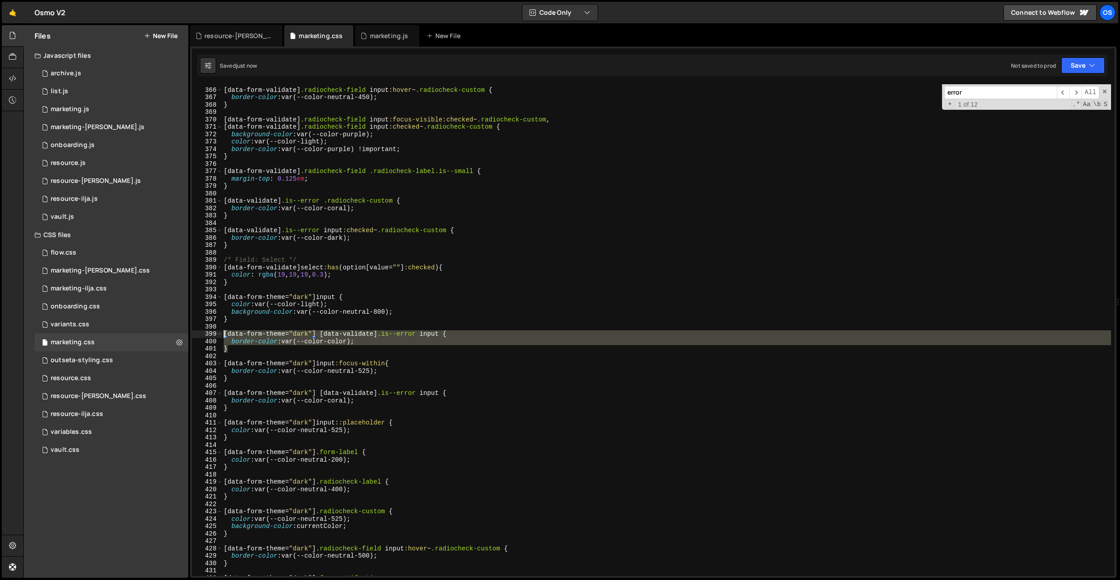
drag, startPoint x: 239, startPoint y: 350, endPoint x: 222, endPoint y: 337, distance: 21.2
click at [222, 337] on div "[data-form-theme="dark"] input::placeholder { 365 366 367 368 369 370 371 372 3…" at bounding box center [653, 330] width 922 height 492
type textarea "[data-form-theme="dark"] [data-validate].is--error input { border-color: var(--…"
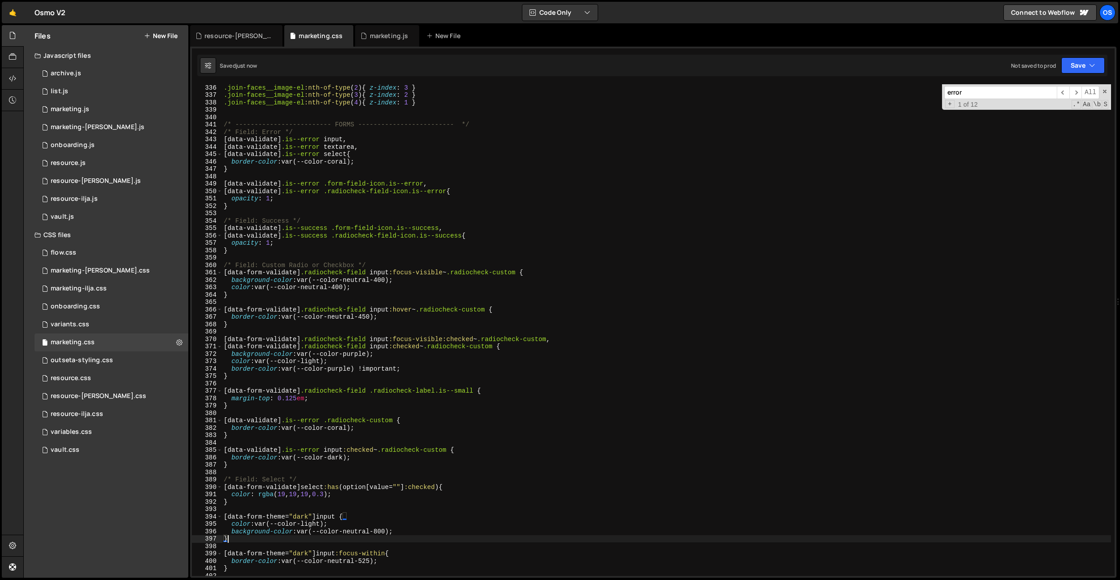
scroll to position [2479, 0]
click at [364, 152] on div ".join-faces__image-el :nth-of-type ( 2 ) { z-index : 3 } .join-faces__image-el …" at bounding box center [666, 335] width 889 height 506
paste textarea "}"
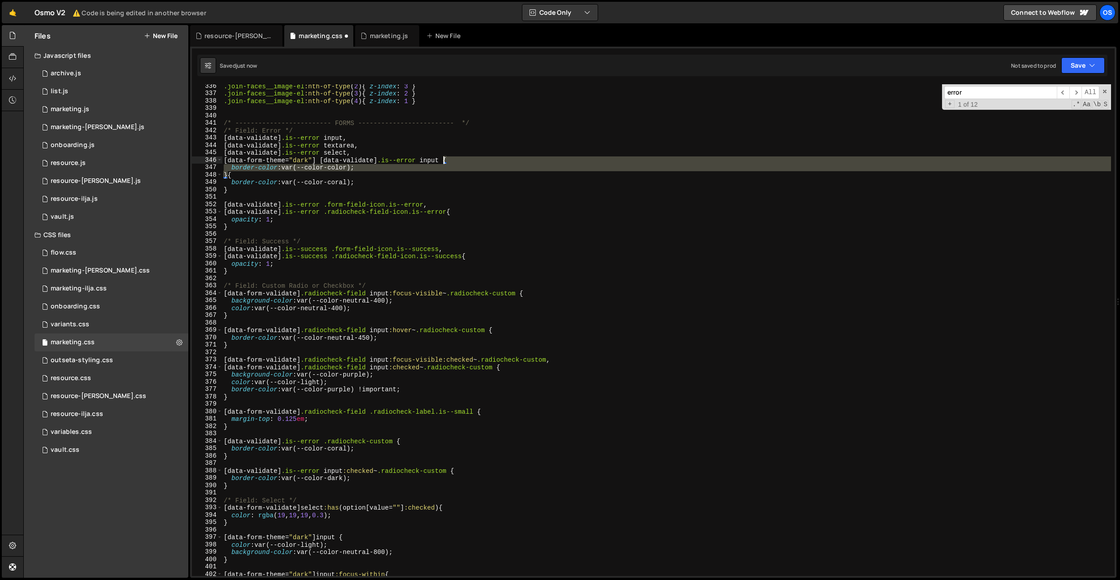
drag, startPoint x: 228, startPoint y: 175, endPoint x: 442, endPoint y: 159, distance: 215.3
click at [442, 159] on div ".join-faces__image-el :nth-of-type ( 2 ) { z-index : 3 } .join-faces__image-el …" at bounding box center [666, 335] width 889 height 506
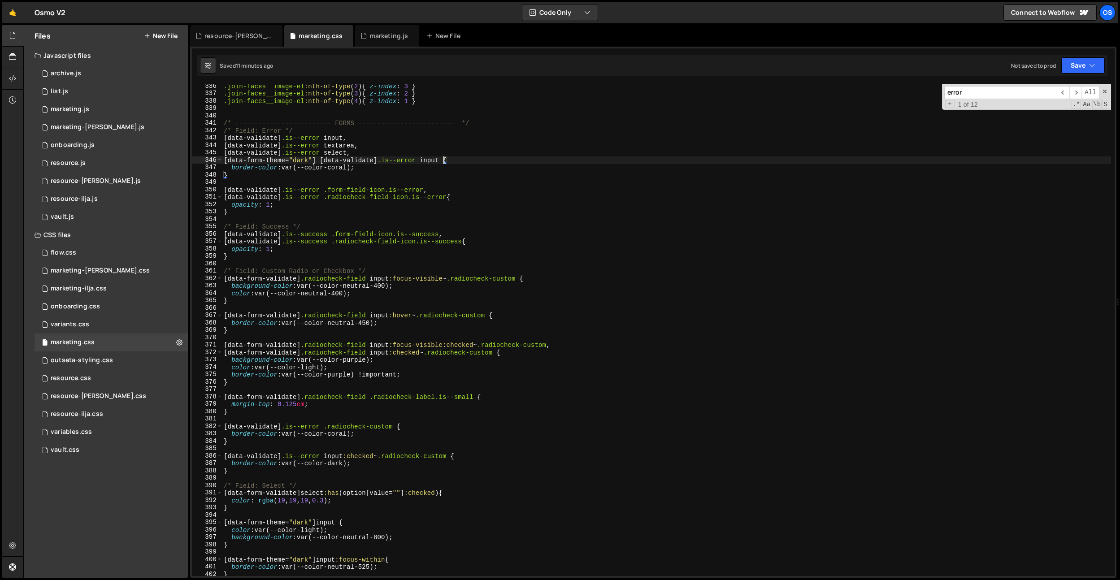
click at [406, 176] on div ".join-faces__image-el :nth-of-type ( 2 ) { z-index : 3 } .join-faces__image-el …" at bounding box center [666, 335] width 889 height 506
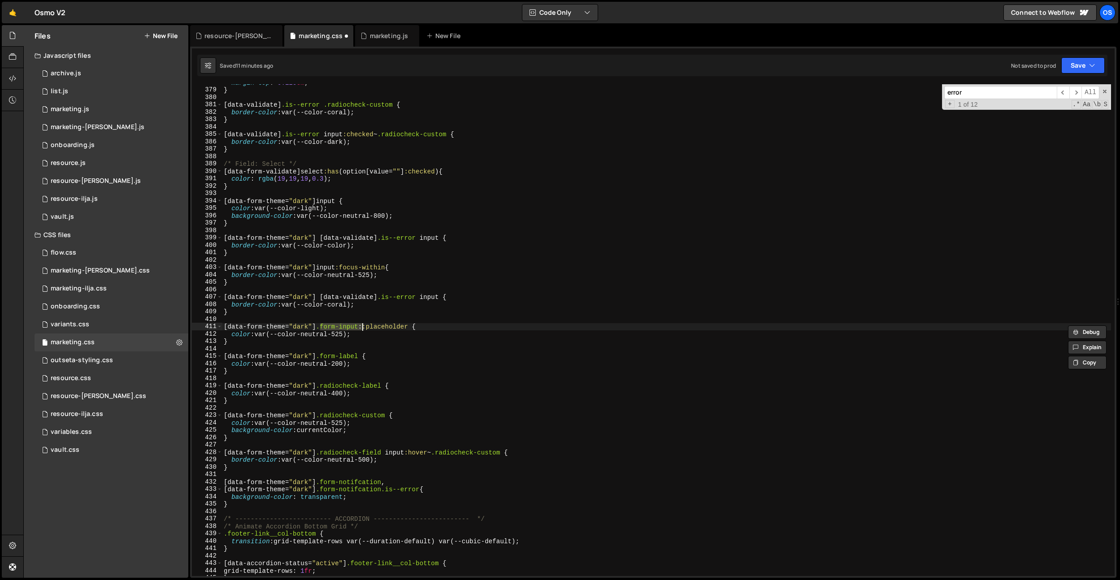
scroll to position [2794, 0]
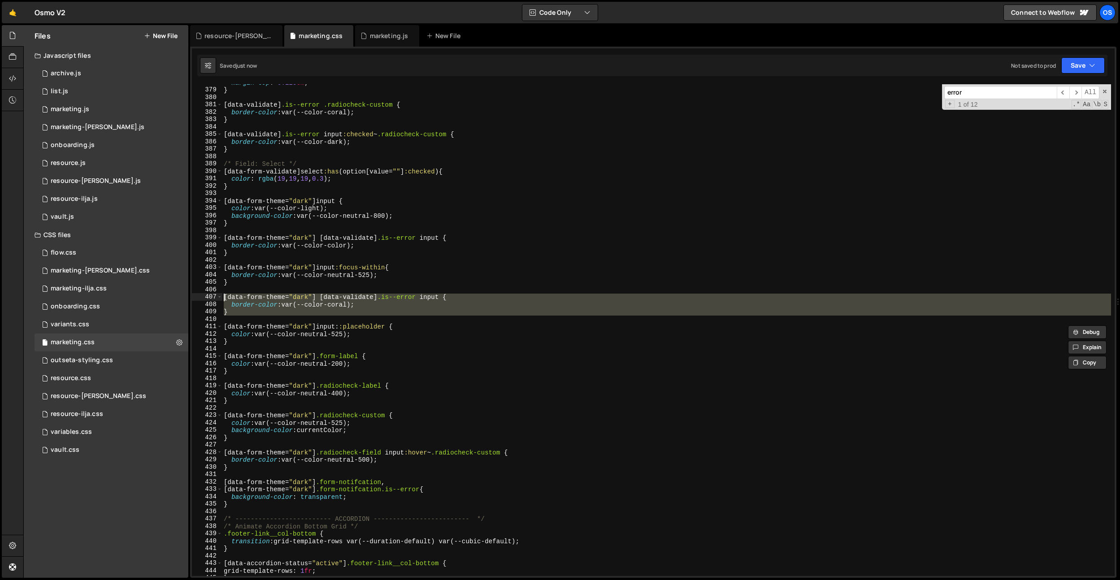
drag, startPoint x: 245, startPoint y: 316, endPoint x: 210, endPoint y: 291, distance: 43.7
click at [210, 296] on div "[data-form-theme="dark"] input::placeholder { 378 379 380 381 382 383 384 385 3…" at bounding box center [653, 330] width 922 height 492
type textarea "[data-form-theme="dark"] [data-validate].is--error input { border-color: var(--…"
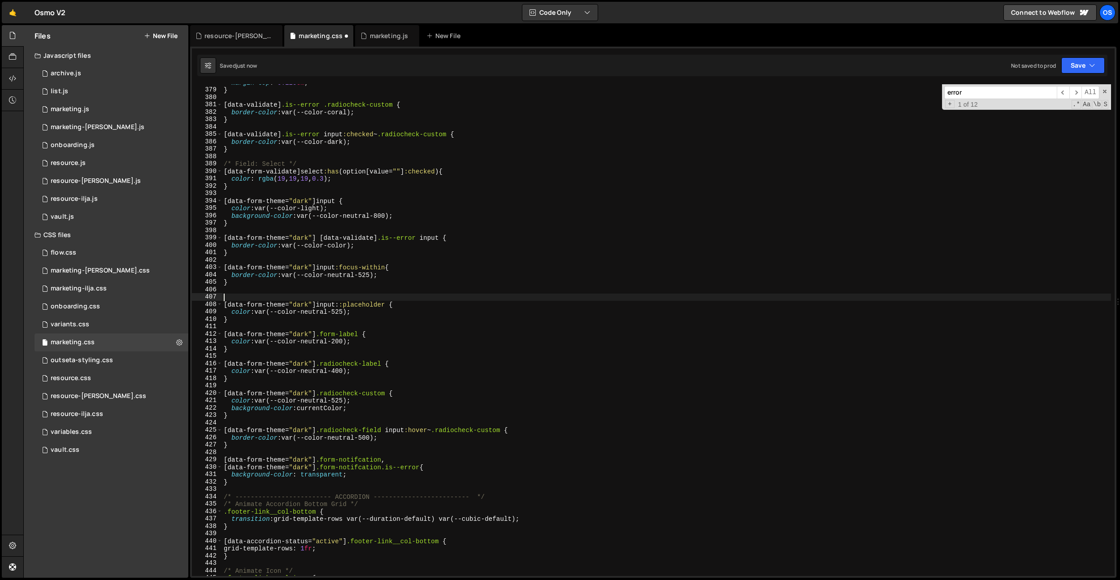
type textarea "}"
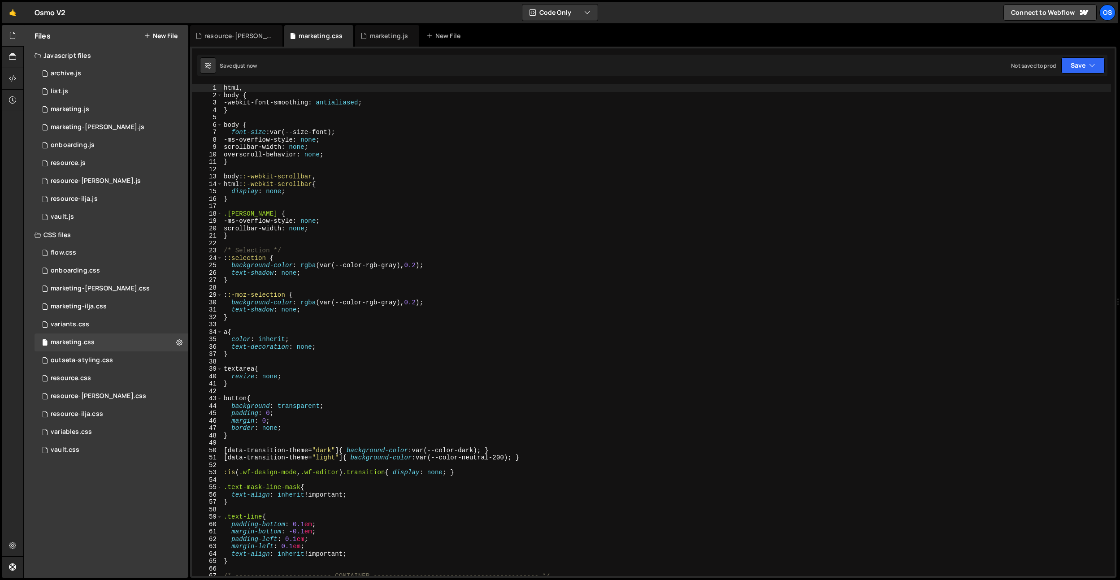
type textarea "}"
click at [346, 164] on div "html , body { -webkit-font-smoothing : antialiased ; } body { font-size : var(-…" at bounding box center [666, 337] width 889 height 506
click at [351, 198] on div "html , body { -webkit-font-smoothing : antialiased ; } body { font-size : var(-…" at bounding box center [666, 337] width 889 height 506
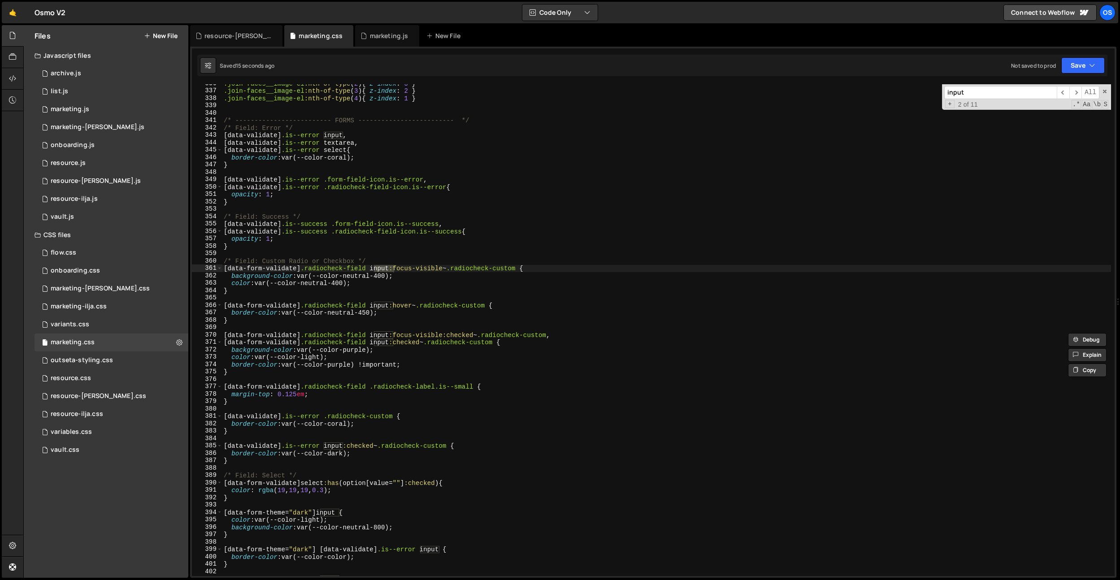
scroll to position [2536, 0]
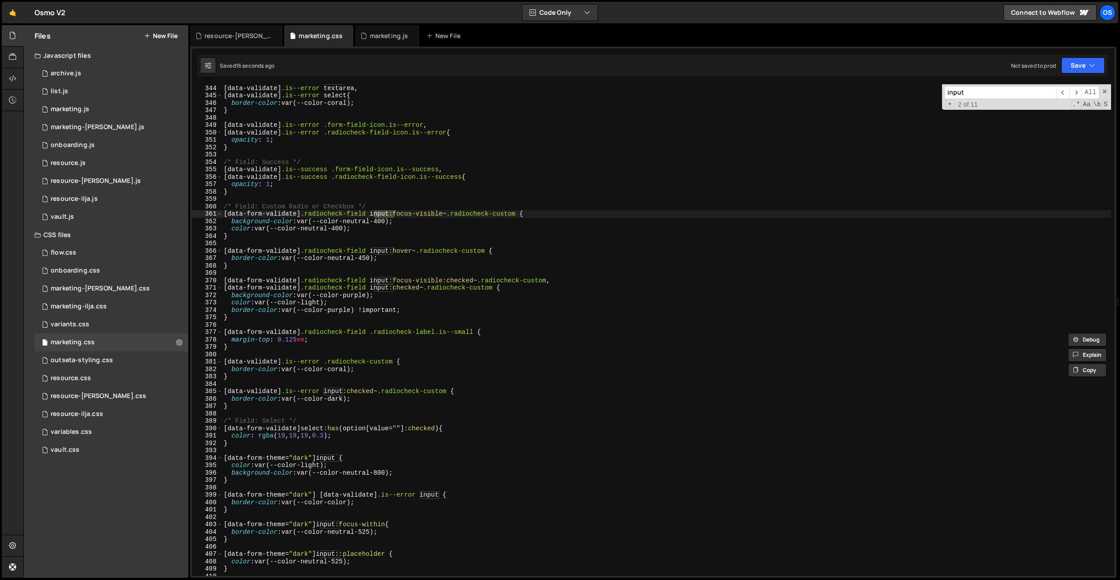
type input "input"
type textarea "[data-form-validate] .radiocheck-field .radiocheck-label.is--small {"
click at [447, 331] on div "[ data-validate ] .is--error input , [ data-validate ] .is--error textarea , [ …" at bounding box center [666, 330] width 889 height 506
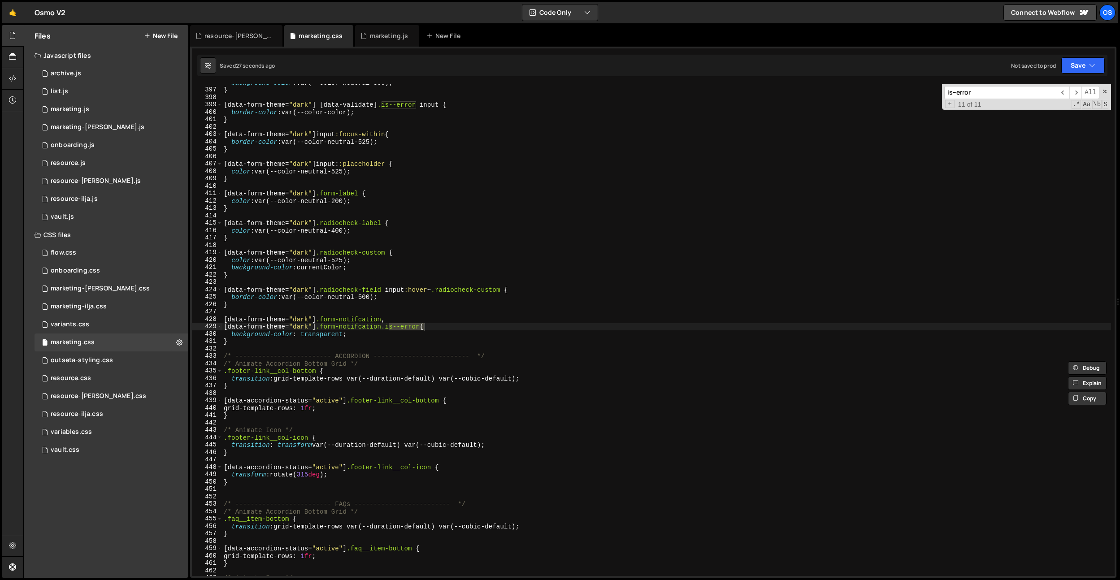
scroll to position [2927, 0]
type input "is--error"
click at [376, 242] on div "background-color : var(--color-neutral-800) ; } [ data-form-theme = " dark " ] …" at bounding box center [666, 332] width 889 height 506
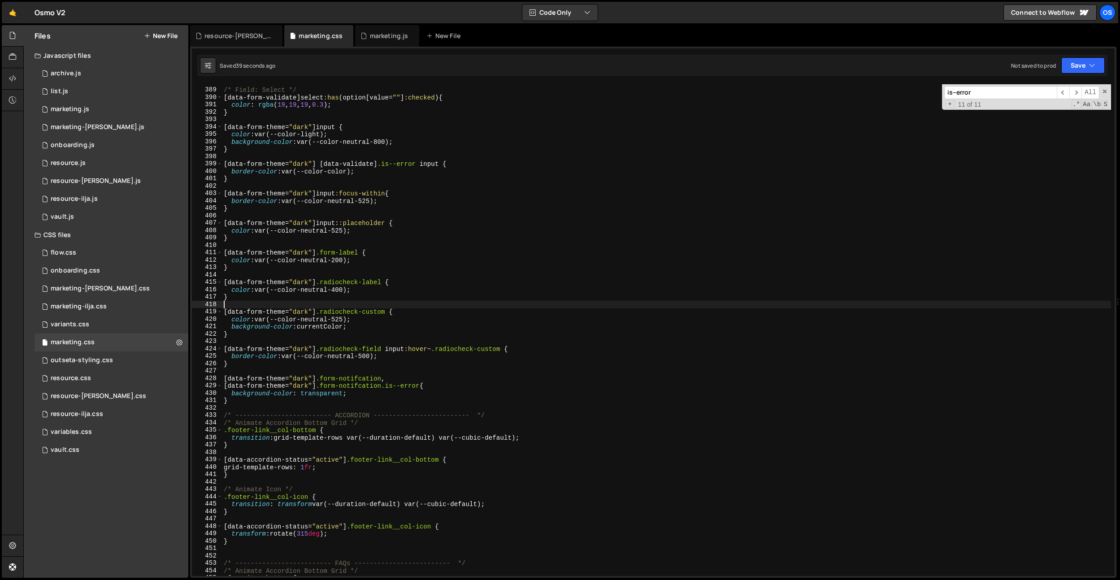
scroll to position [2868, 0]
click at [372, 247] on div "/* Field: Select */ [ data-form-validate ] select :has ( option [ value = " " ]…" at bounding box center [666, 332] width 889 height 506
click at [12, 96] on icon at bounding box center [12, 100] width 7 height 10
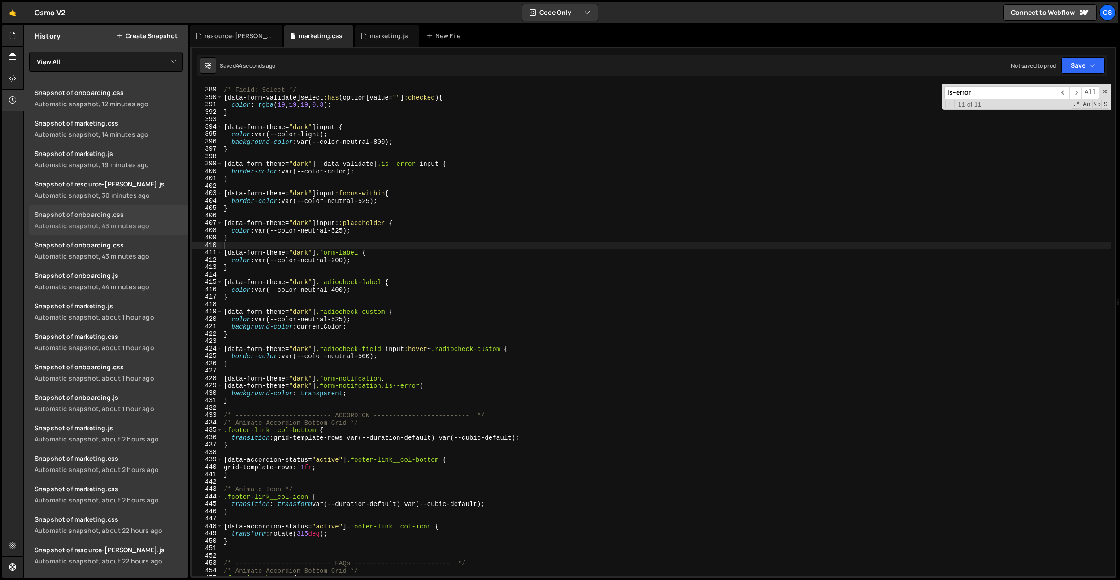
click at [108, 220] on link "Snapshot of onboarding.css Automatic snapshot, 43 minutes ago" at bounding box center [108, 220] width 159 height 30
click at [399, 315] on div "/* Field: Select */ [ data-form-validate ] select :has ( option [ value = " " ]…" at bounding box center [666, 332] width 889 height 506
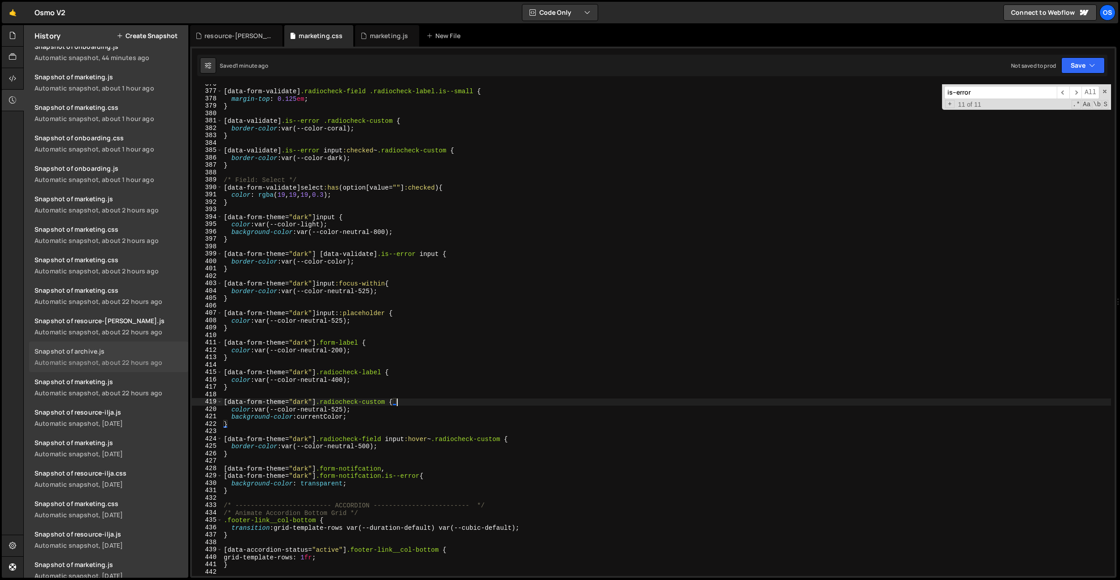
scroll to position [157, 0]
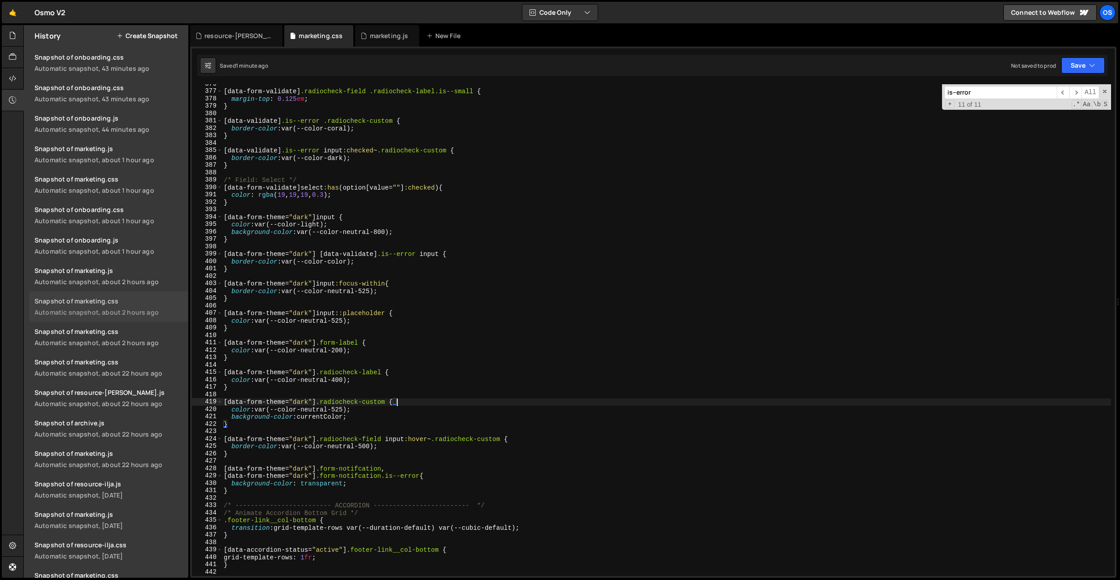
click at [123, 306] on link "Snapshot of marketing.css Automatic snapshot, about 2 hours ago" at bounding box center [108, 306] width 159 height 30
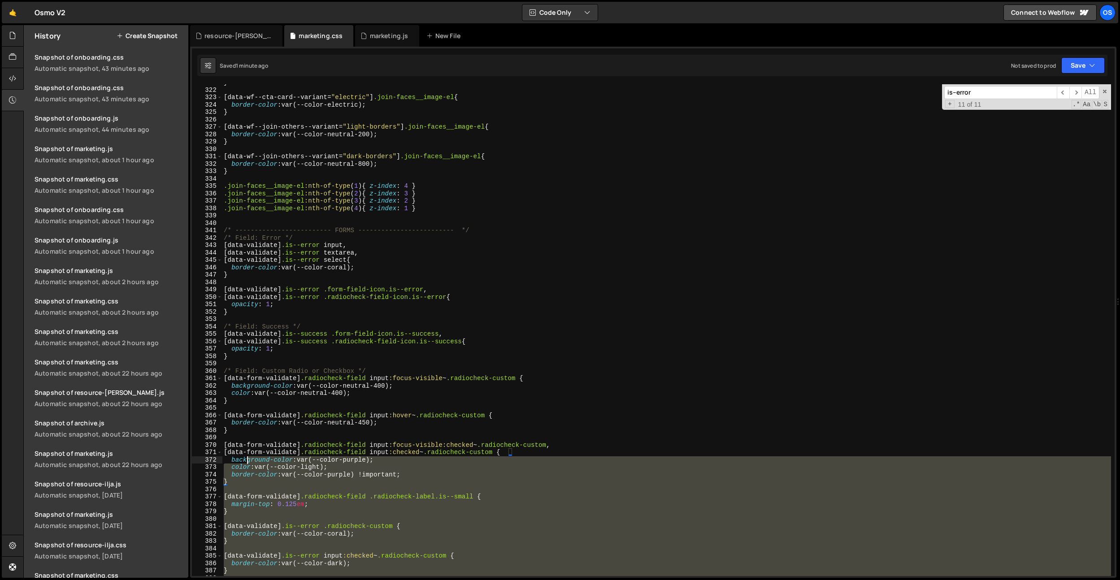
scroll to position [2350, 0]
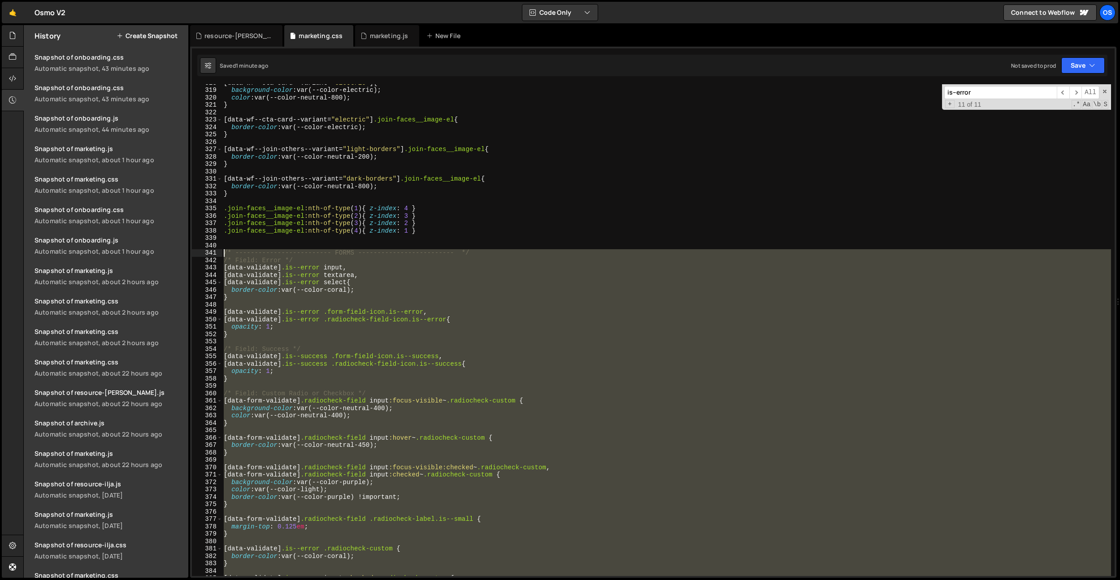
drag, startPoint x: 242, startPoint y: 490, endPoint x: 208, endPoint y: 255, distance: 237.4
click at [208, 255] on div "} 318 319 320 321 322 323 324 325 326 327 328 329 330 331 332 333 334 335 336 3…" at bounding box center [653, 330] width 922 height 492
paste textarea "}"
type textarea "}"
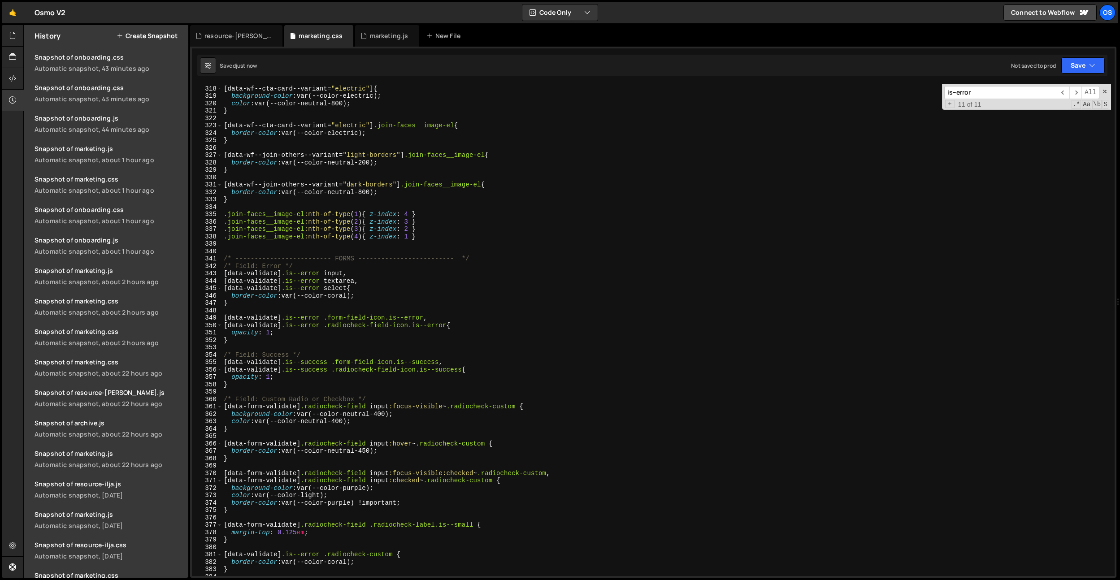
scroll to position [2342, 0]
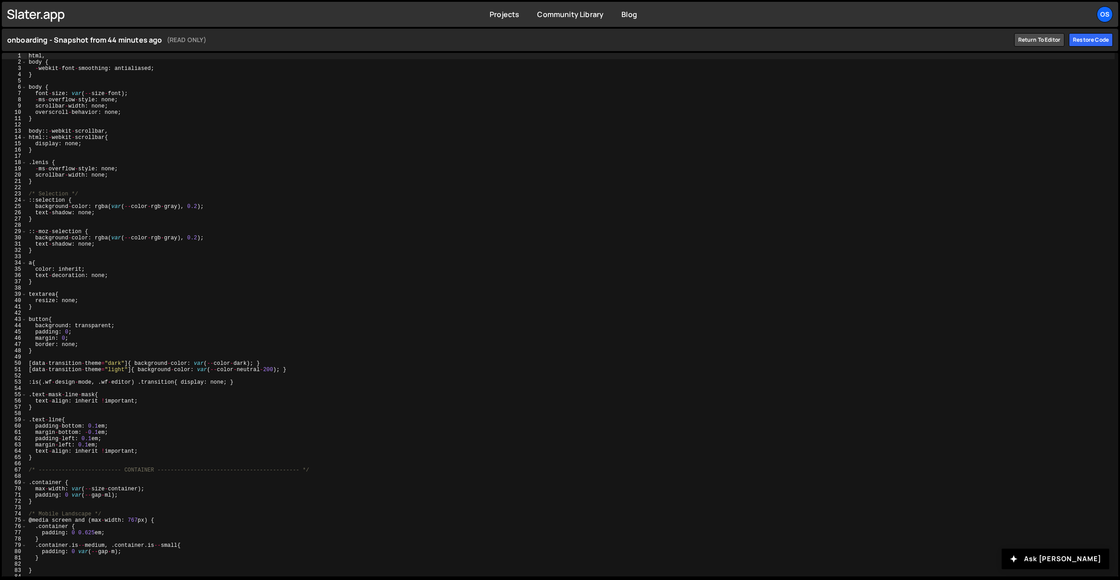
type textarea "body::-webkit-scrollbar,"
click at [200, 131] on div "html , body { - webkit - font - smoothing : antialiased ; } body { font - size …" at bounding box center [570, 321] width 1087 height 536
type input "input"
click at [240, 129] on div "html , body { - webkit - font - smoothing : antialiased ; } body { font - size …" at bounding box center [570, 321] width 1087 height 536
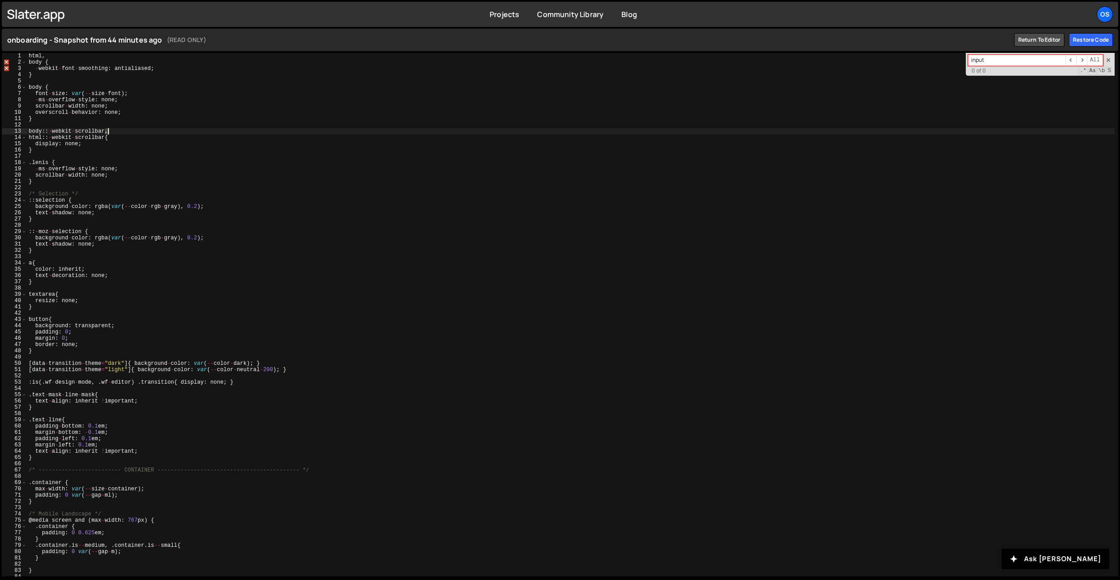
click at [240, 129] on div "html , body { - webkit - font - smoothing : antialiased ; } body { font - size …" at bounding box center [570, 321] width 1087 height 536
type textarea "body::-webkit-scrollbar, html::-webkit-scrollbar{"
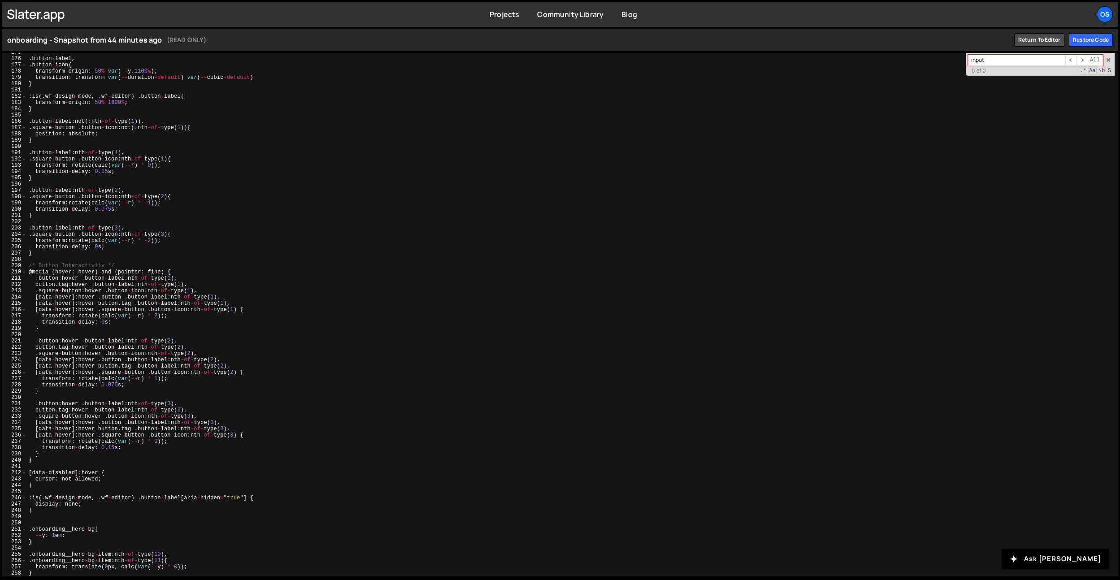
scroll to position [1095, 0]
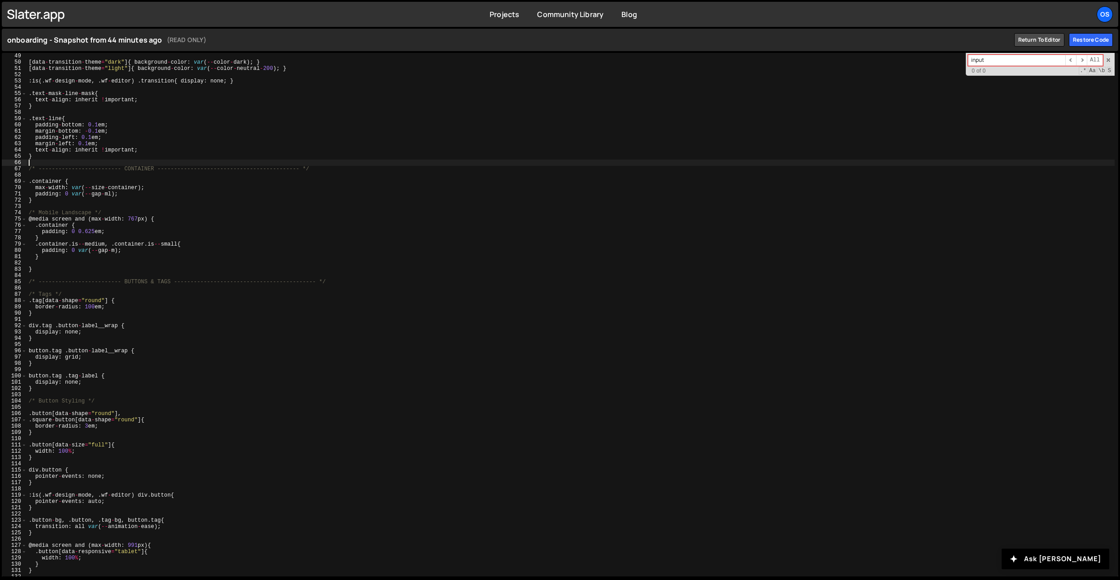
click at [213, 164] on div "[ data - transition - theme = "dark" ] { background - color : var ( -- color - …" at bounding box center [570, 321] width 1087 height 536
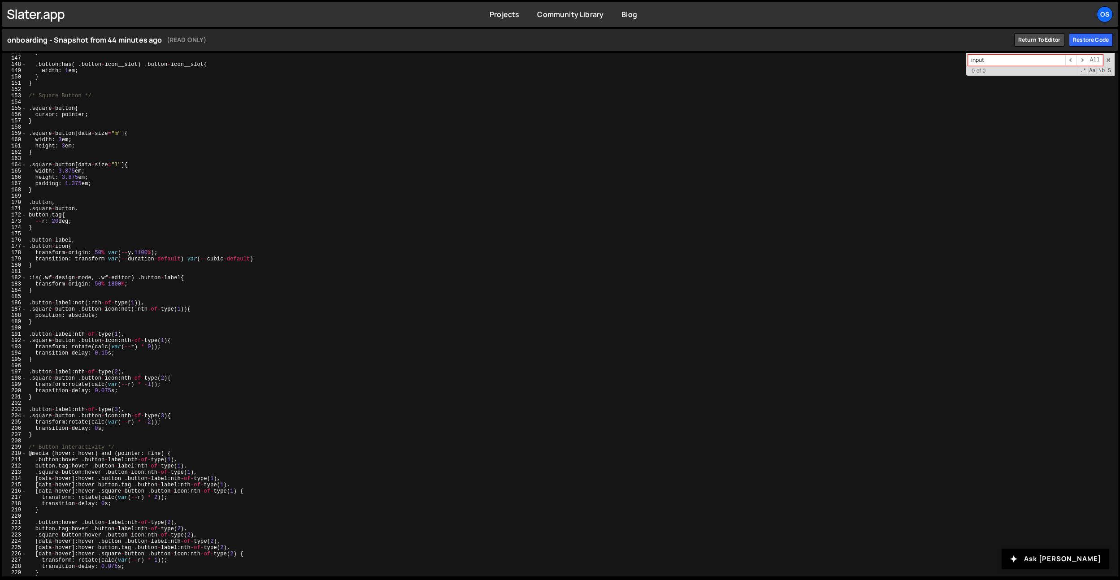
click at [211, 164] on div "} . button : has ( . button - icon__slot ) . button - icon__slot { width : 1 em…" at bounding box center [570, 317] width 1087 height 536
type textarea "}"
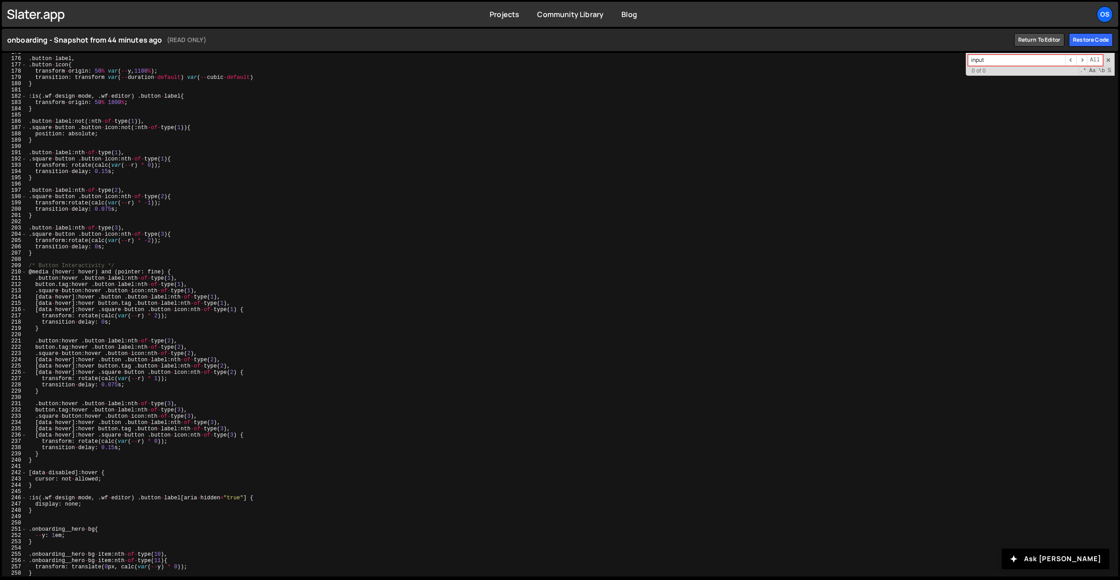
click at [112, 261] on div ". button - label , . button - icon { transform - origin : 50 % var ( -- y , 110…" at bounding box center [570, 317] width 1087 height 536
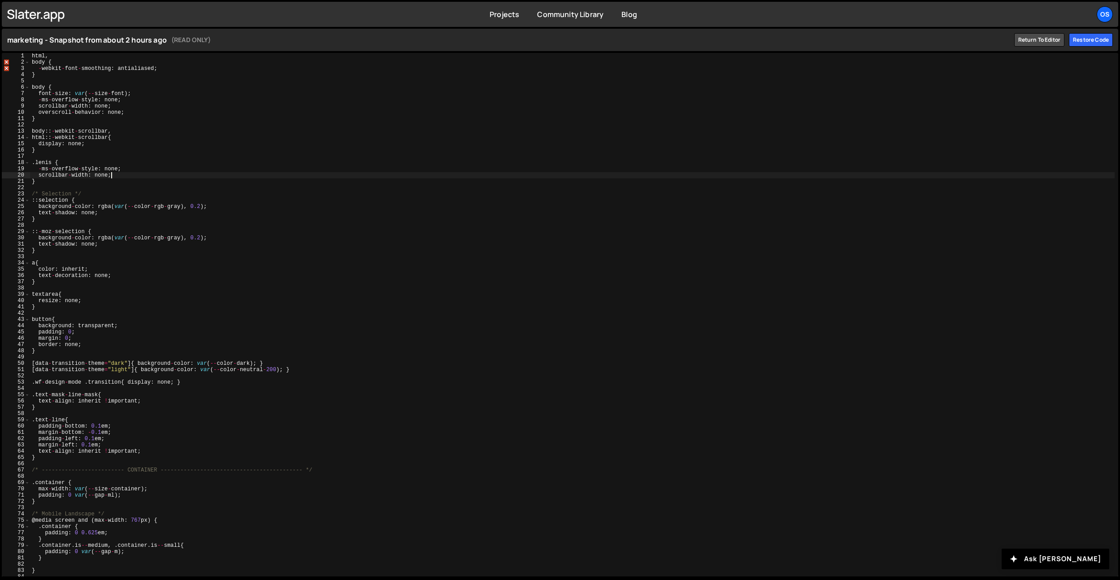
click at [242, 177] on div "html , body { - webkit - font - smoothing : antialiased ; } body { font - size …" at bounding box center [572, 321] width 1084 height 536
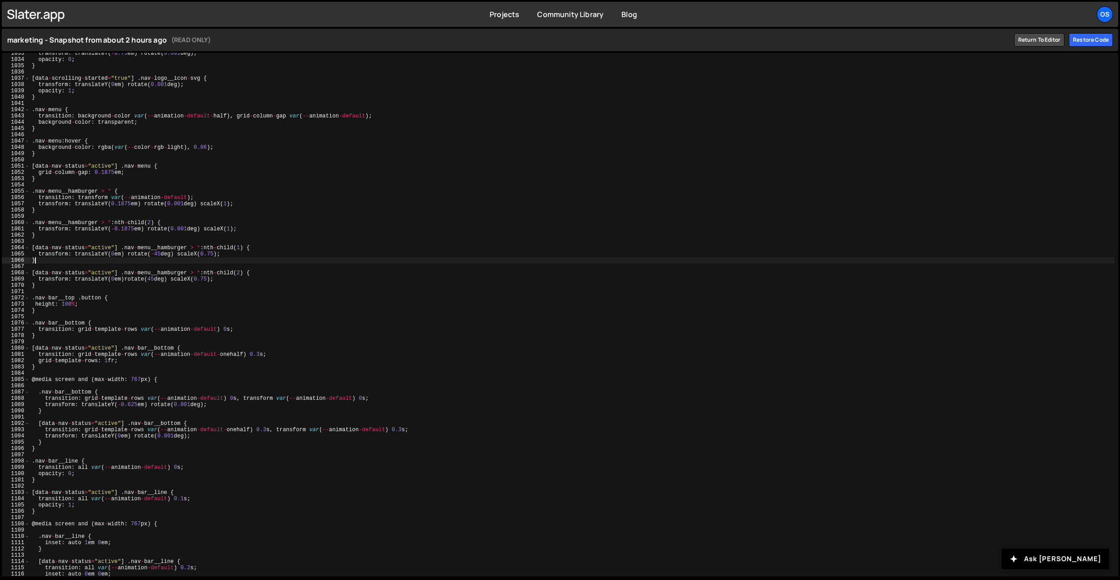
click at [192, 260] on div "transform : translateY ( - 0.75 em ) rotate ( 0.001 deg ) ; opacity : 0 ; } [ d…" at bounding box center [572, 318] width 1084 height 536
type textarea "}"
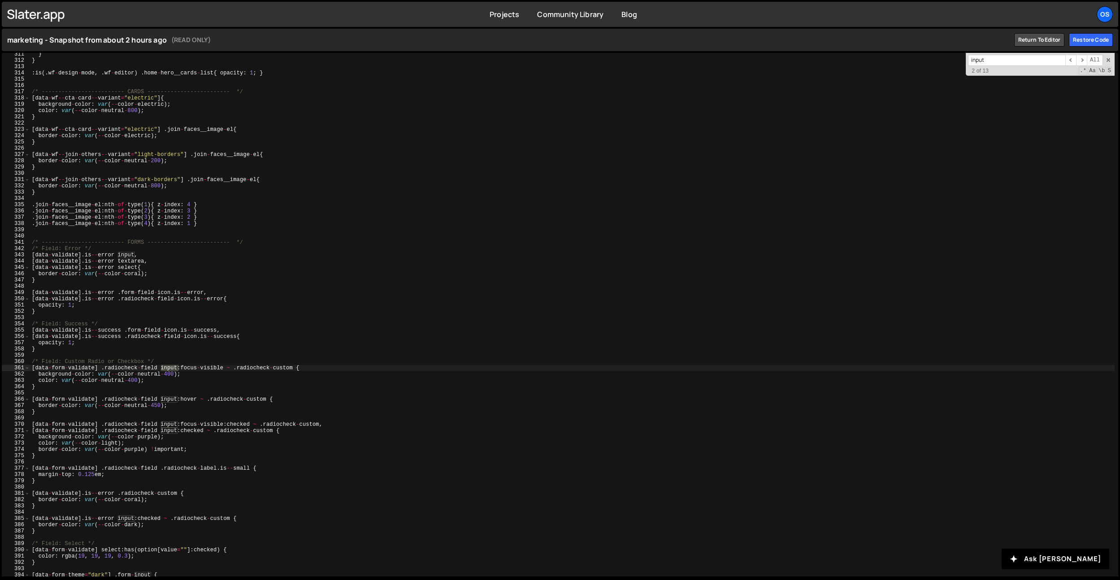
scroll to position [1949, 0]
type input "input"
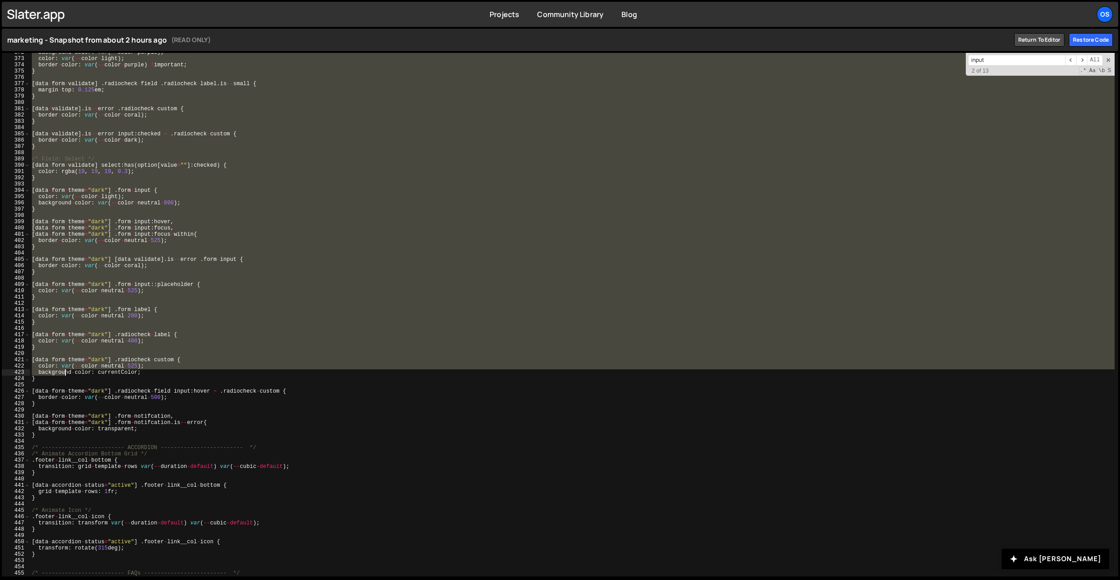
scroll to position [2332, 0]
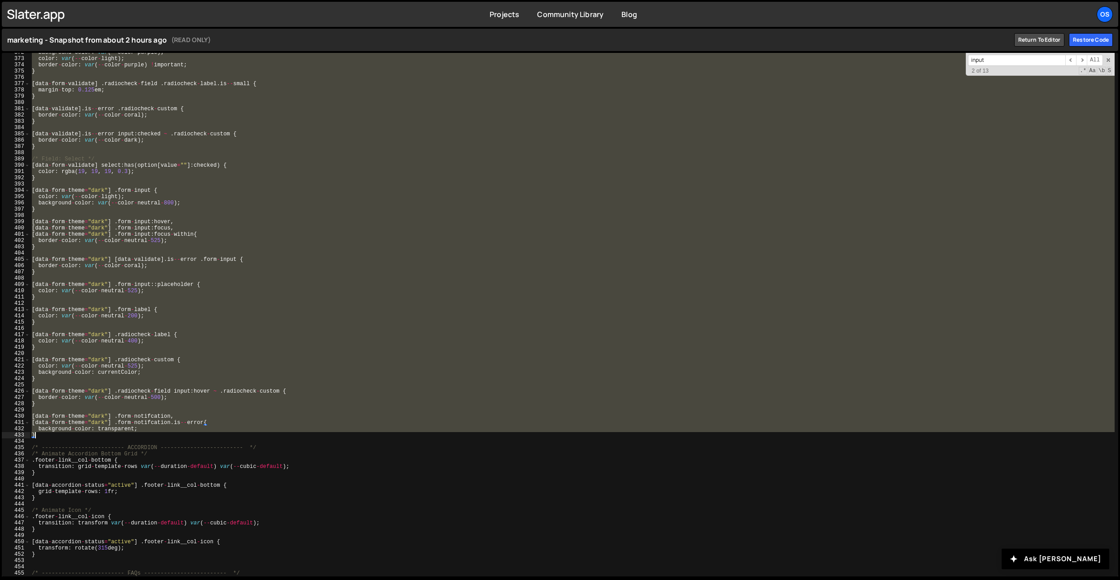
drag, startPoint x: 32, startPoint y: 240, endPoint x: 43, endPoint y: 433, distance: 193.5
click at [43, 433] on div "background - color : var ( -- color - purple ) ; color : var ( -- color - light…" at bounding box center [572, 317] width 1084 height 536
type textarea "background-color: transparent; }"
